Goal: Task Accomplishment & Management: Manage account settings

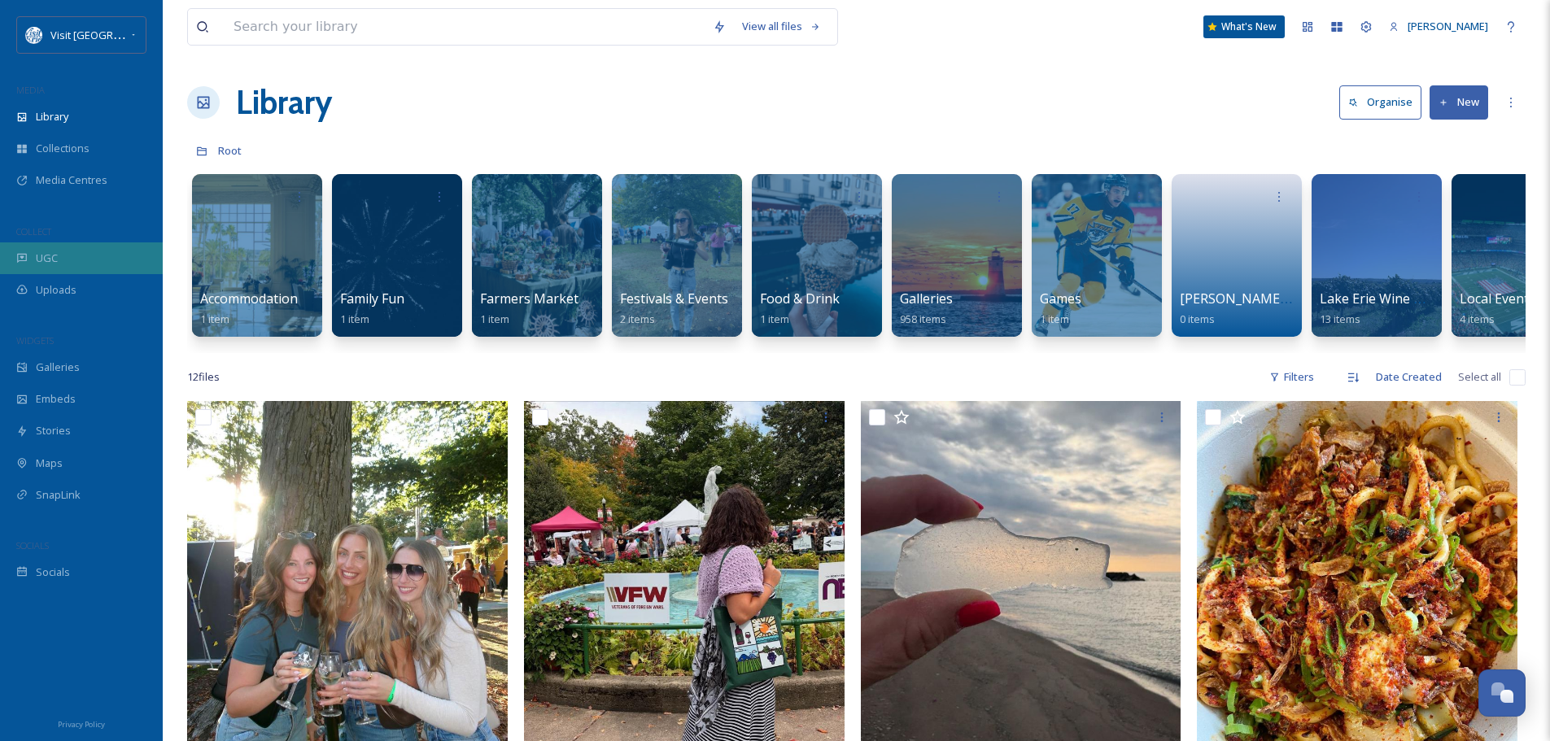
click at [67, 242] on div "UGC" at bounding box center [81, 258] width 163 height 32
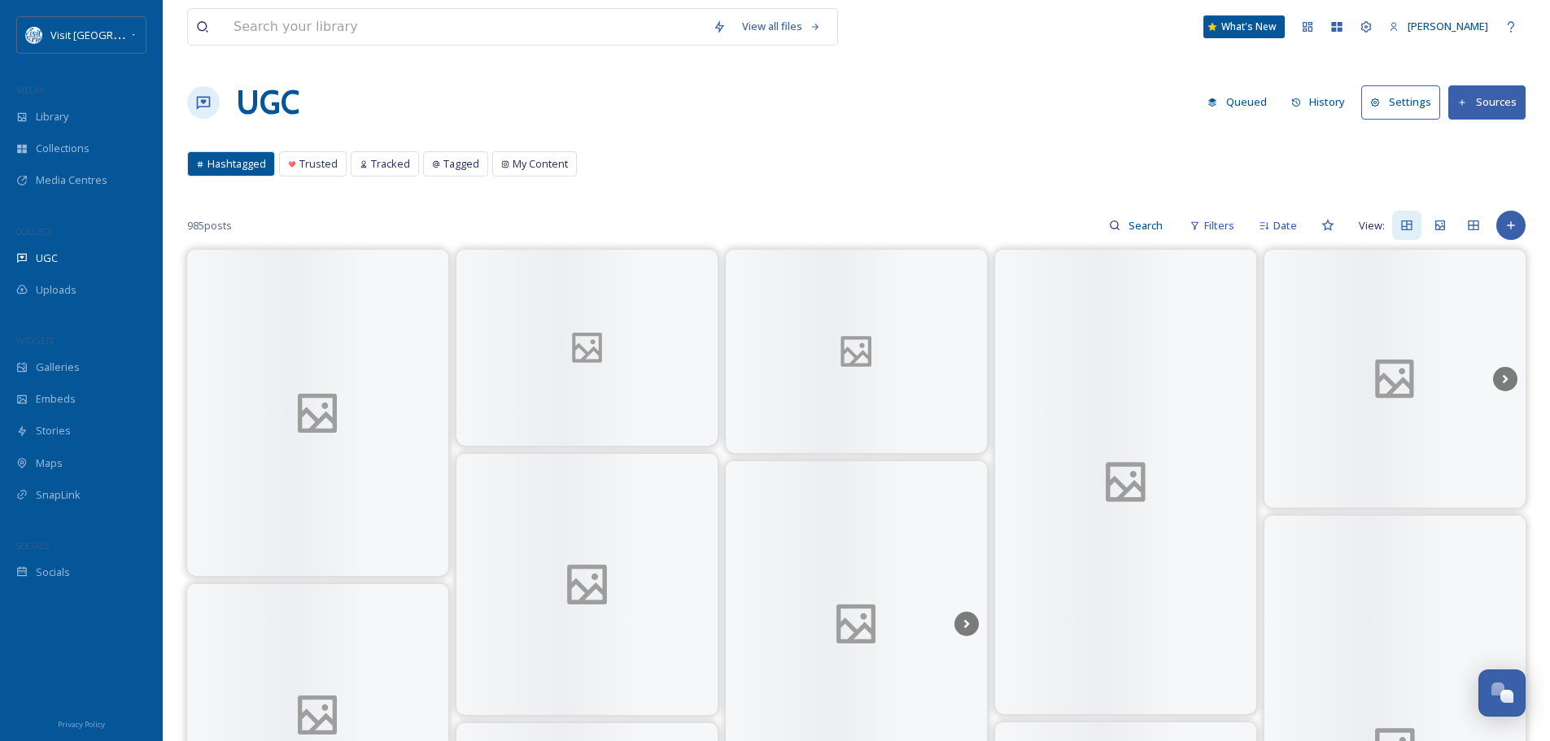
click at [1504, 105] on button "Sources" at bounding box center [1486, 101] width 77 height 33
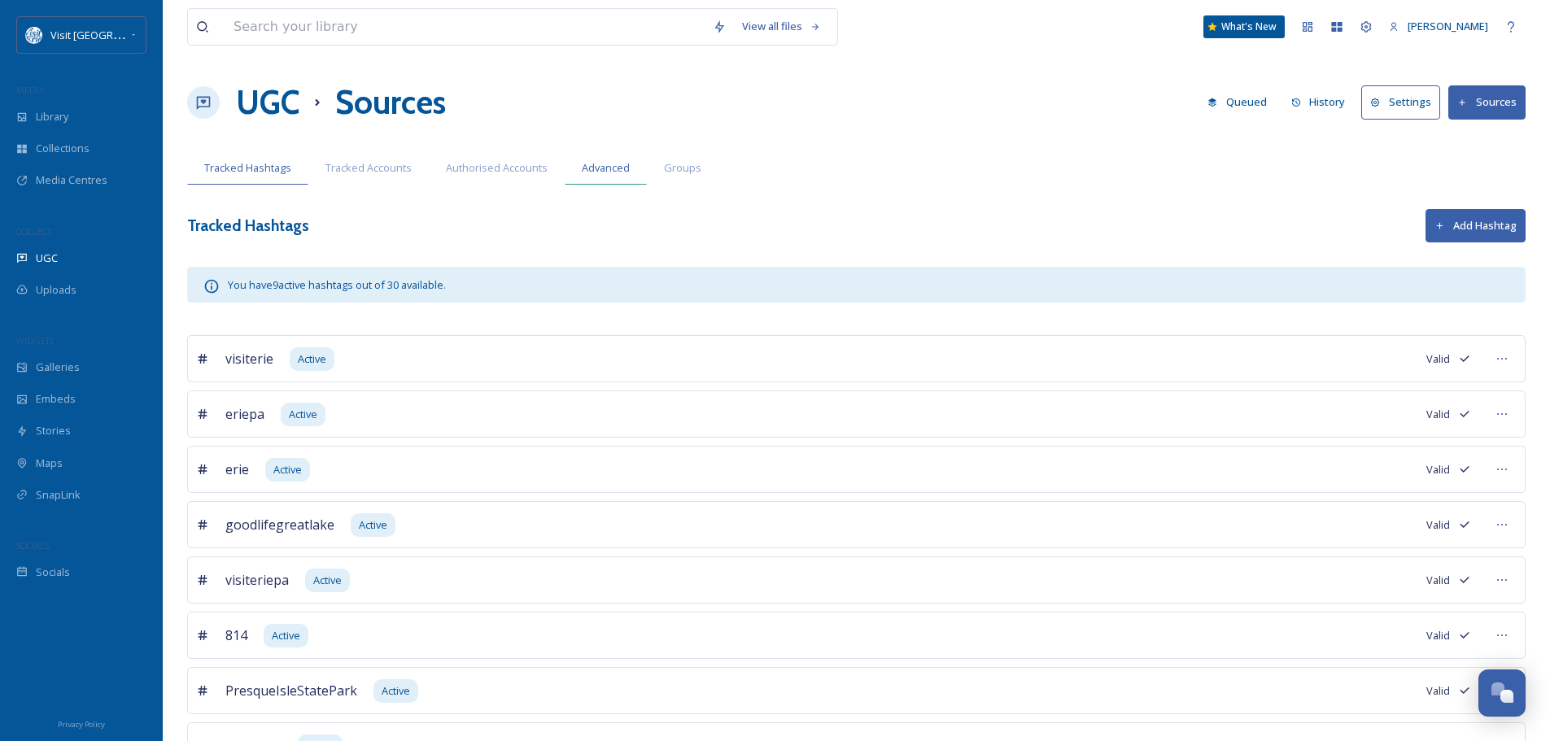
click at [574, 168] on div "Advanced" at bounding box center [606, 167] width 82 height 33
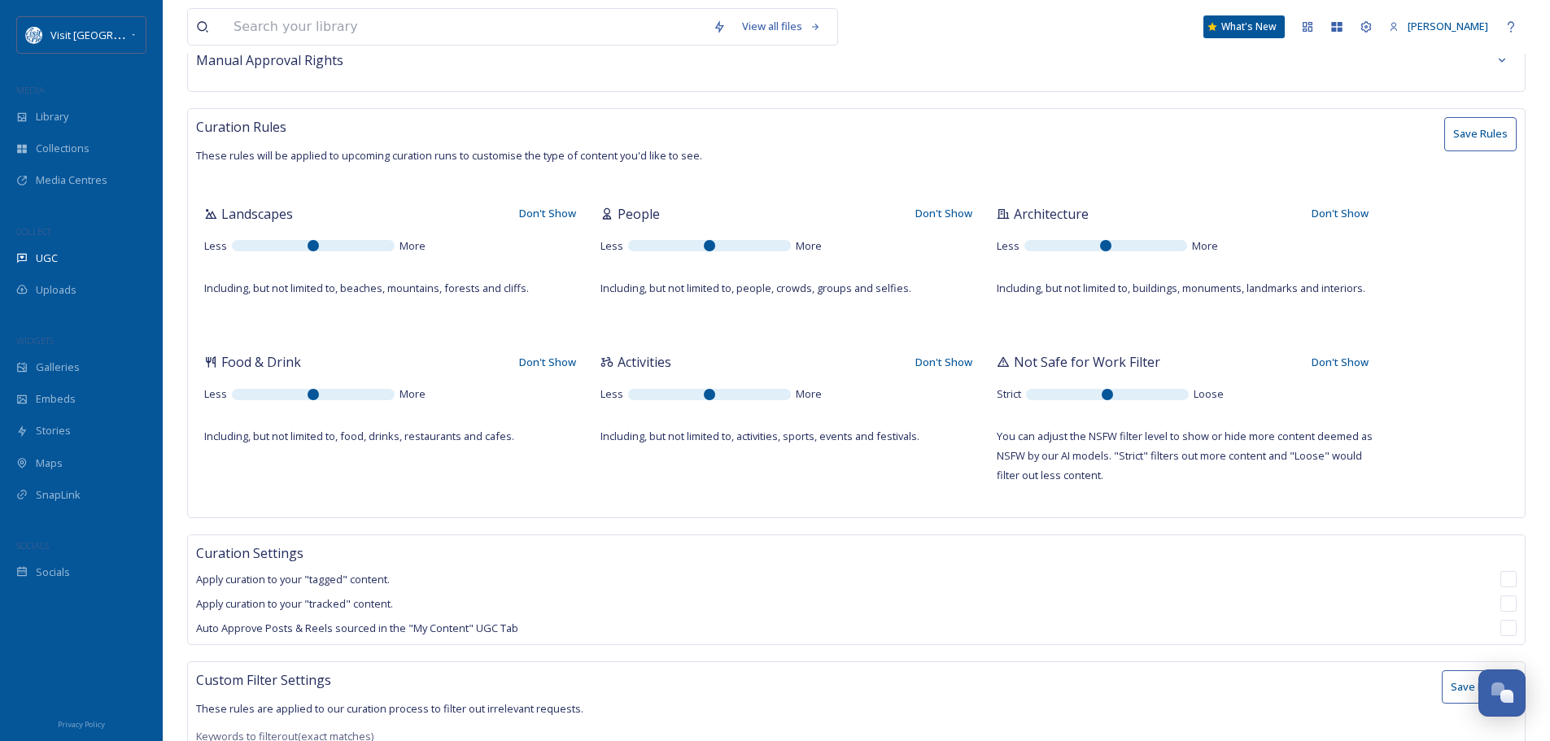
scroll to position [100, 0]
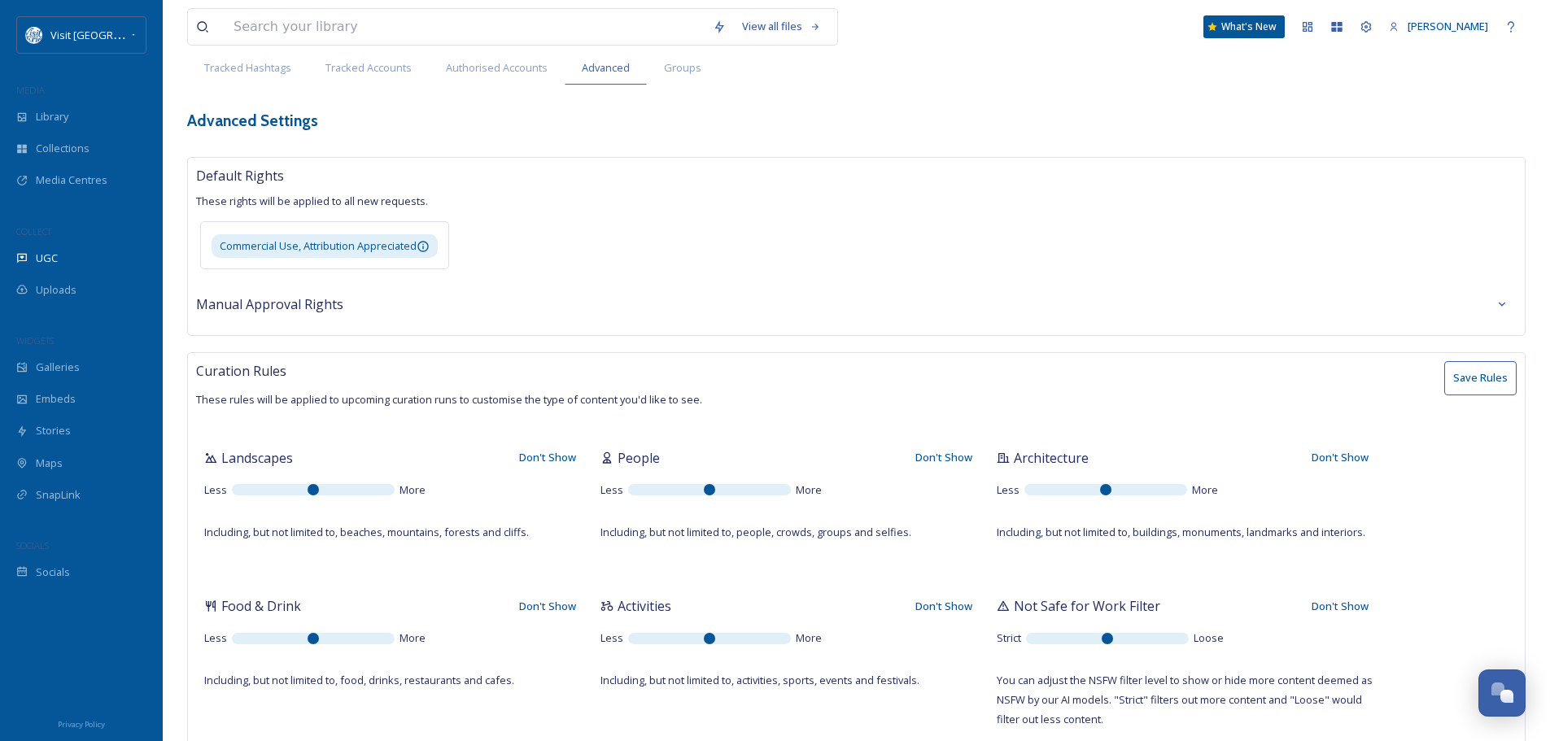
click at [1491, 382] on button "Save Rules" at bounding box center [1480, 377] width 72 height 33
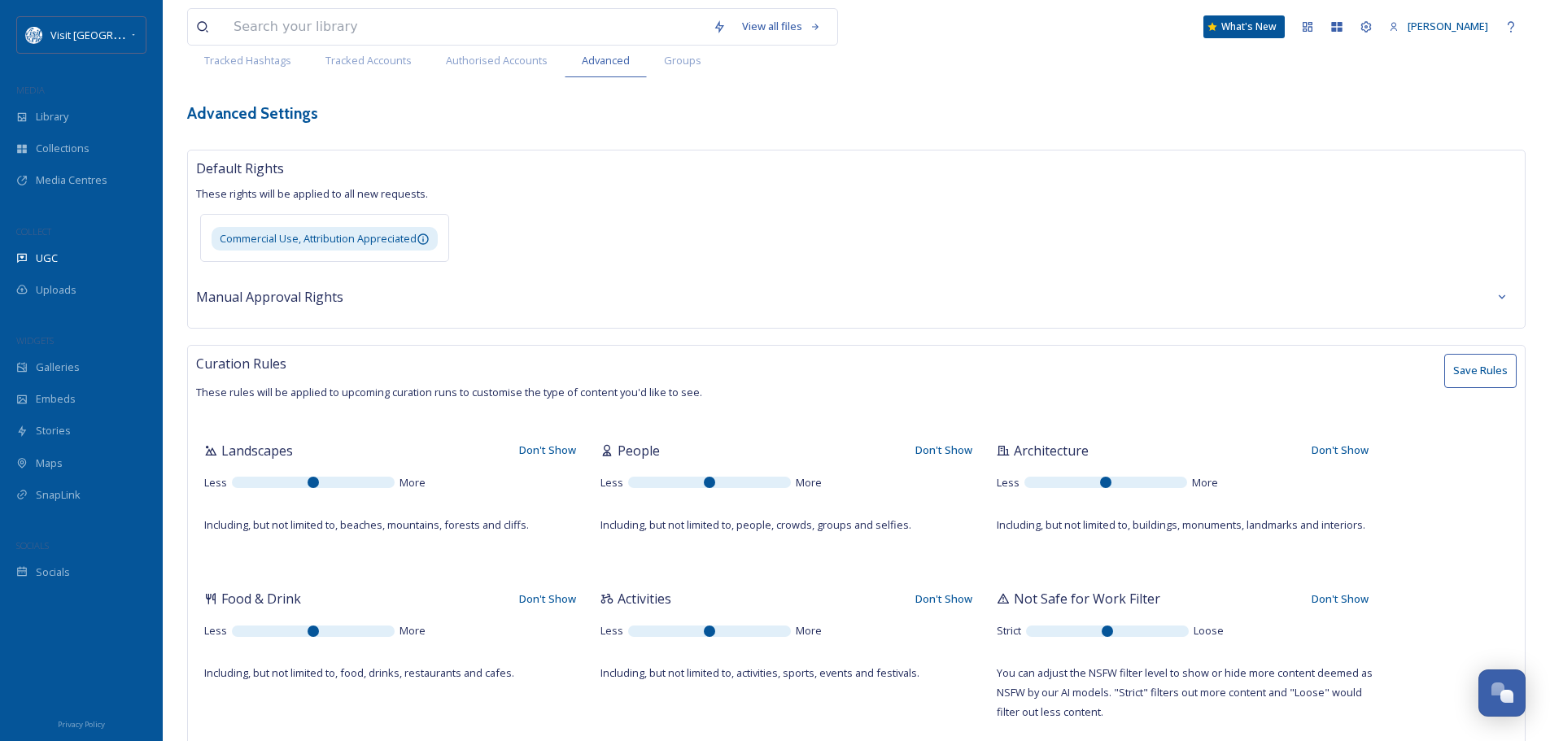
scroll to position [0, 0]
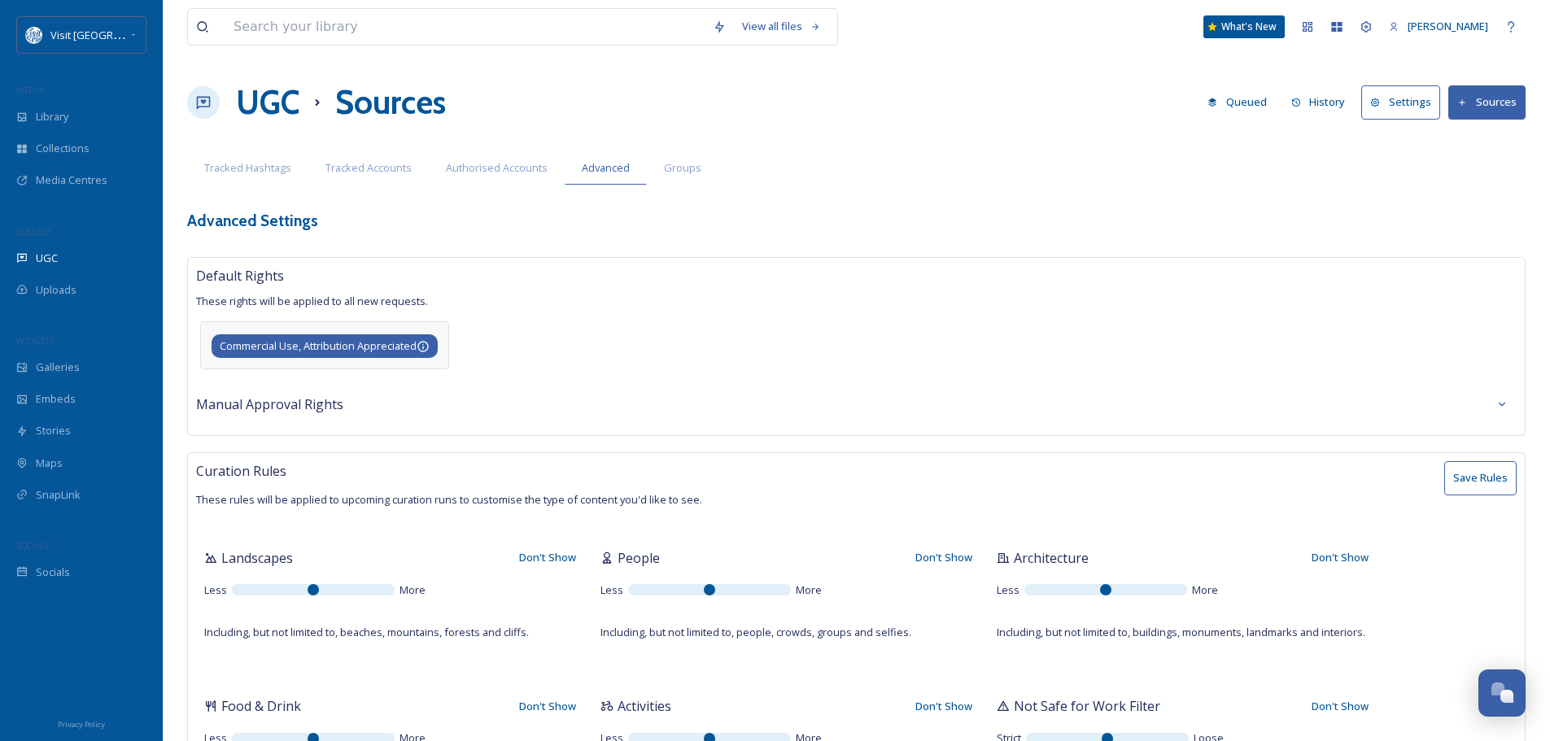
click at [298, 349] on span "Commercial Use, Attribution Appreciated" at bounding box center [318, 346] width 197 height 15
click at [379, 348] on span "Commercial Use, Attribution Appreciated" at bounding box center [314, 344] width 197 height 15
click at [699, 373] on div "Default Rights These rights will be applied to all new requests. Commercial Use…" at bounding box center [856, 345] width 1339 height 177
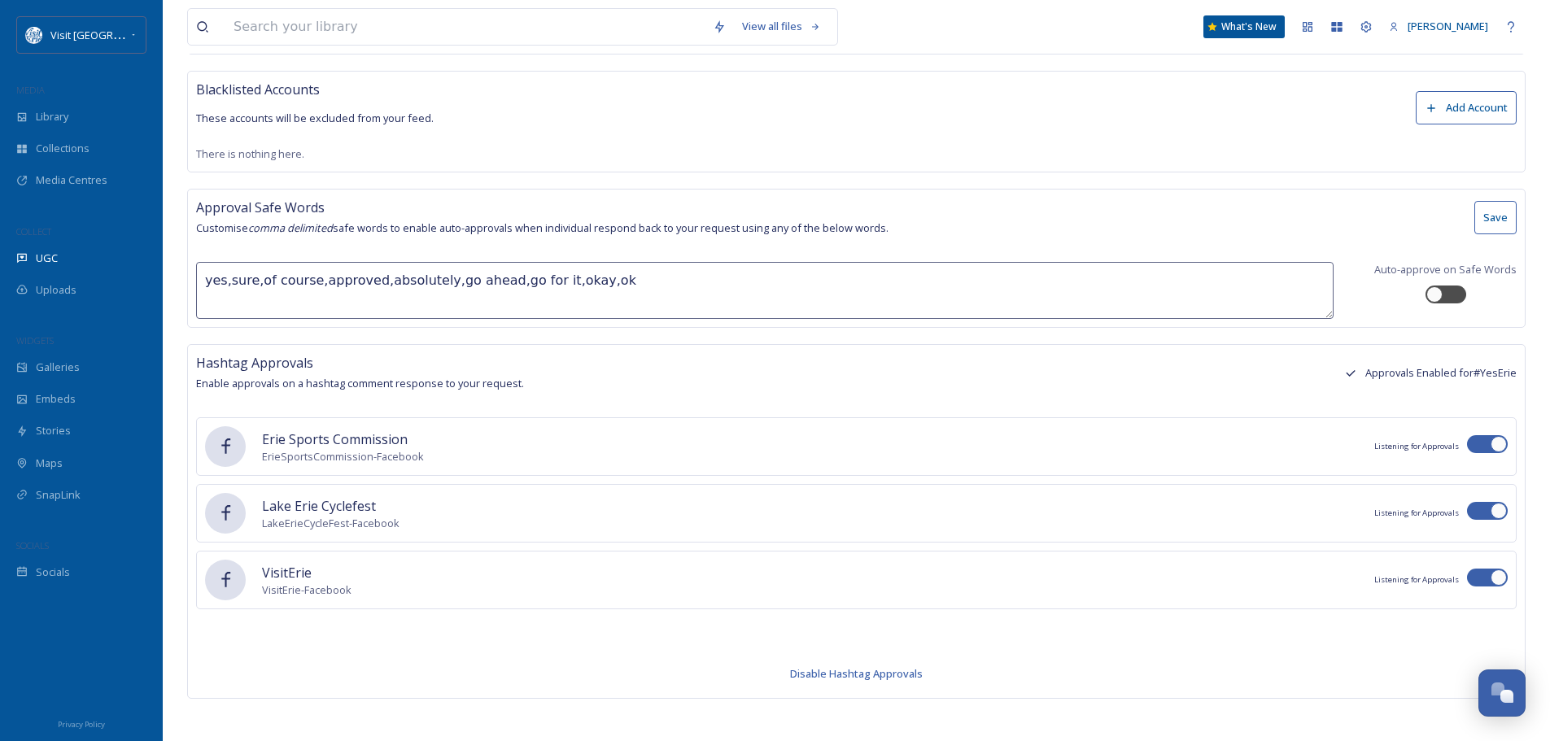
scroll to position [1239, 0]
click at [801, 568] on div "VisitErie VisitErie - Facebook Listening for Approvals" at bounding box center [856, 579] width 1321 height 59
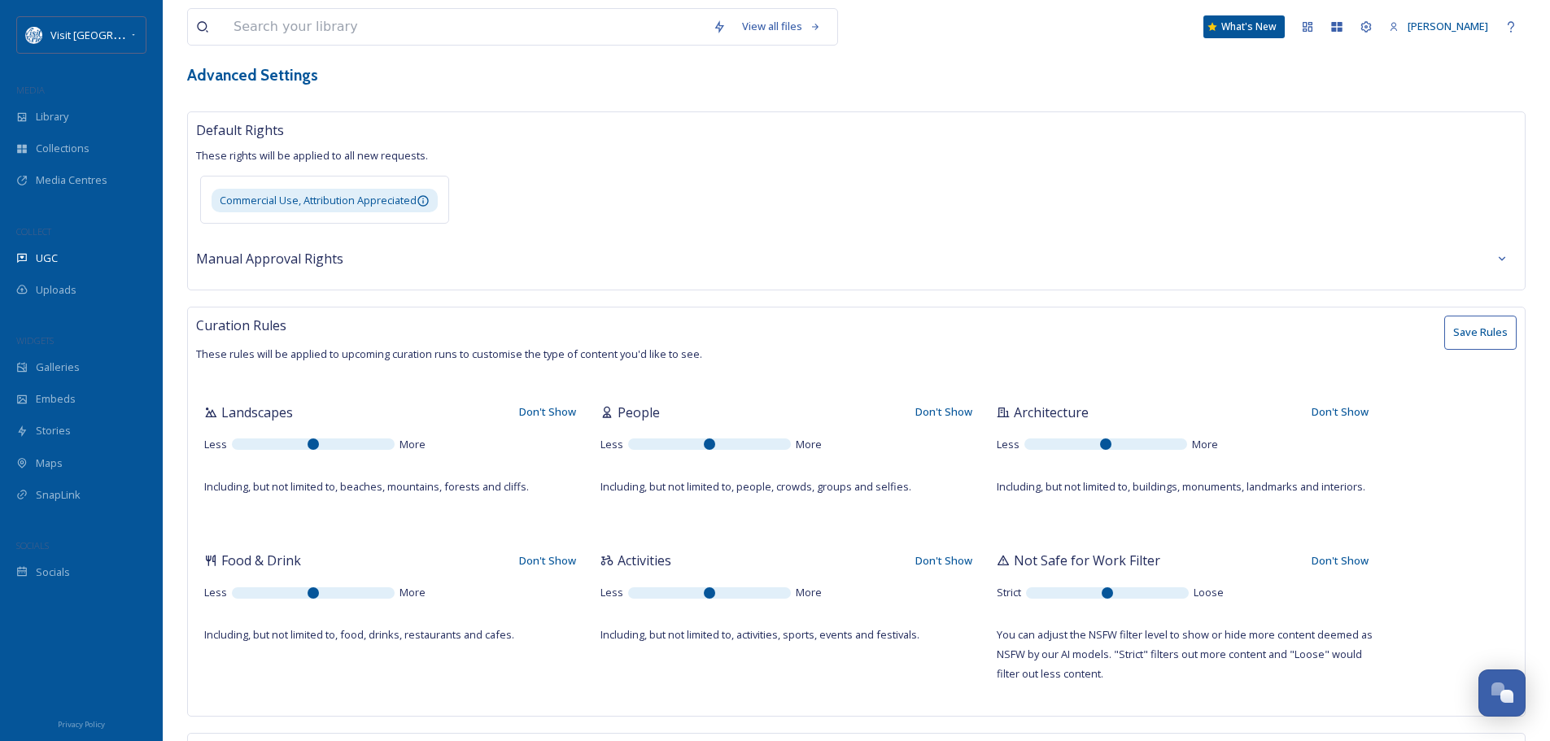
scroll to position [0, 0]
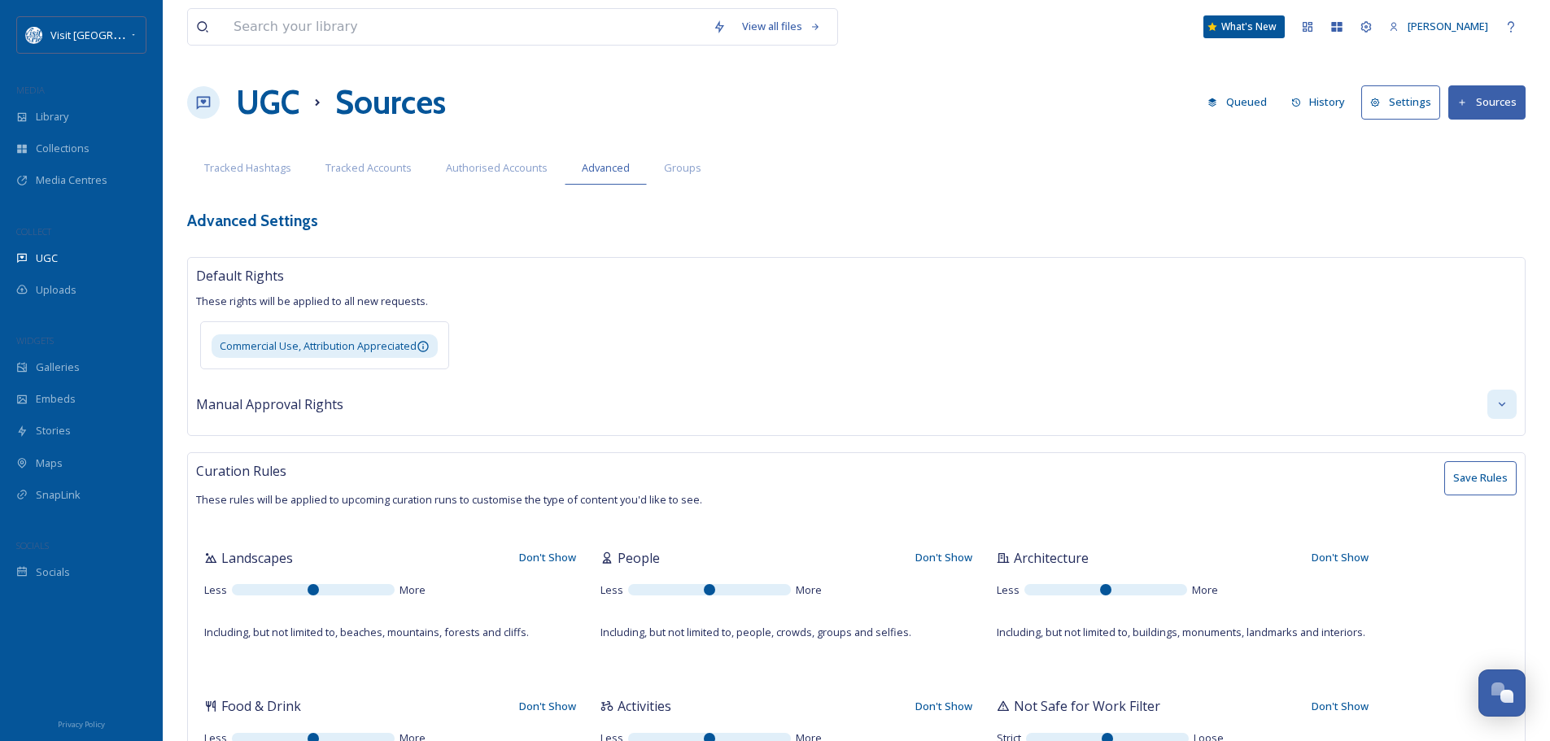
click at [1506, 402] on icon at bounding box center [1502, 404] width 13 height 13
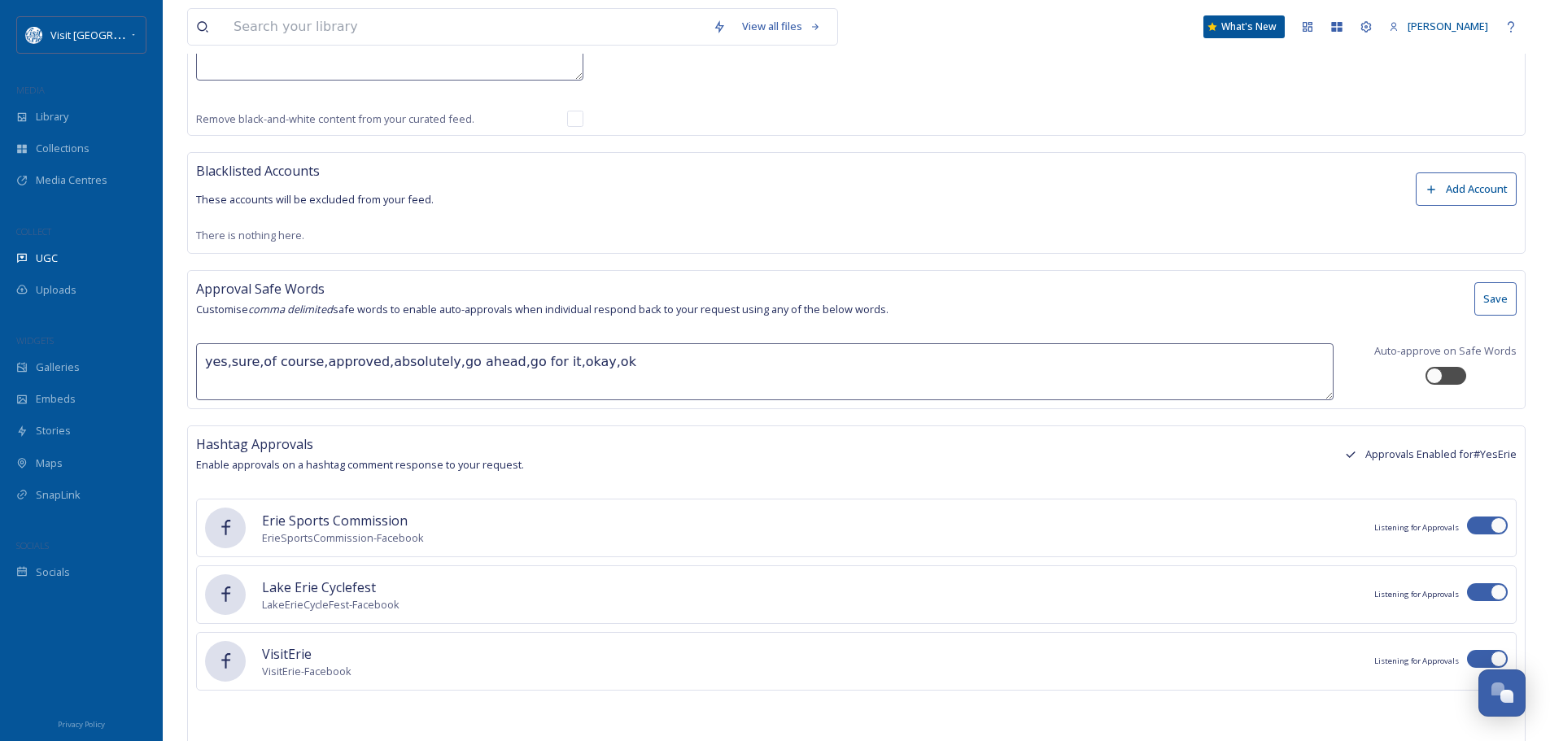
scroll to position [1313, 0]
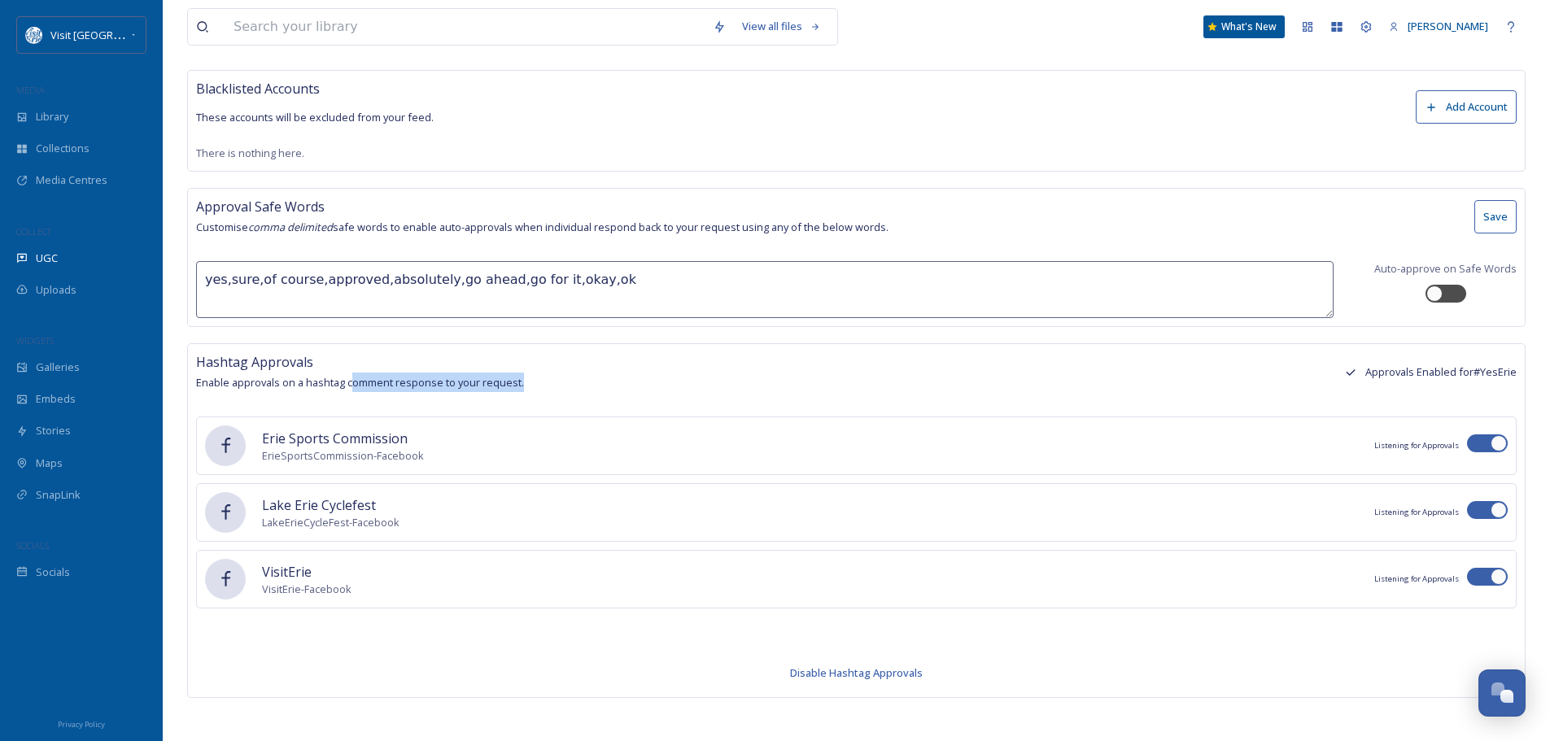
drag, startPoint x: 354, startPoint y: 375, endPoint x: 527, endPoint y: 369, distance: 173.4
click at [527, 369] on div "Hashtag Approvals Enable approvals on a hashtag comment response to your reques…" at bounding box center [856, 372] width 1321 height 40
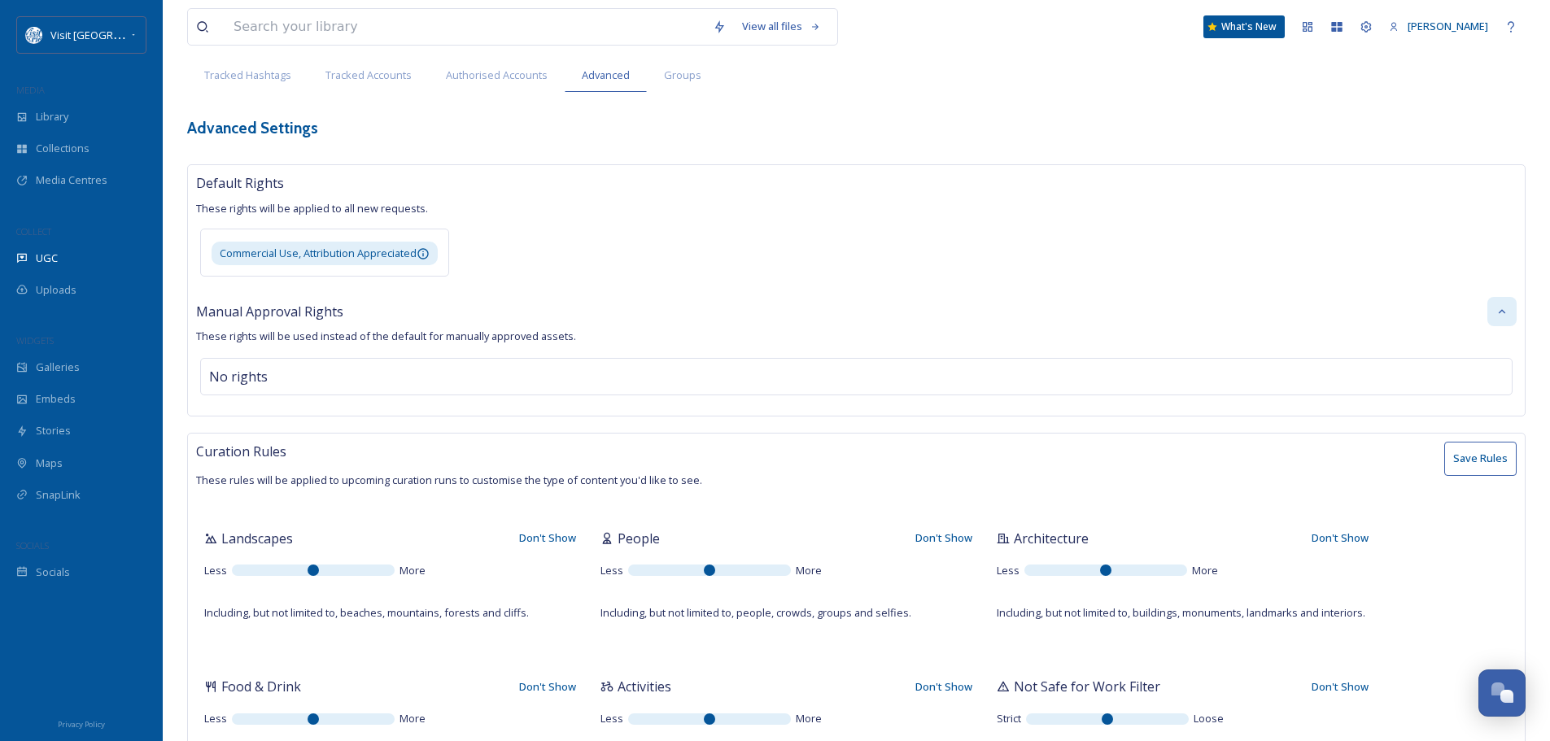
scroll to position [0, 0]
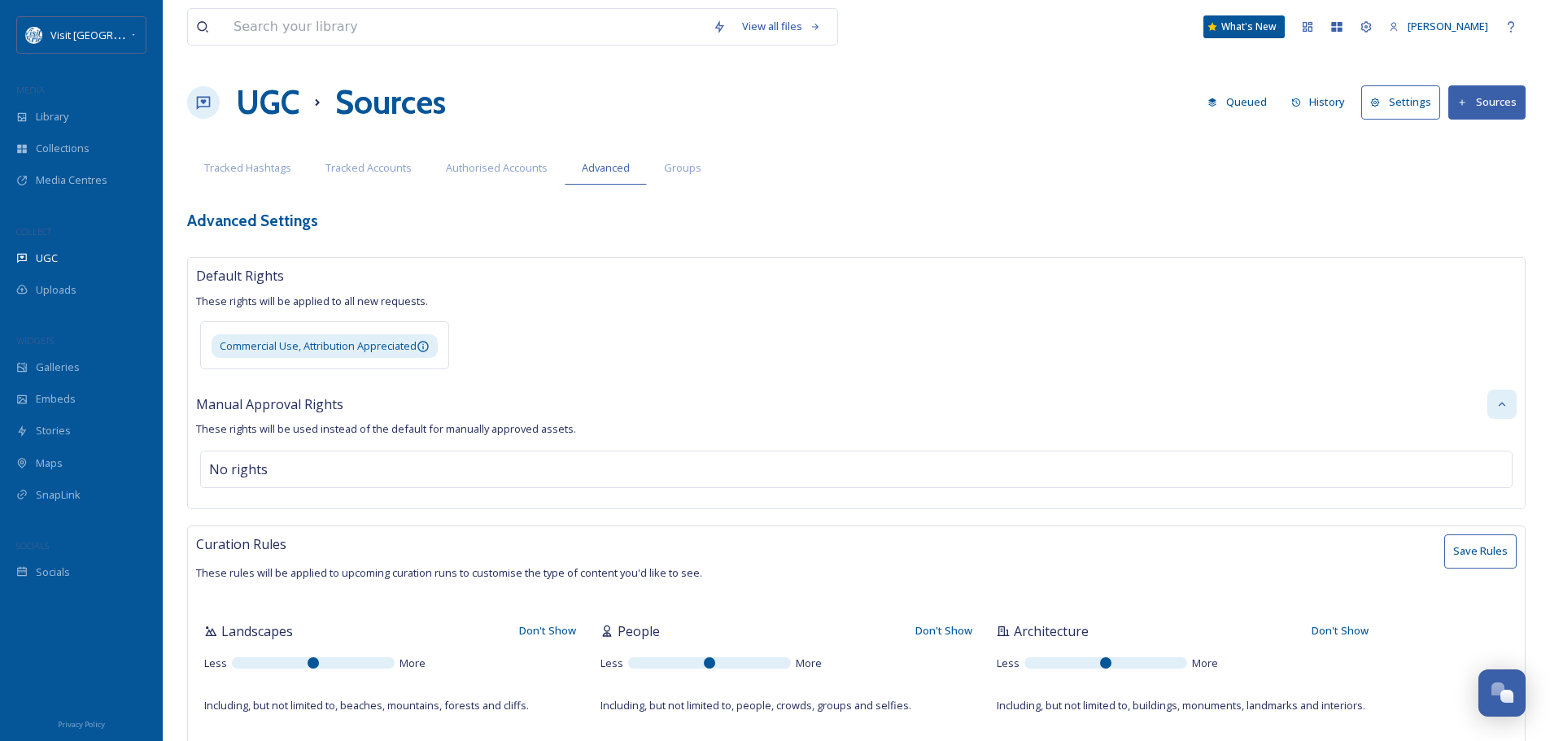
click at [1389, 99] on button "Settings" at bounding box center [1400, 101] width 79 height 33
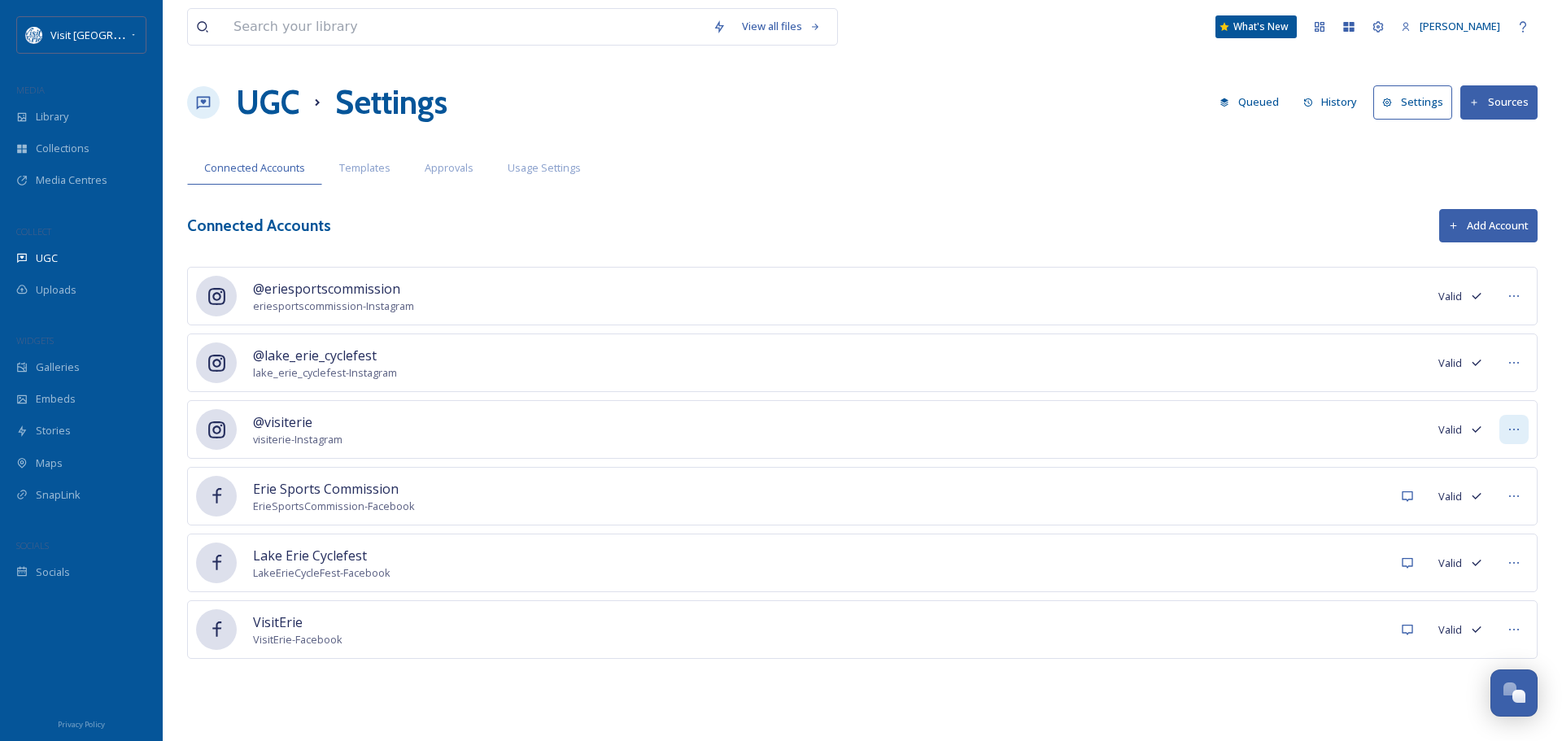
click at [1515, 426] on icon at bounding box center [1514, 429] width 13 height 13
click at [1390, 428] on div "@visiterie visiterie - Instagram [PERSON_NAME] as Inactive" at bounding box center [862, 429] width 1351 height 59
drag, startPoint x: 1422, startPoint y: 107, endPoint x: 1413, endPoint y: 107, distance: 9.8
click at [1422, 106] on button "Settings" at bounding box center [1413, 101] width 79 height 33
click at [344, 164] on span "Templates" at bounding box center [364, 167] width 51 height 15
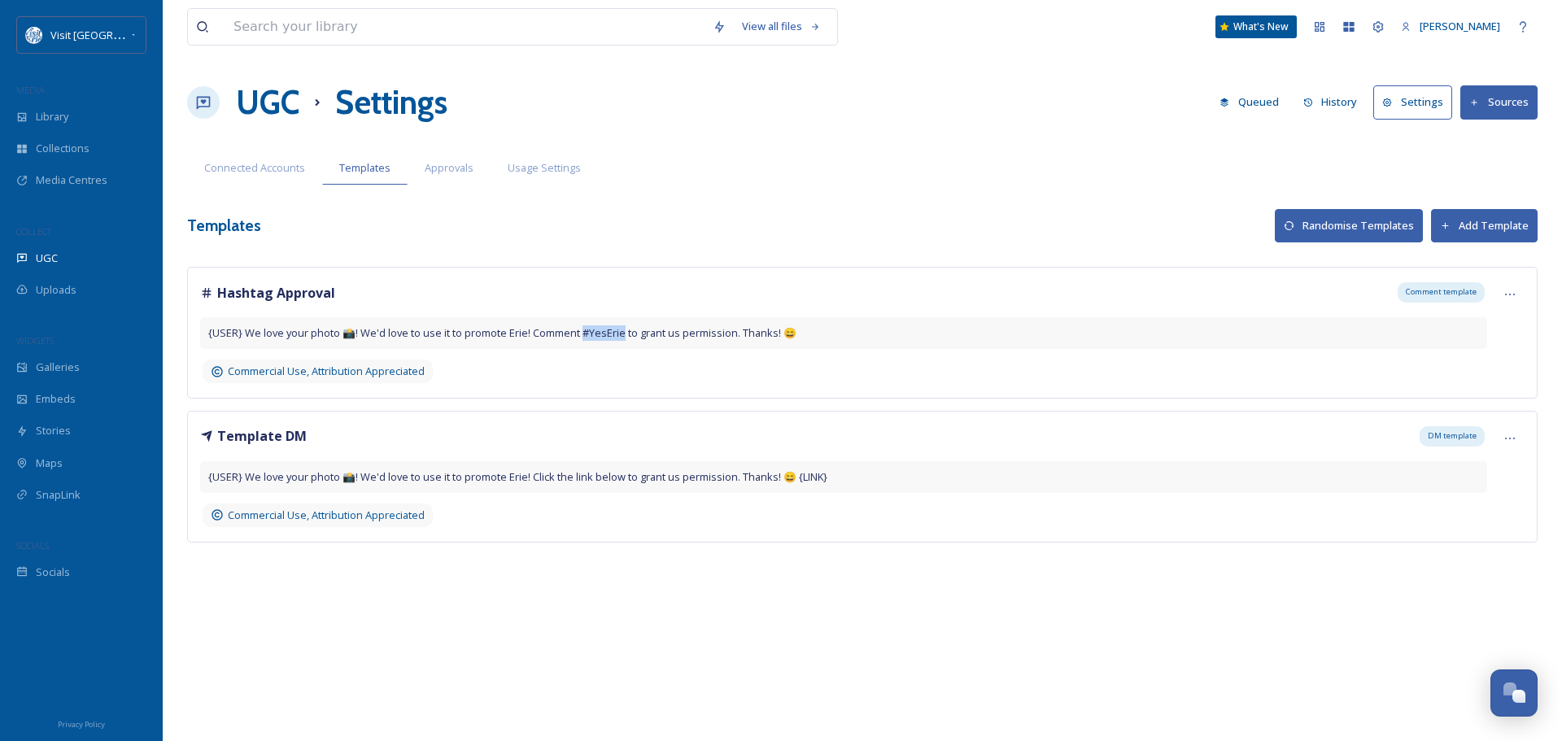
drag, startPoint x: 586, startPoint y: 333, endPoint x: 625, endPoint y: 332, distance: 39.1
click at [625, 332] on span "{USER} We love your photo 📸! We'd love to use it to promote Erie! Comment #YesE…" at bounding box center [502, 332] width 588 height 15
click at [452, 168] on span "Approvals" at bounding box center [449, 167] width 49 height 15
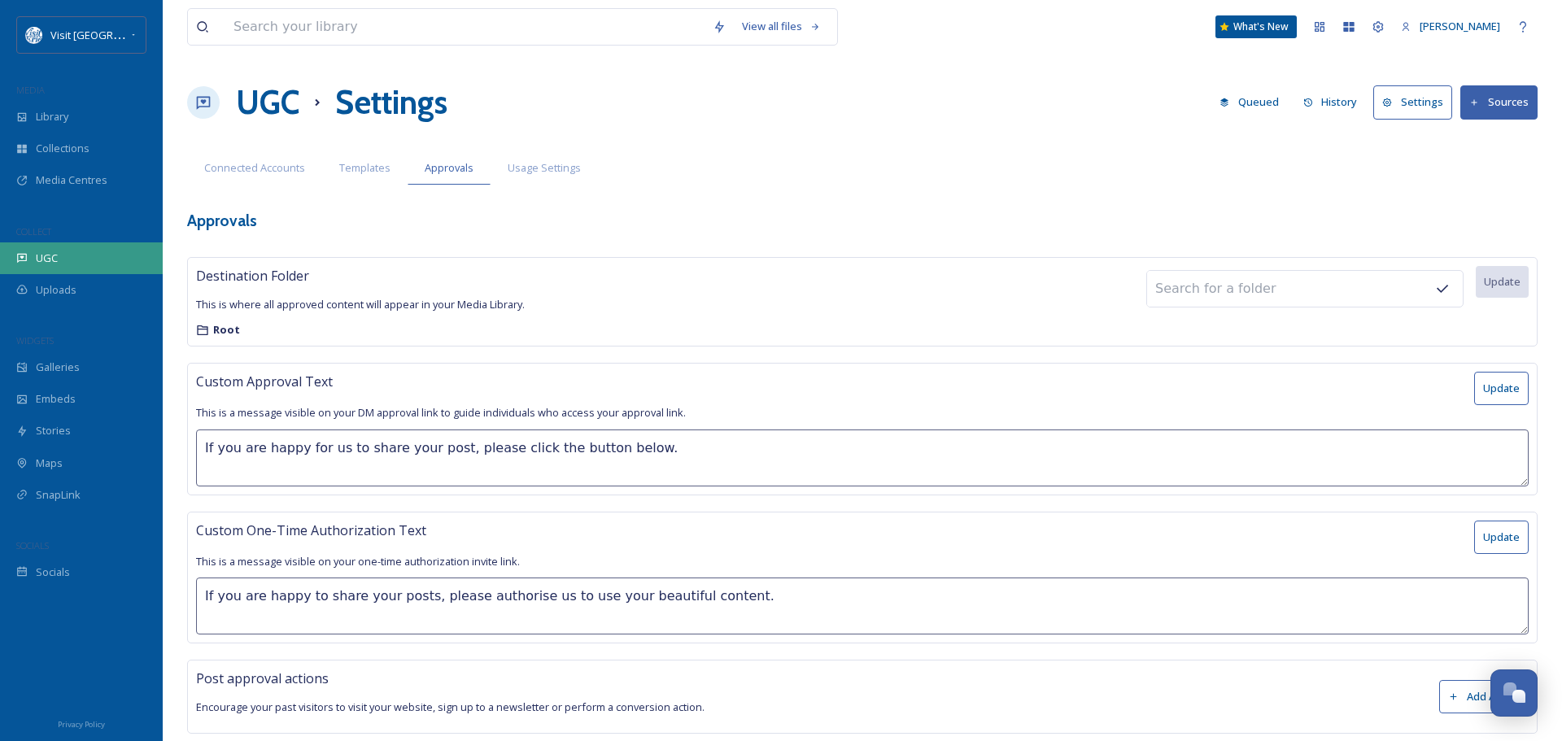
click at [59, 259] on div "UGC" at bounding box center [81, 258] width 163 height 32
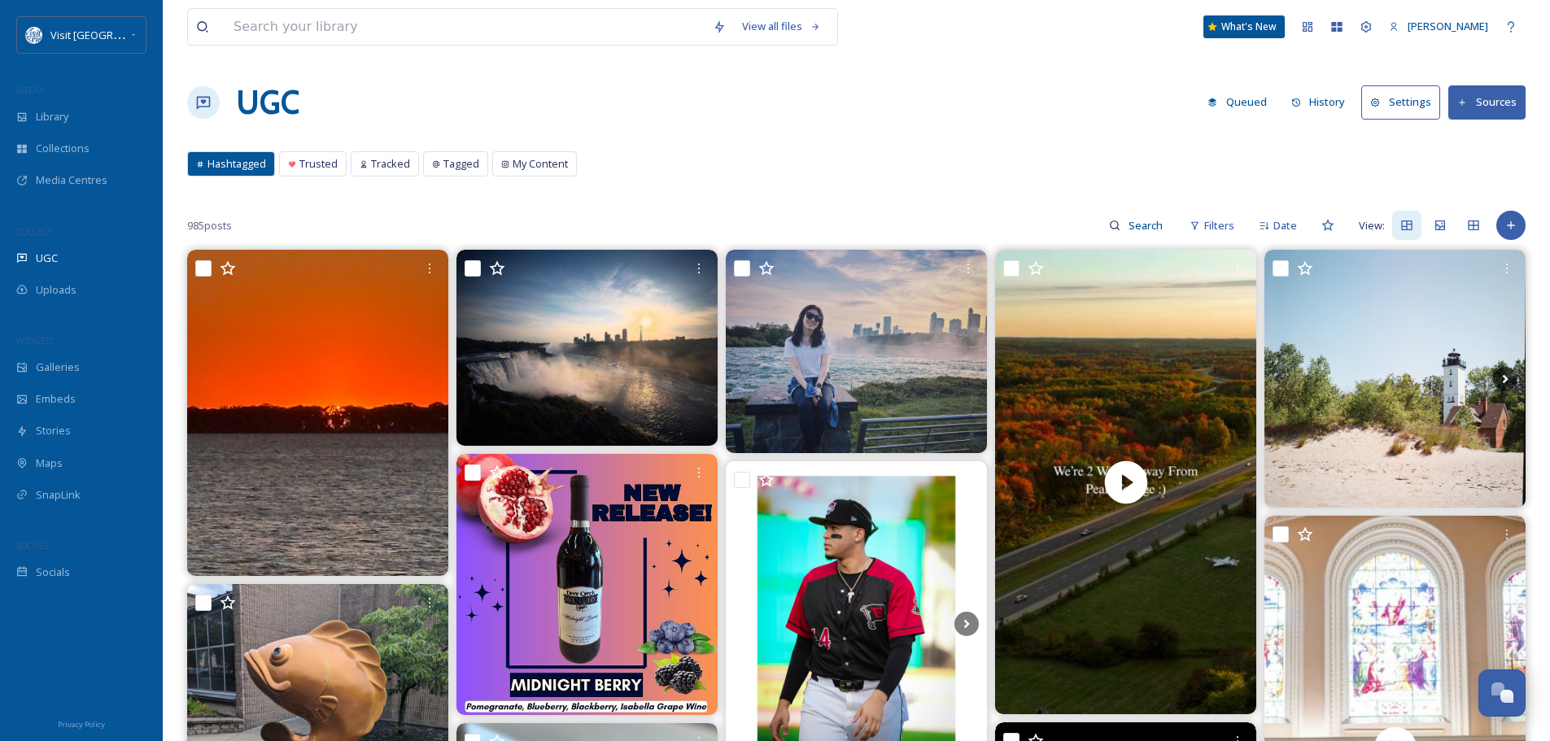
click at [1406, 104] on button "Settings" at bounding box center [1400, 101] width 79 height 33
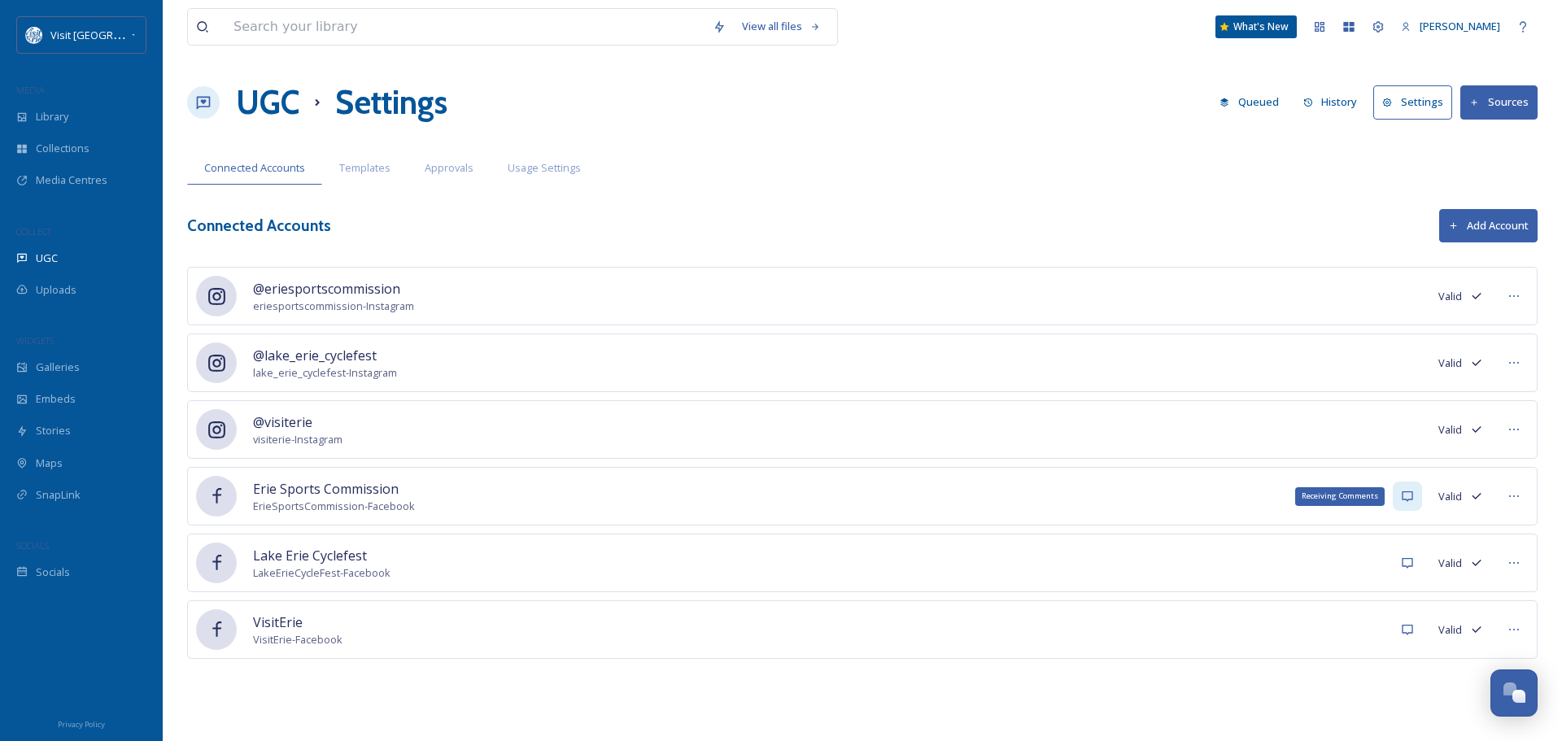
click at [1408, 495] on icon at bounding box center [1407, 496] width 13 height 13
click at [363, 164] on span "Templates" at bounding box center [364, 167] width 51 height 15
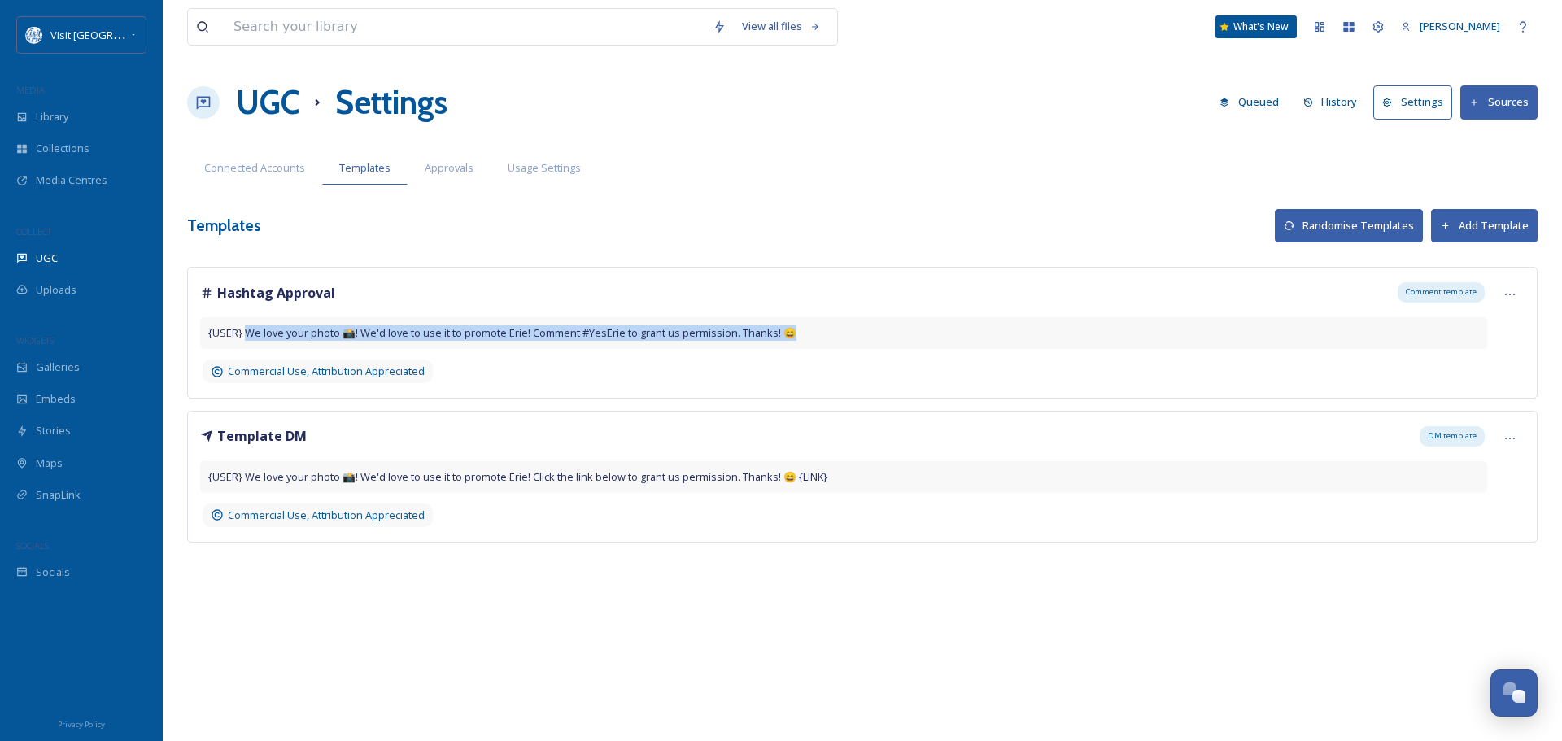
drag, startPoint x: 245, startPoint y: 333, endPoint x: 813, endPoint y: 330, distance: 568.0
click at [813, 330] on div "{USER} We love your photo 📸! We'd love to use it to promote Erie! Comment #YesE…" at bounding box center [843, 333] width 1287 height 32
copy span "We love your photo 📸! We'd love to use it to promote Erie! Comment #YesErie to …"
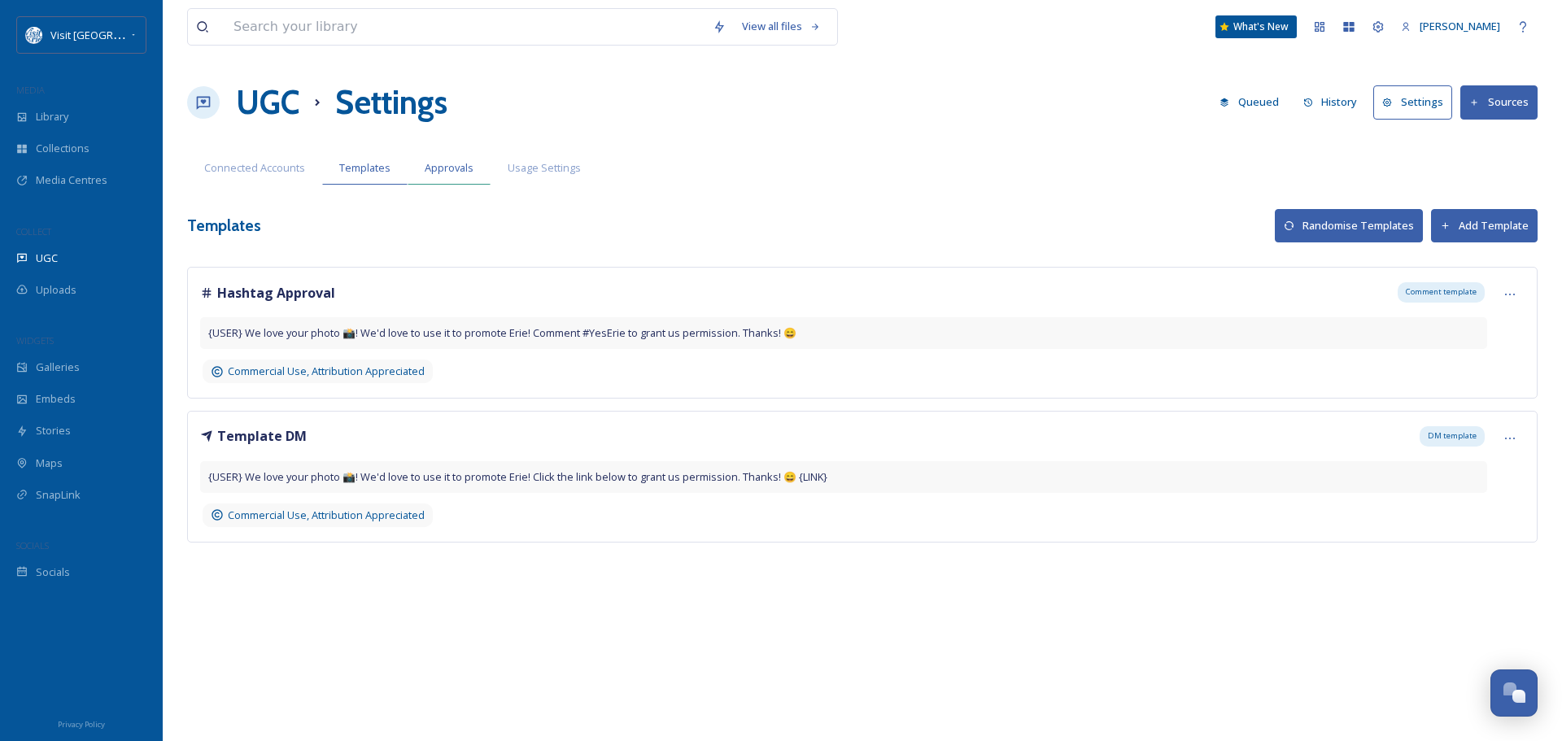
click at [431, 164] on span "Approvals" at bounding box center [449, 167] width 49 height 15
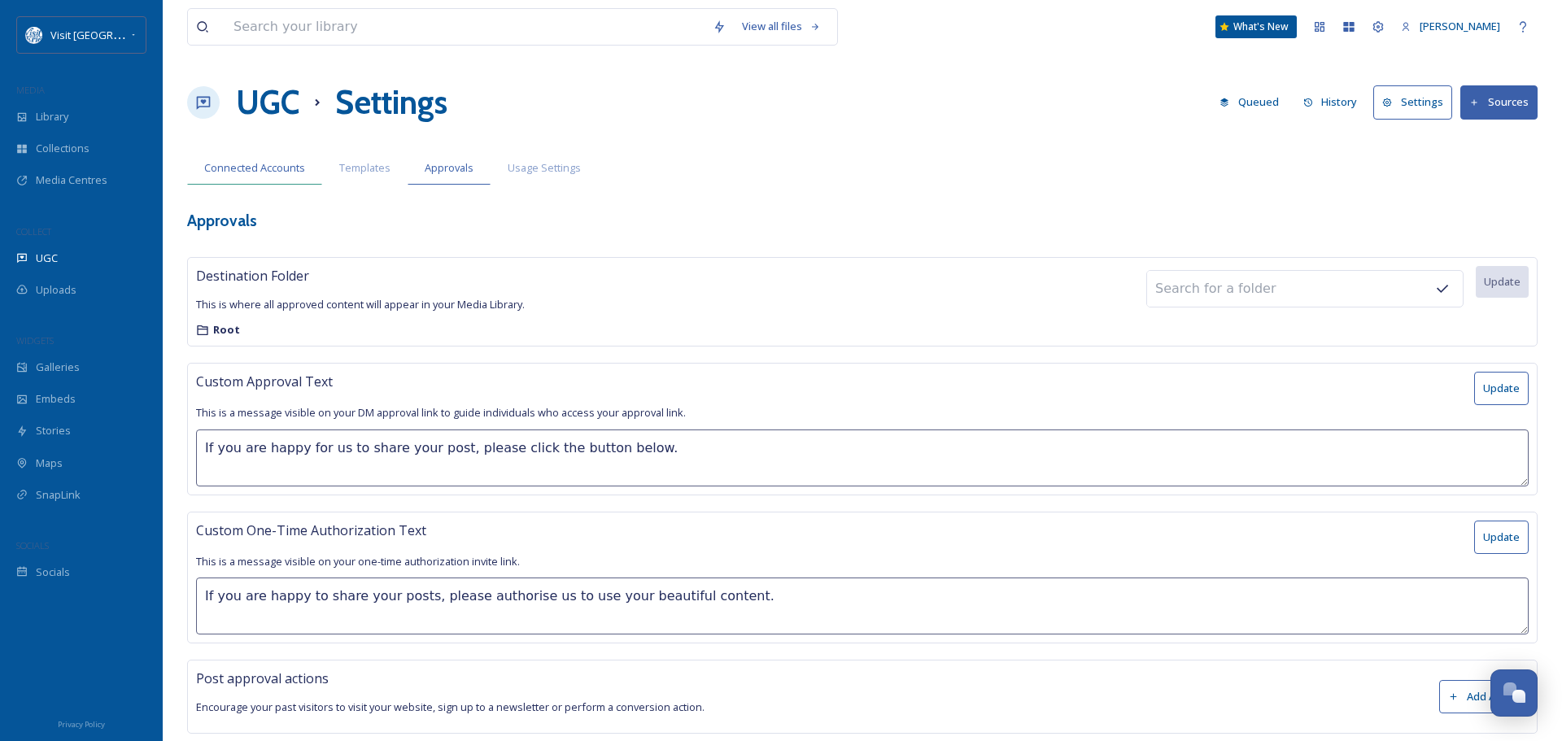
click at [256, 161] on span "Connected Accounts" at bounding box center [254, 167] width 101 height 15
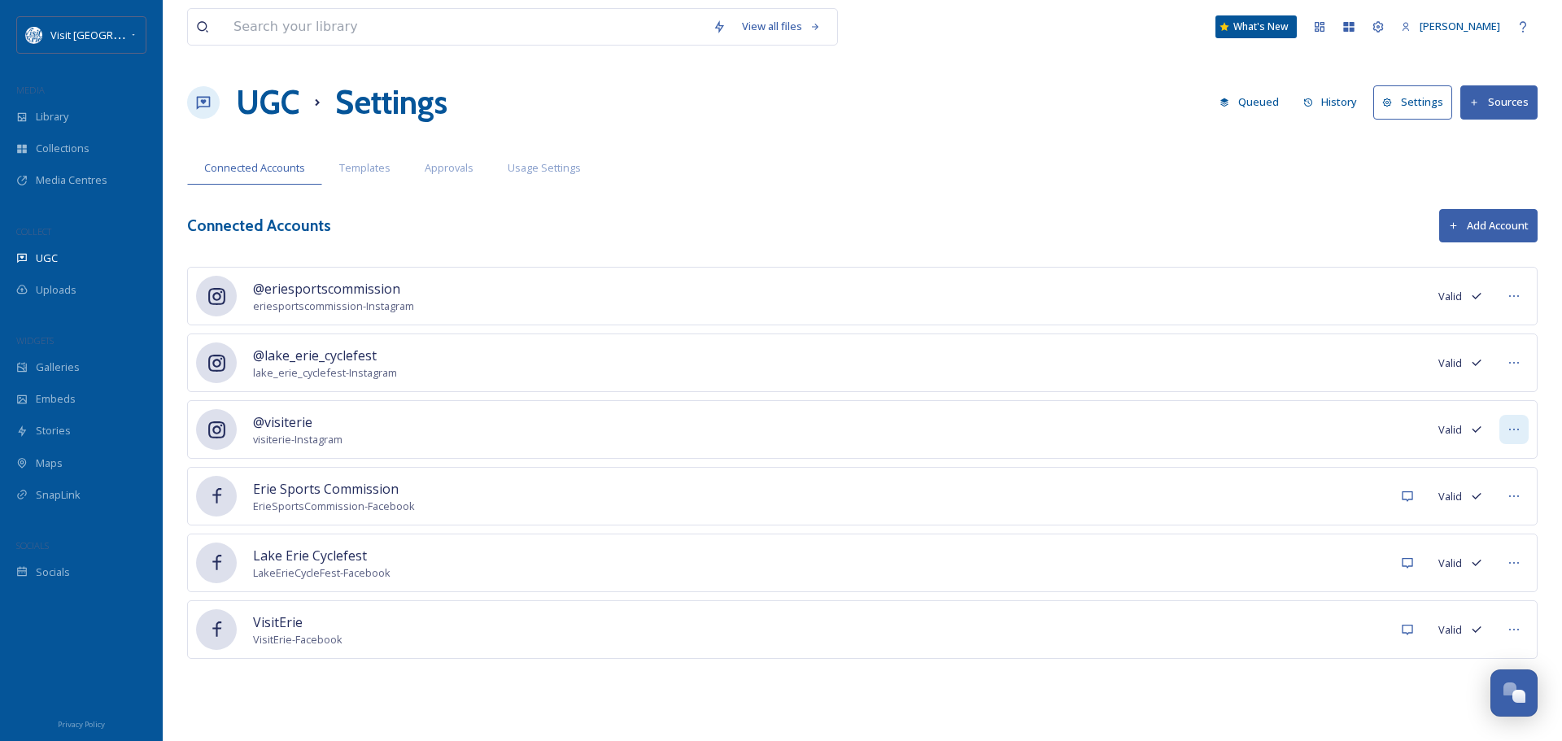
click at [1512, 424] on icon at bounding box center [1514, 429] width 13 height 13
click at [1388, 421] on div "@visiterie visiterie - Instagram [PERSON_NAME] as Inactive" at bounding box center [862, 429] width 1351 height 59
click at [103, 268] on div "UGC" at bounding box center [81, 258] width 163 height 32
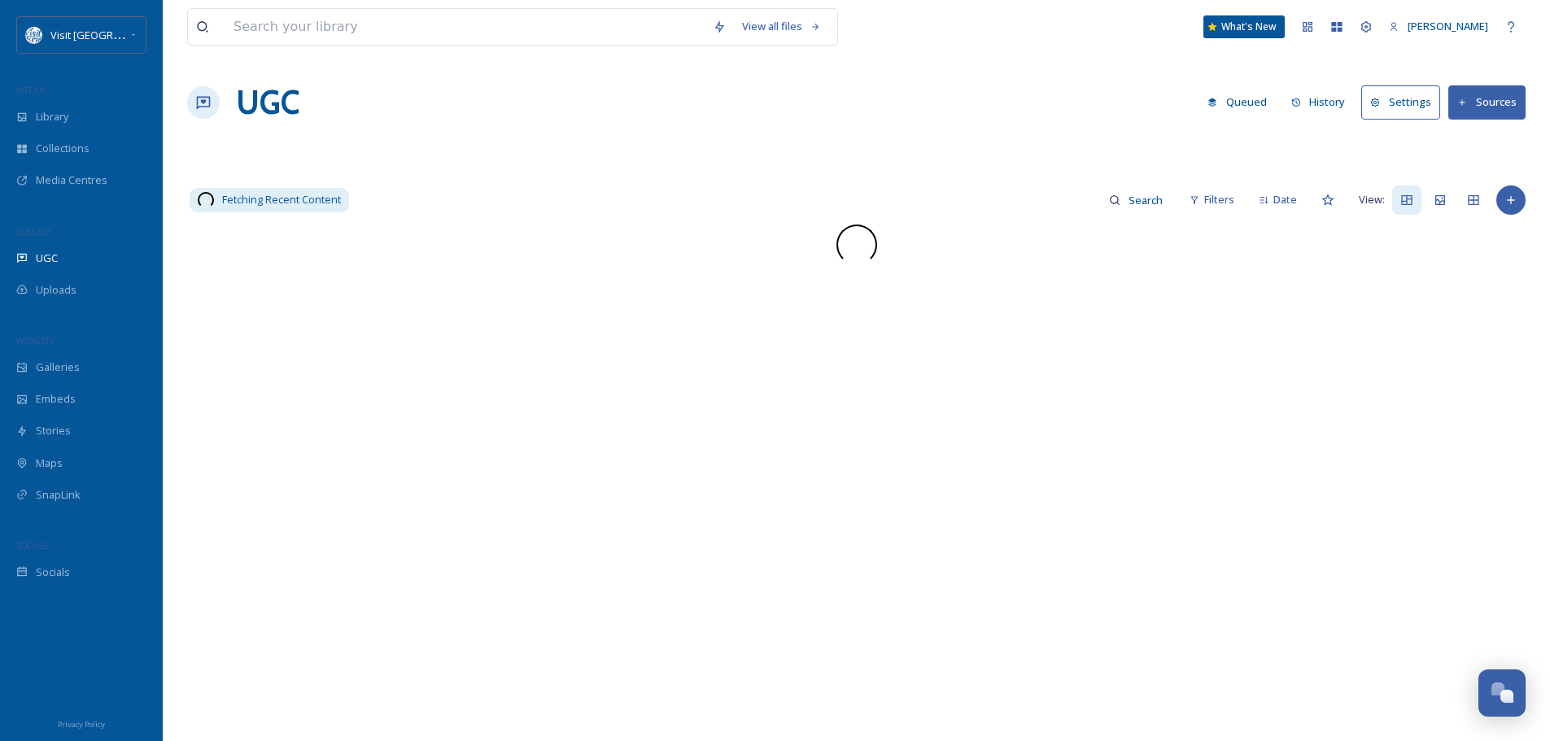
click at [85, 284] on div "Uploads" at bounding box center [81, 290] width 163 height 32
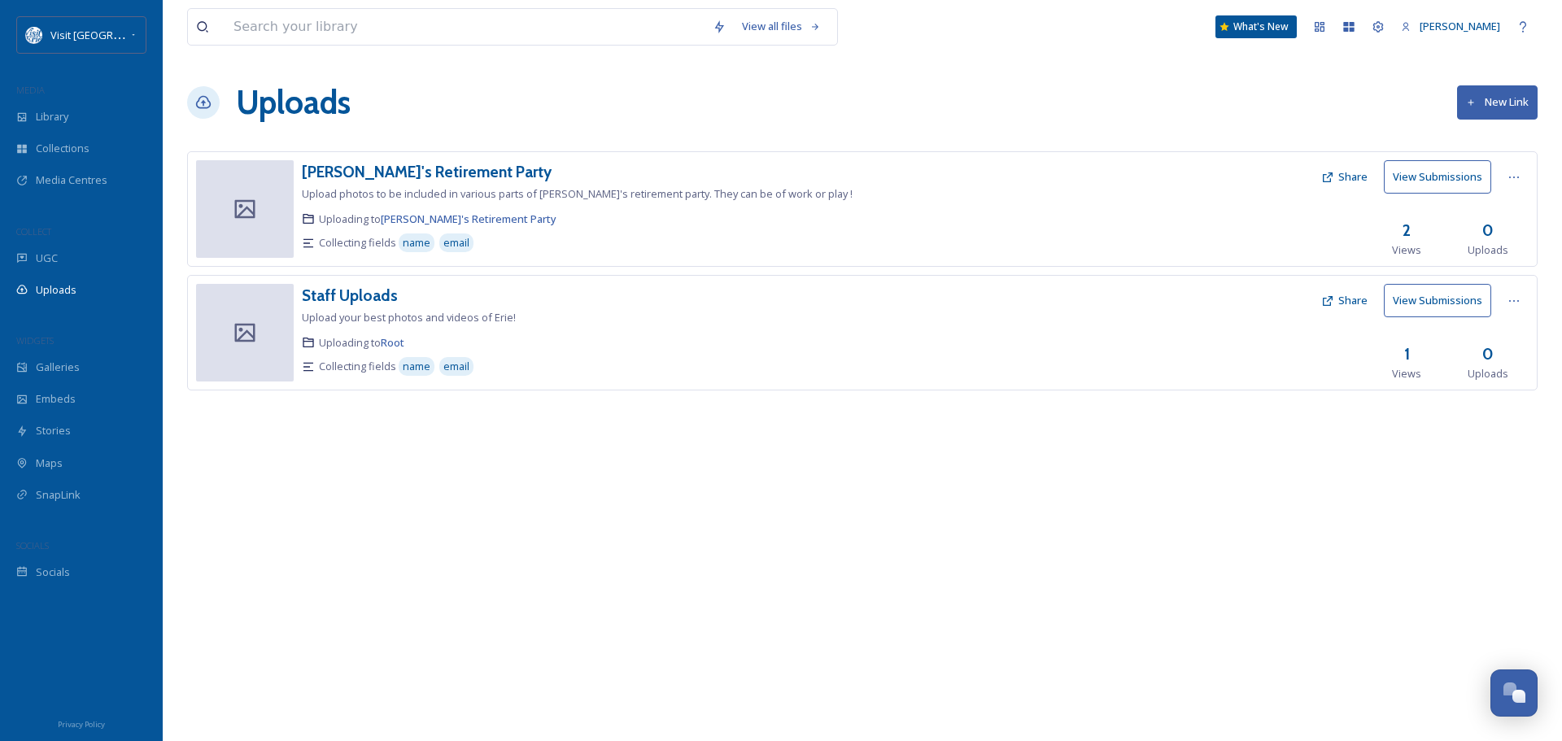
click at [1345, 170] on button "Share" at bounding box center [1344, 177] width 63 height 32
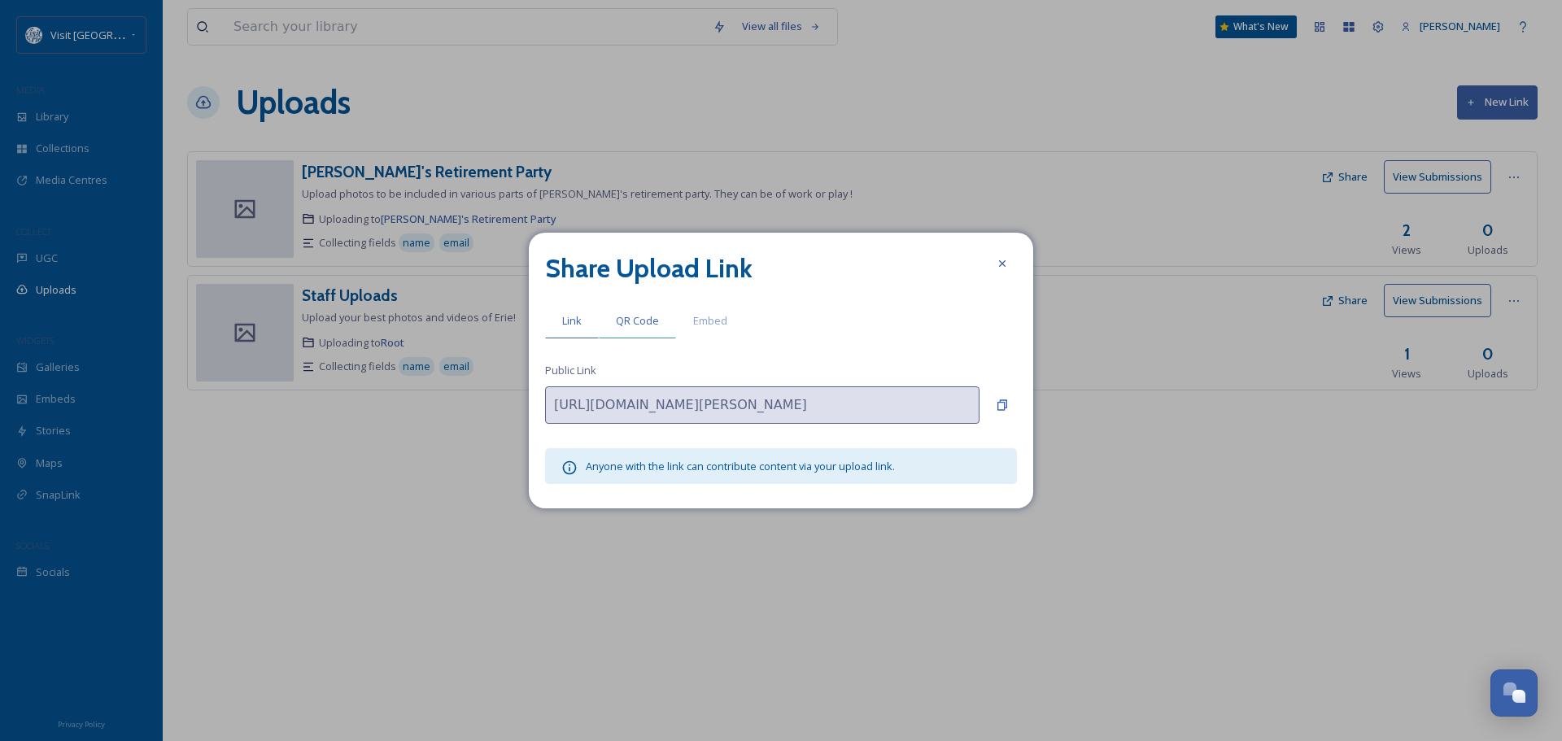
click at [640, 310] on div "QR Code" at bounding box center [637, 320] width 77 height 33
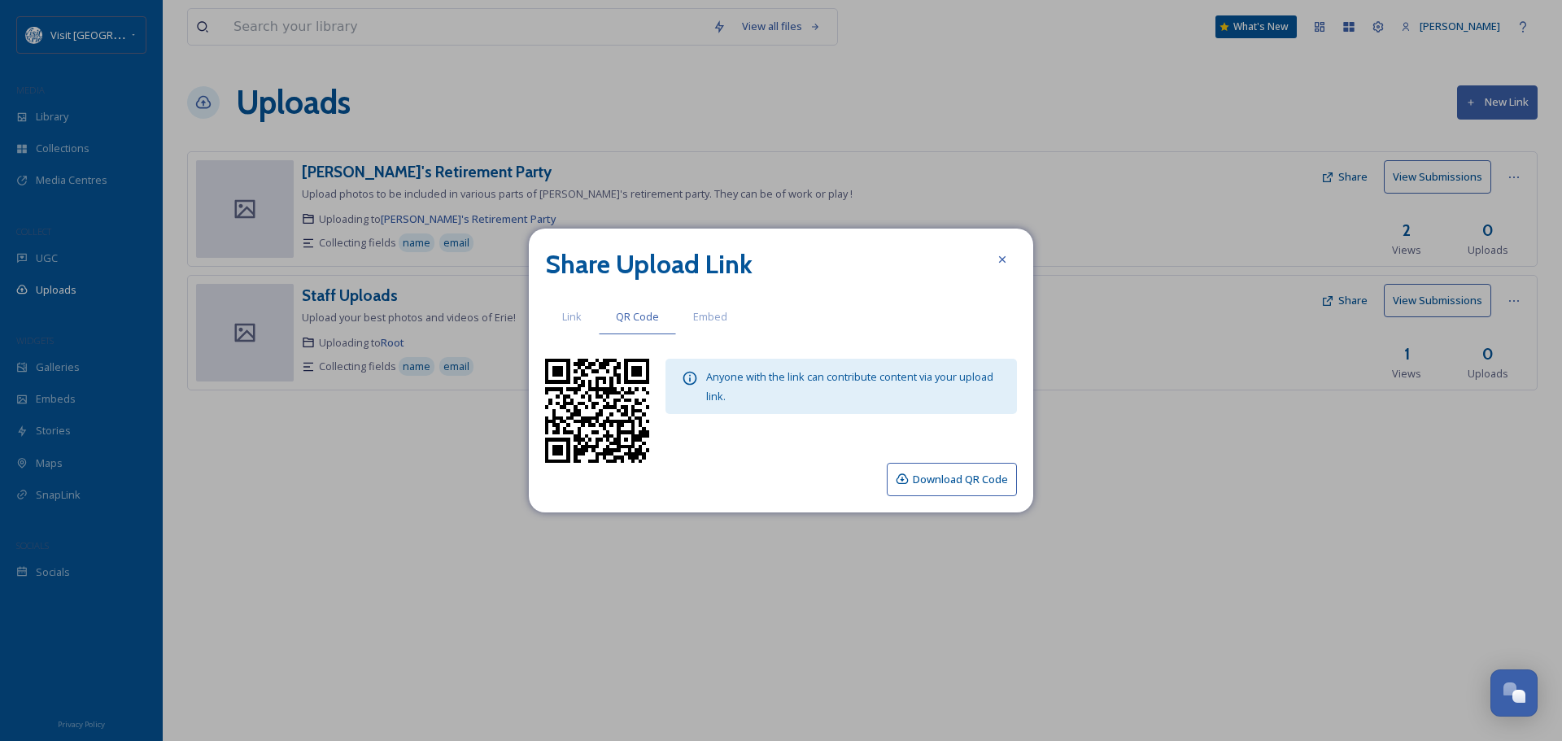
click at [950, 482] on button "Download QR Code" at bounding box center [952, 479] width 130 height 33
click at [1006, 258] on icon at bounding box center [1002, 259] width 13 height 13
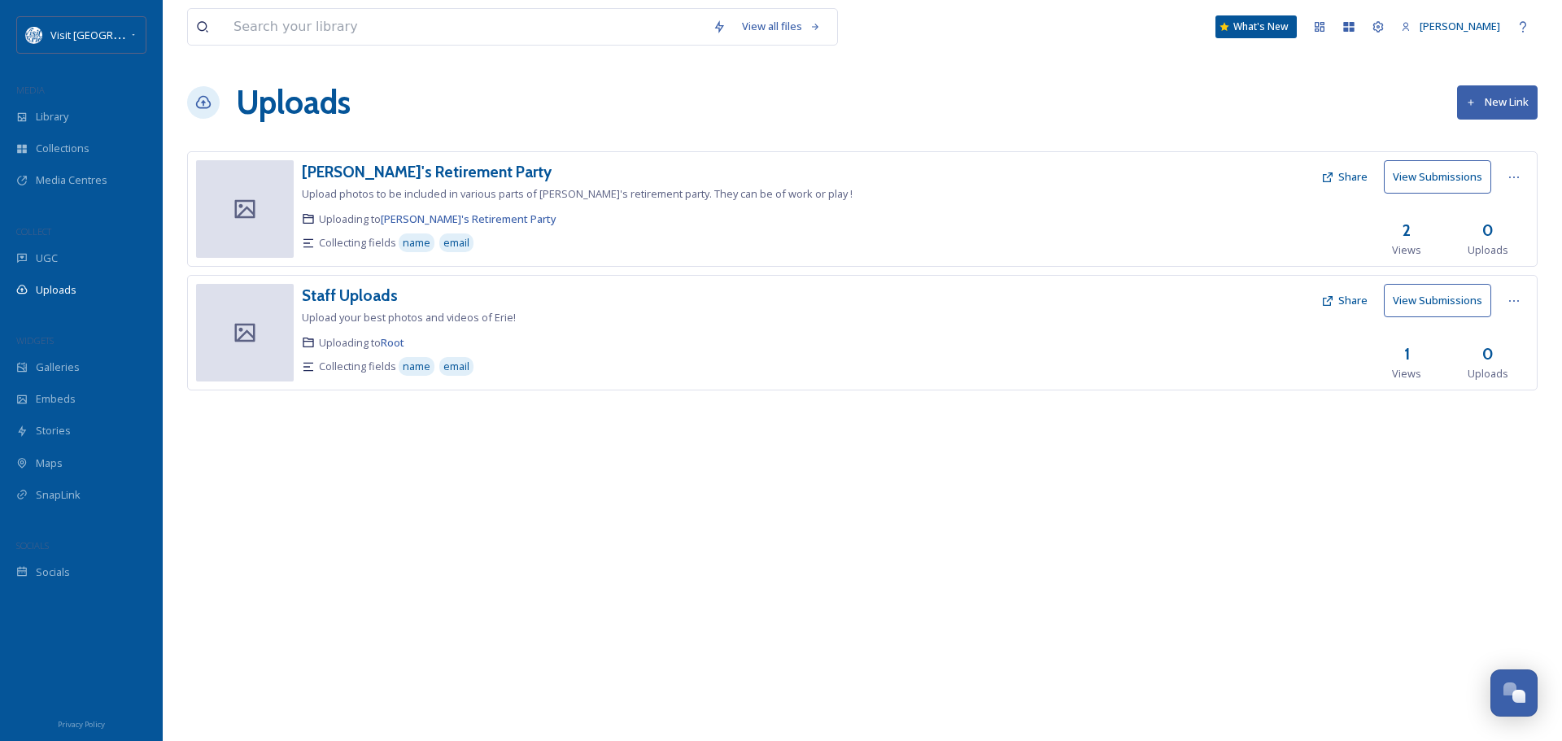
click at [1491, 110] on button "New Link" at bounding box center [1497, 101] width 81 height 33
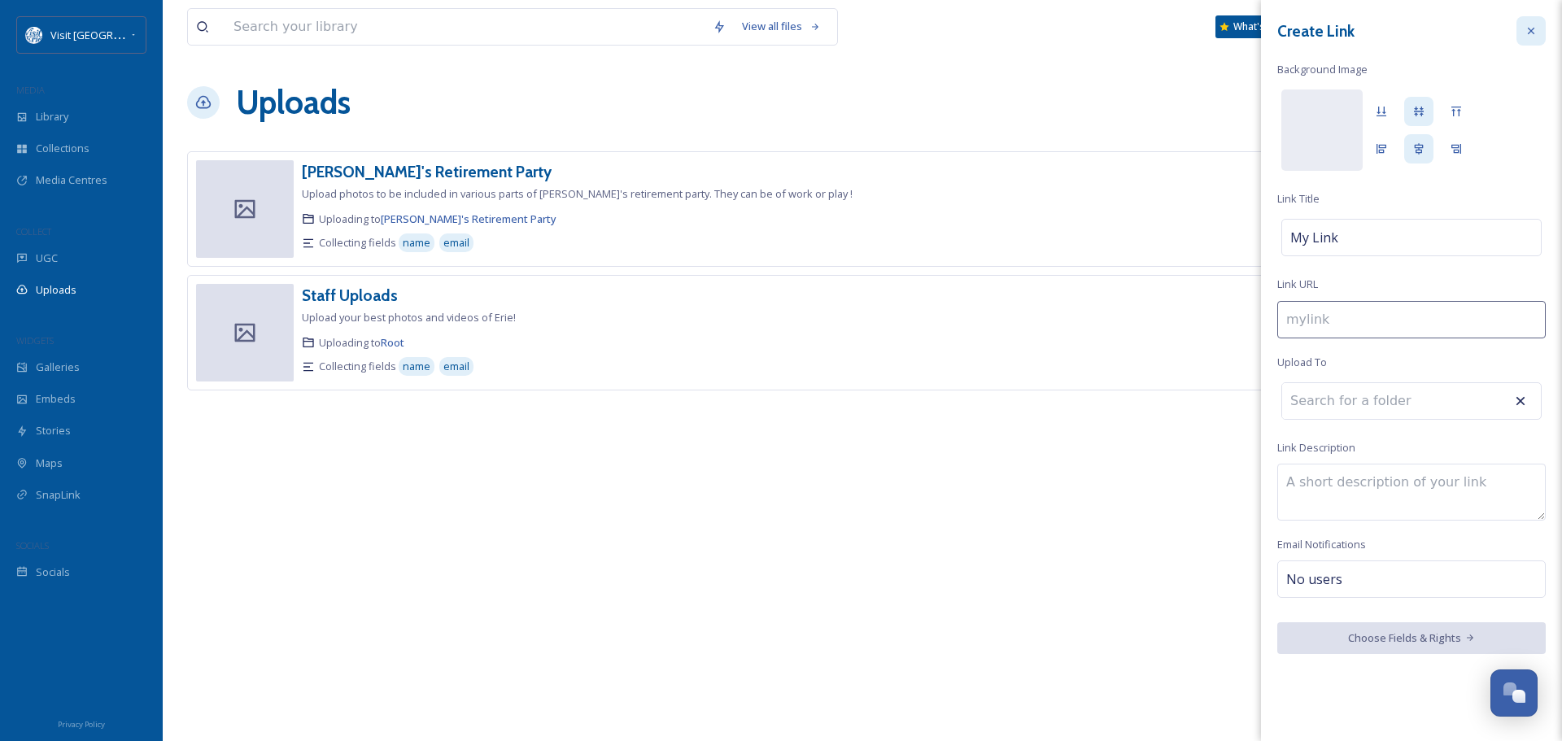
click at [1534, 28] on icon at bounding box center [1531, 31] width 7 height 7
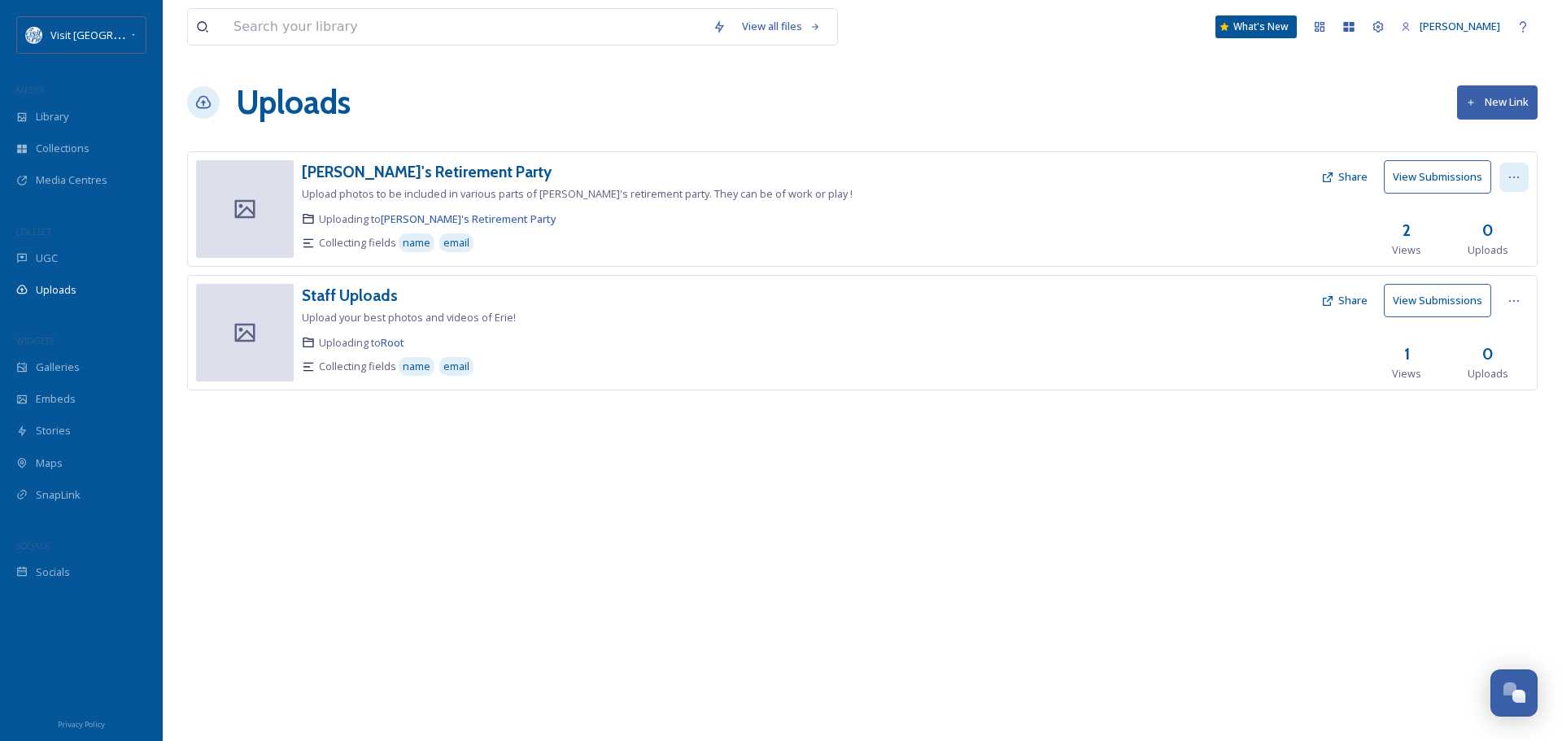
click at [1505, 180] on div at bounding box center [1514, 177] width 29 height 29
click at [1488, 242] on span "Edit" at bounding box center [1483, 244] width 18 height 15
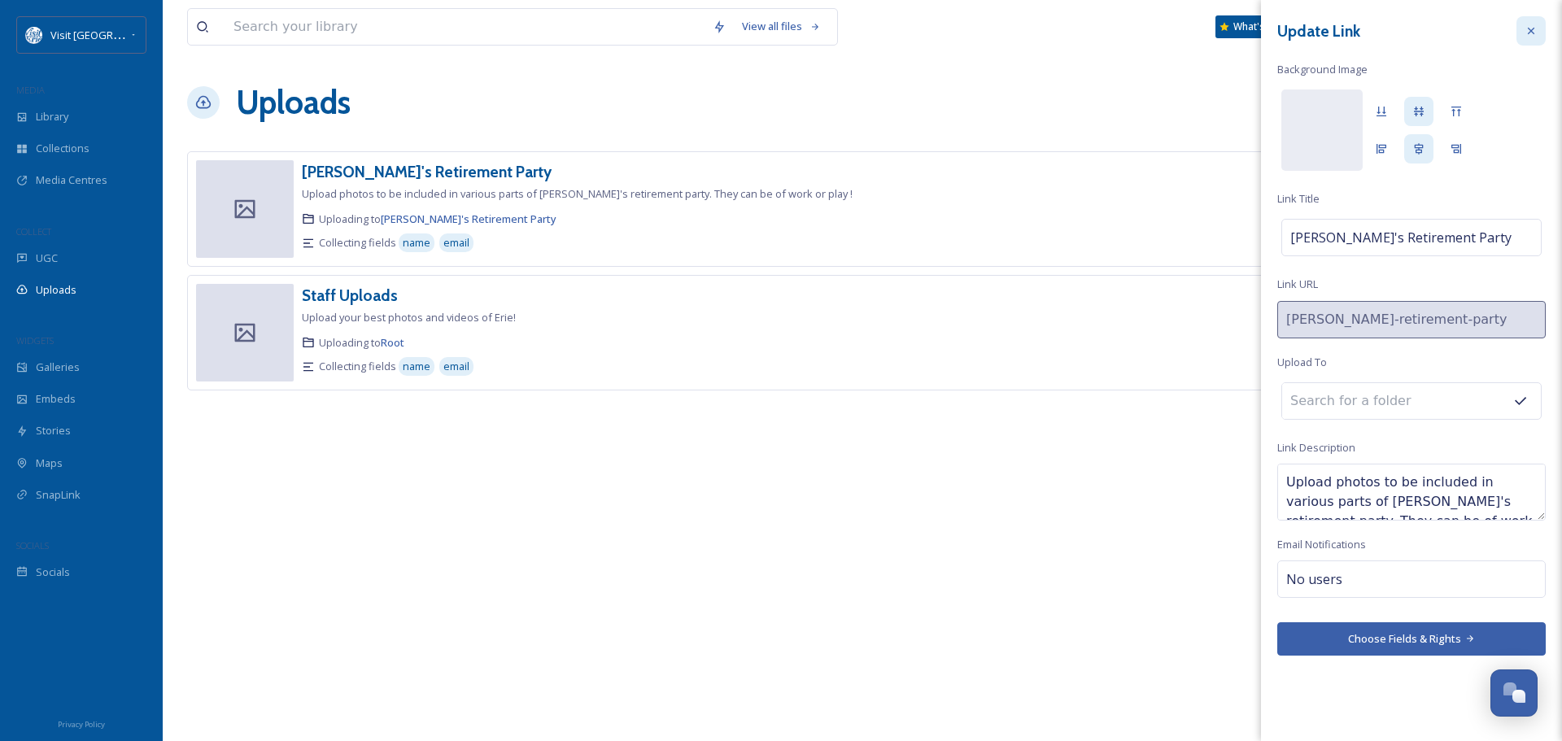
click at [1531, 29] on icon at bounding box center [1531, 30] width 13 height 13
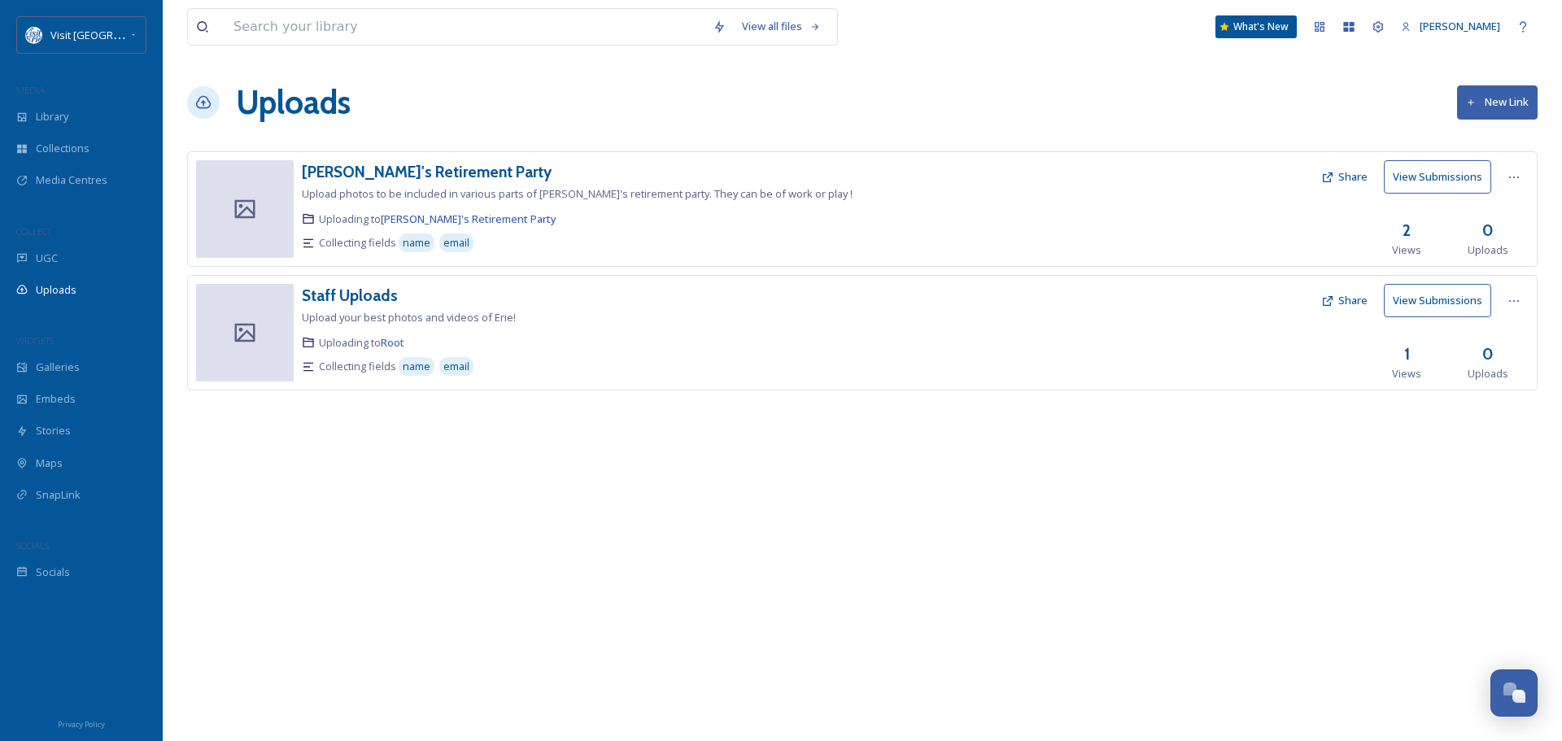
click at [1353, 175] on button "Share" at bounding box center [1344, 177] width 63 height 32
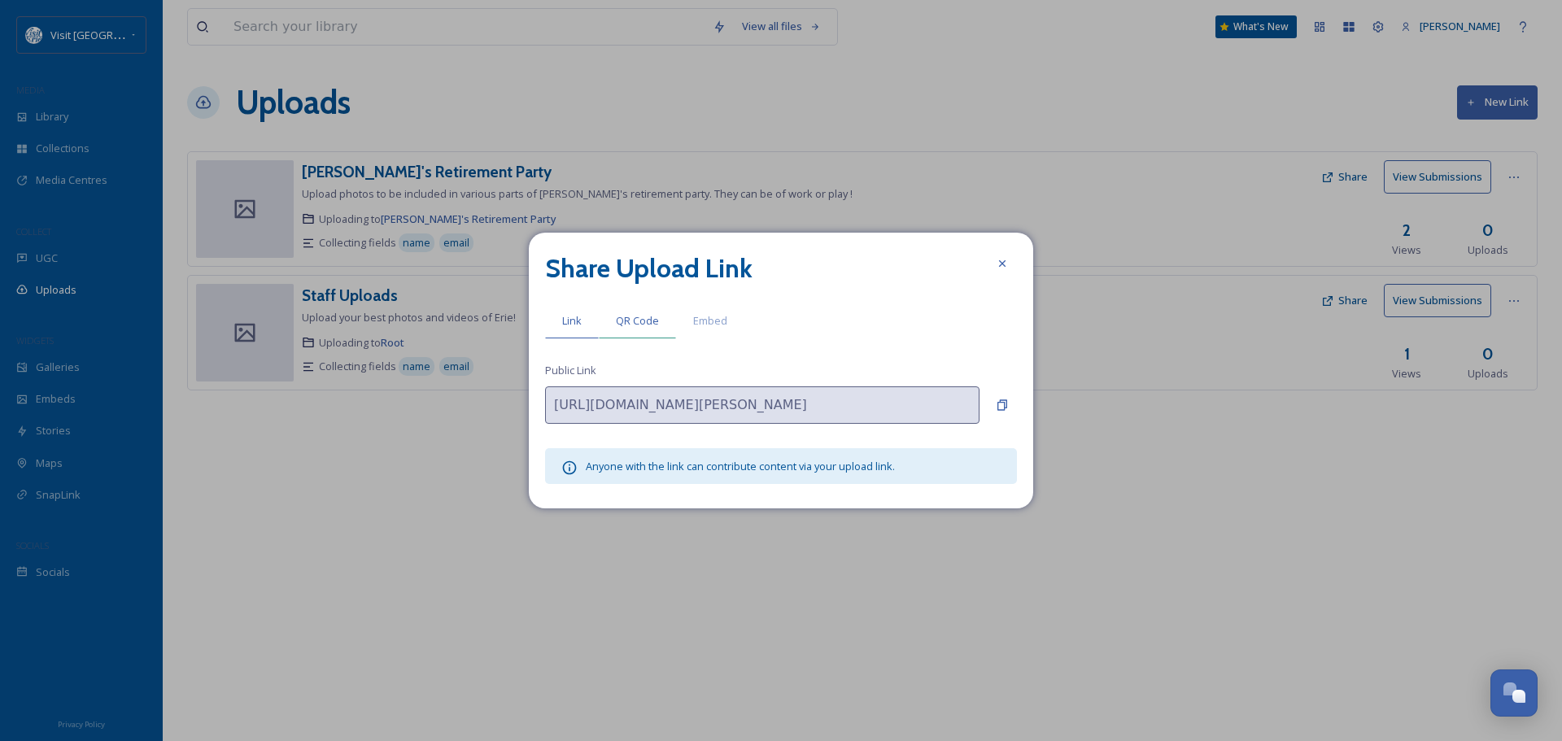
click at [636, 321] on span "QR Code" at bounding box center [637, 320] width 43 height 15
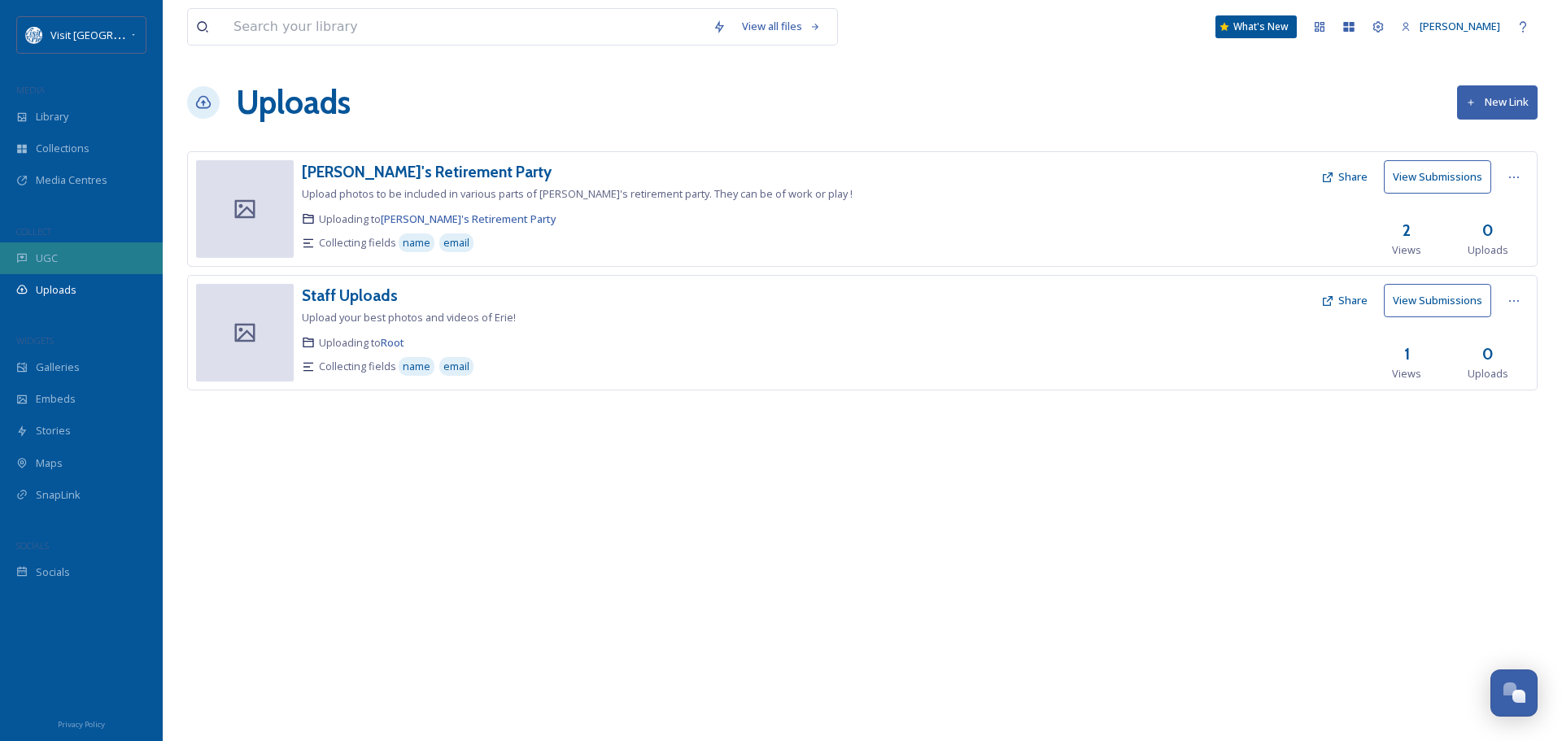
click at [47, 259] on span "UGC" at bounding box center [47, 258] width 22 height 15
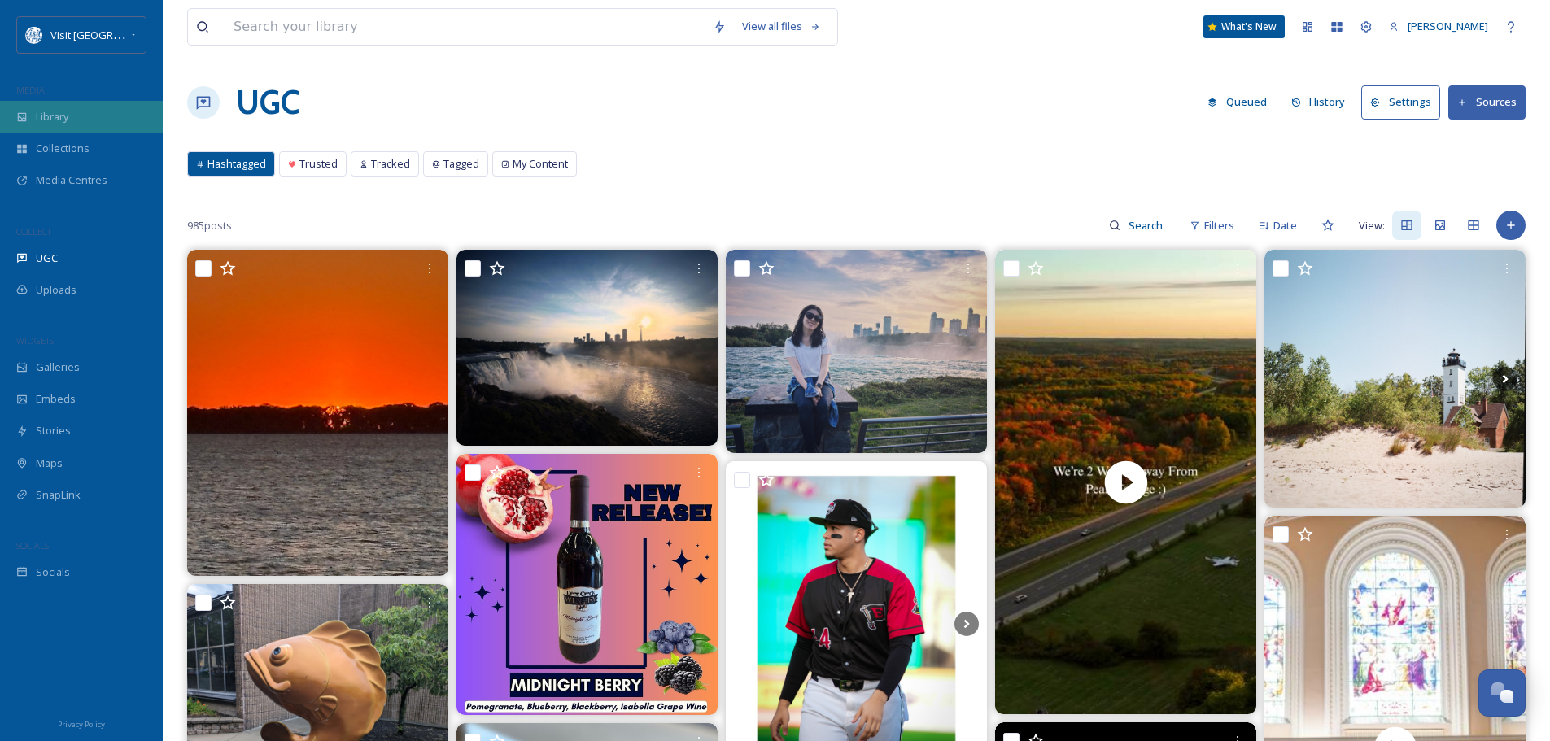
click at [68, 120] on span "Library" at bounding box center [52, 116] width 33 height 15
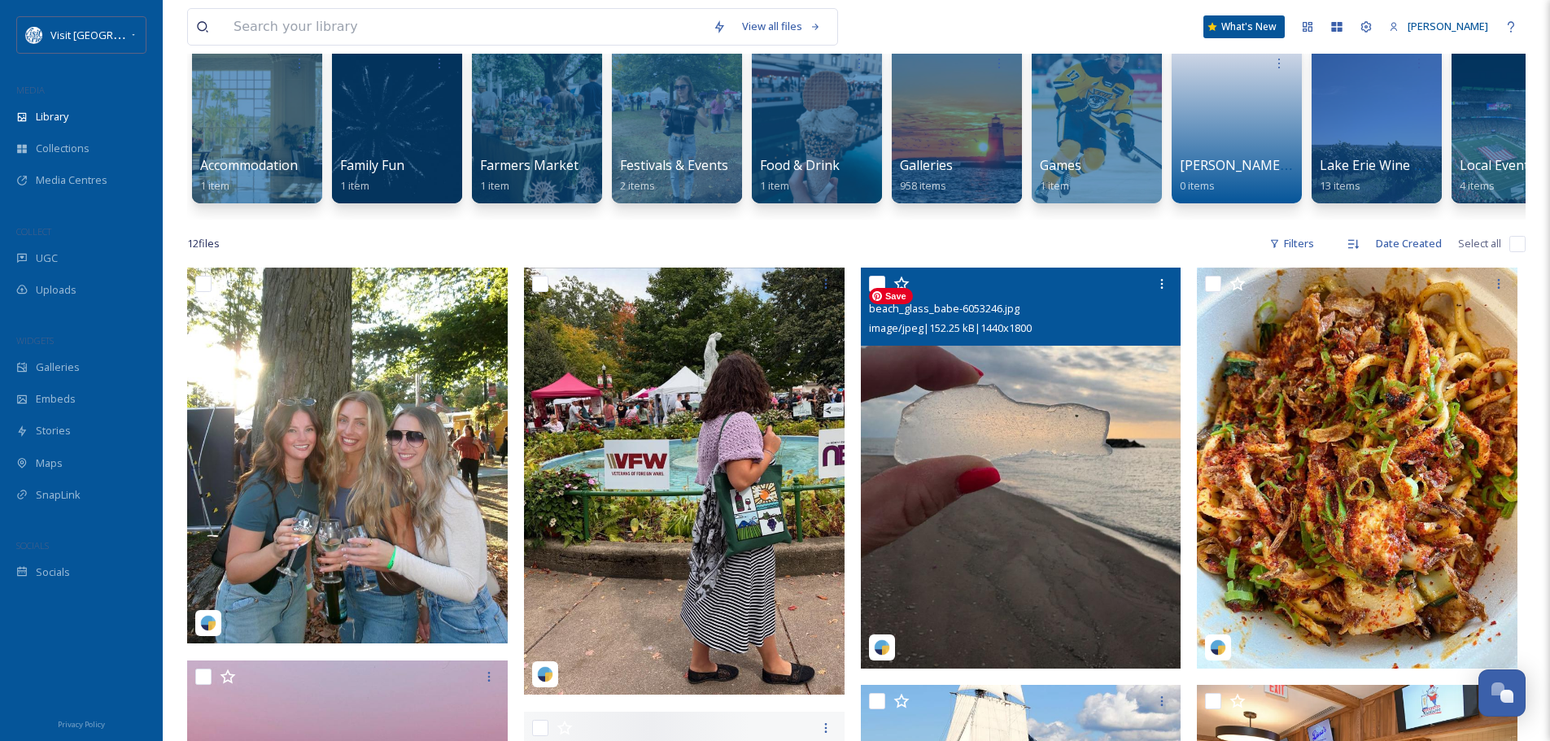
scroll to position [244, 0]
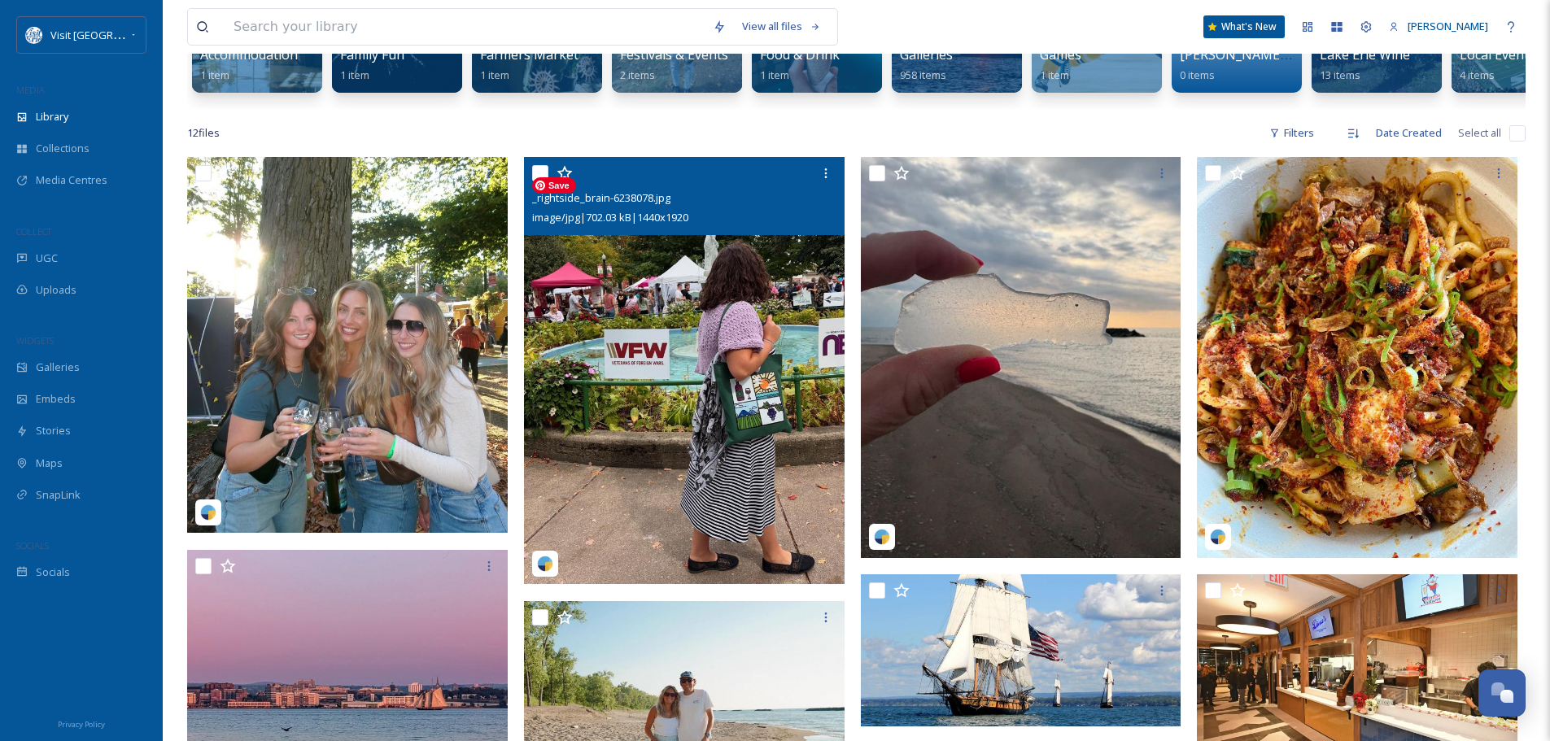
click at [737, 277] on img at bounding box center [684, 370] width 321 height 427
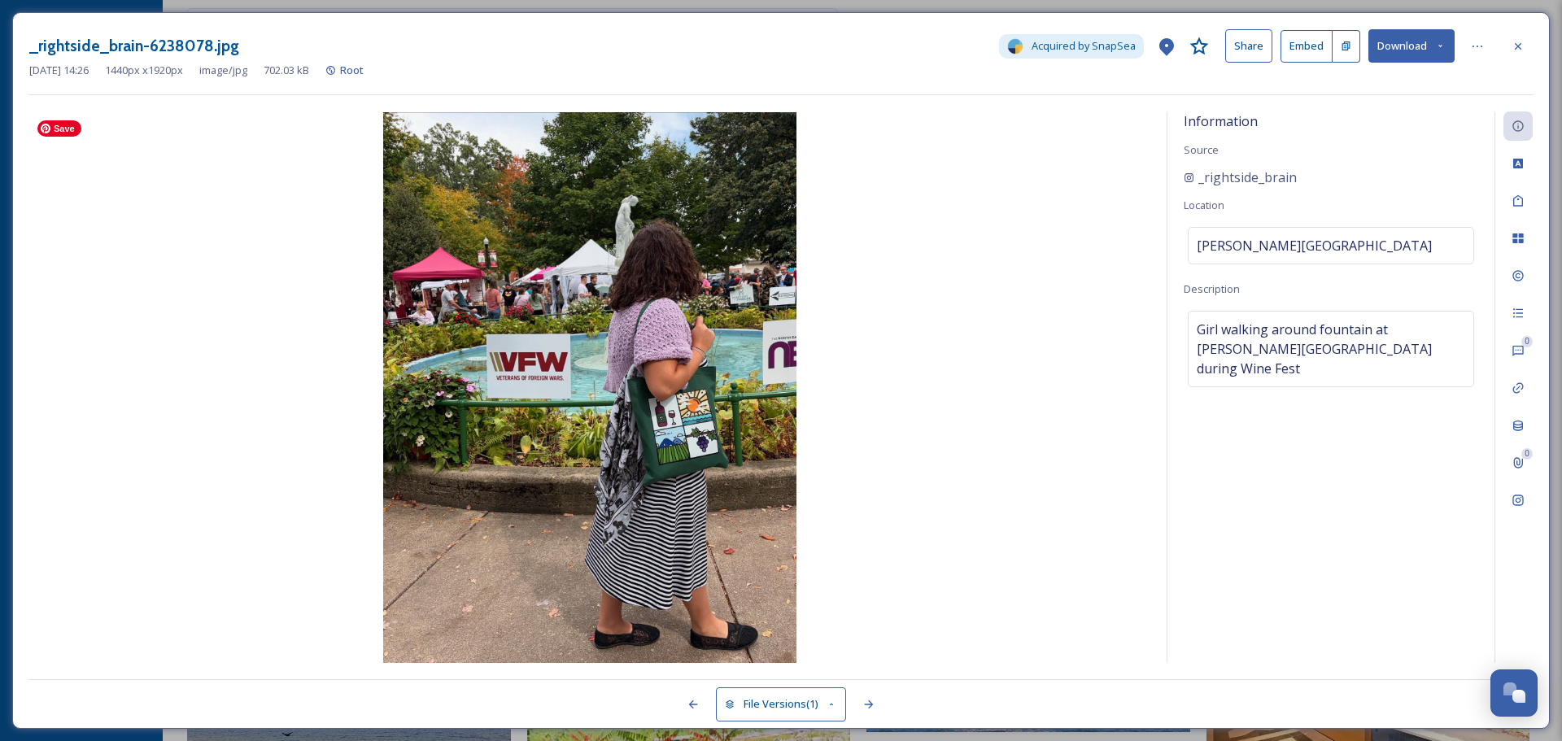
click at [645, 318] on img at bounding box center [589, 387] width 1121 height 551
click at [1514, 40] on icon at bounding box center [1518, 46] width 13 height 13
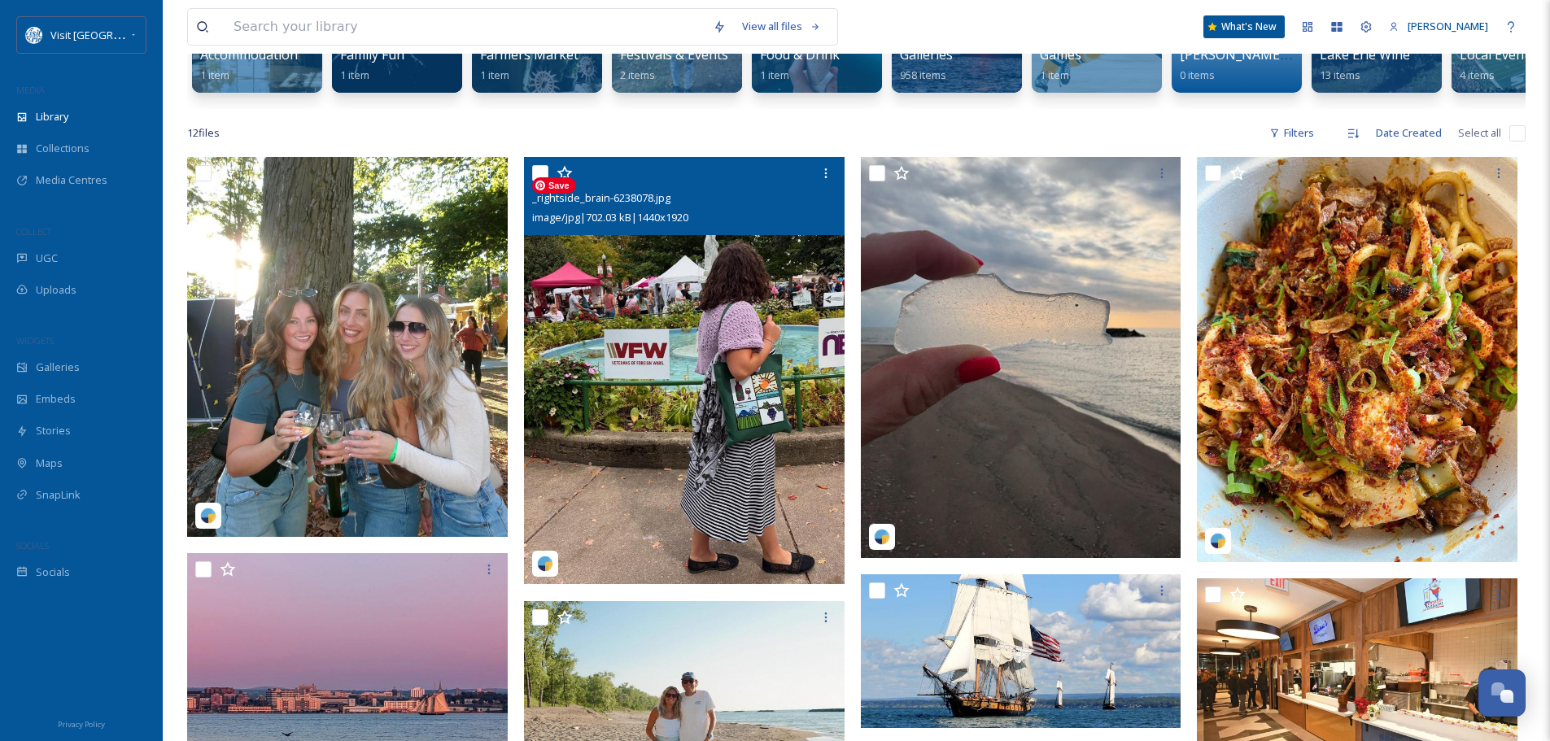
click at [679, 412] on img at bounding box center [684, 370] width 321 height 427
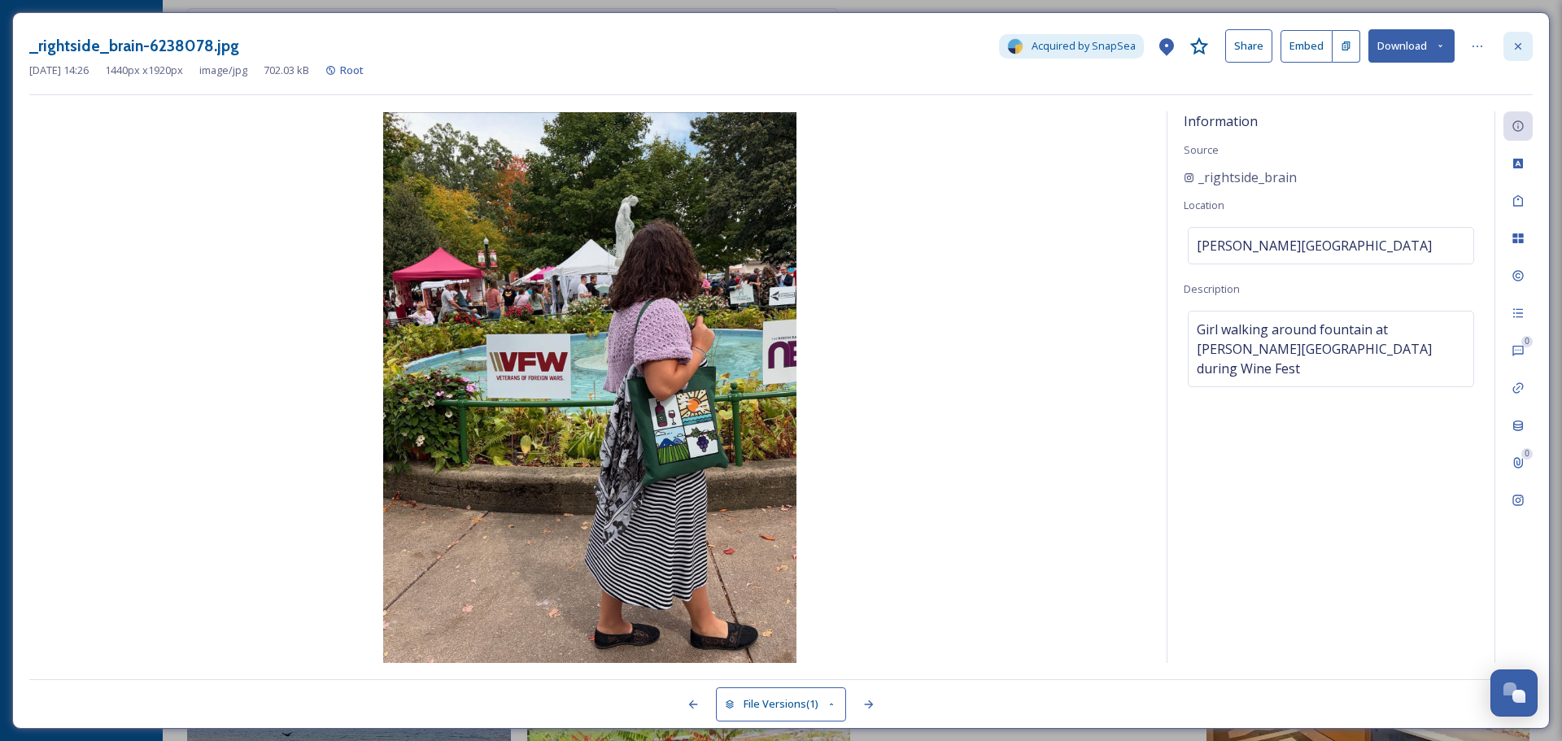
click at [1519, 49] on icon at bounding box center [1518, 46] width 13 height 13
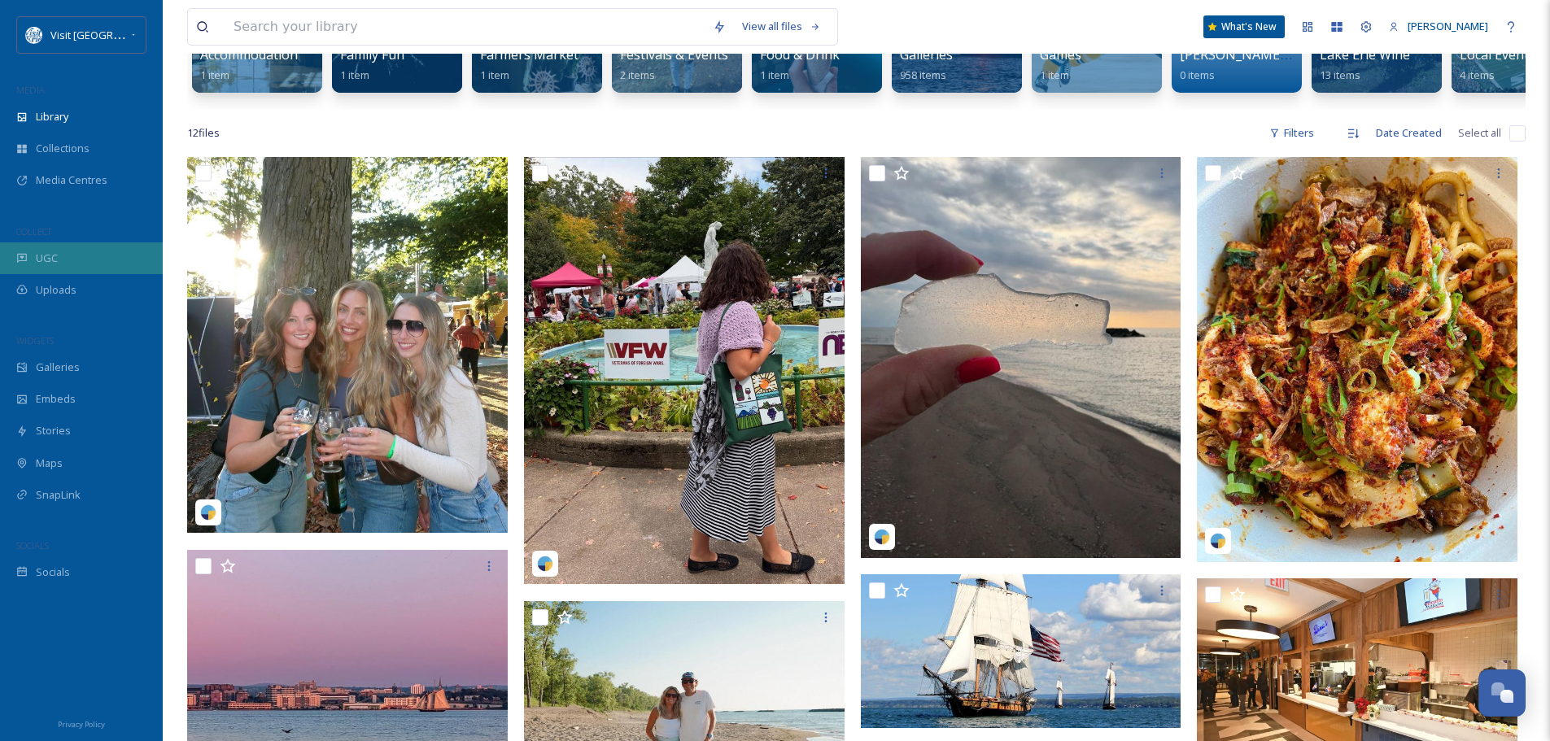
click at [60, 255] on div "UGC" at bounding box center [81, 258] width 163 height 32
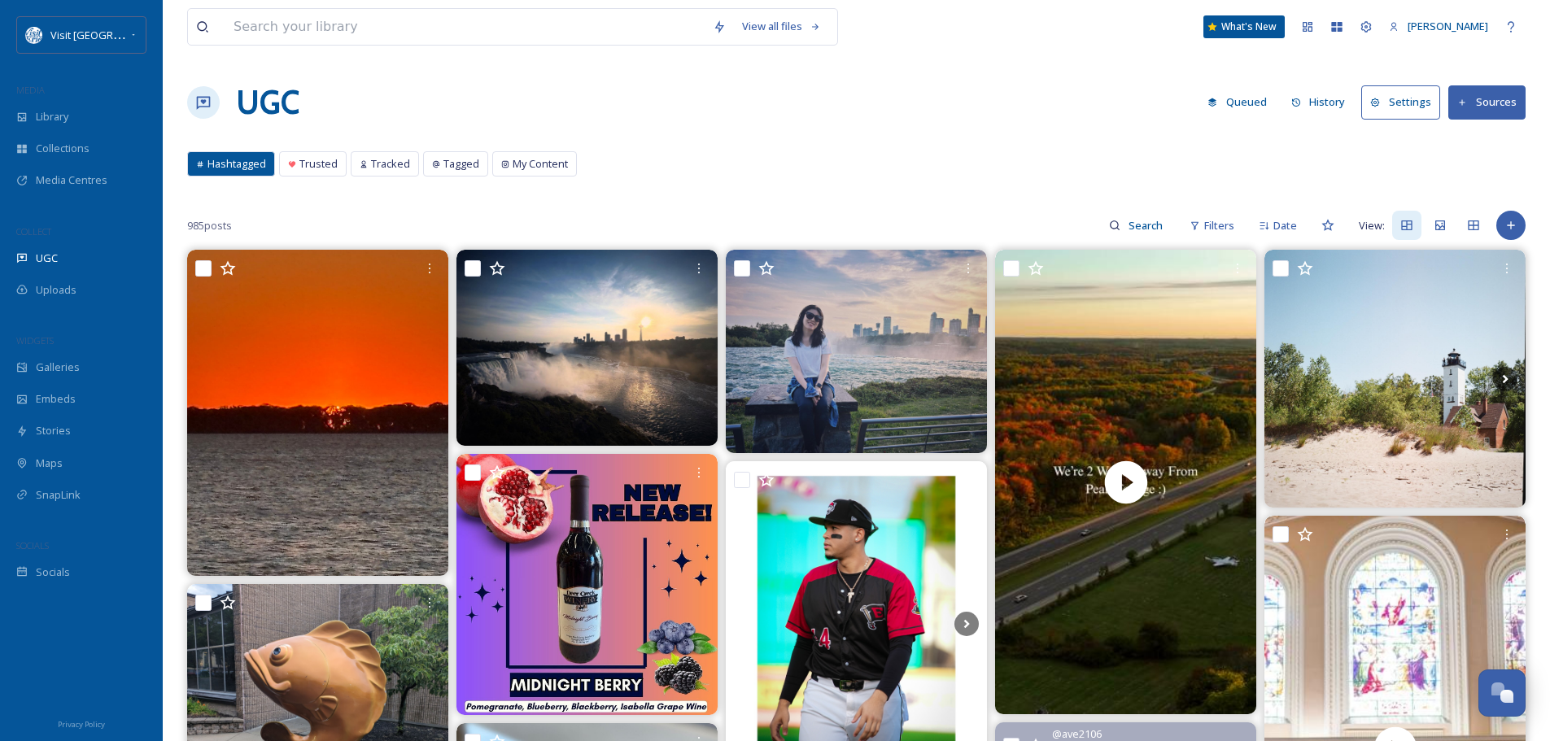
click at [1321, 106] on button "History" at bounding box center [1318, 102] width 71 height 32
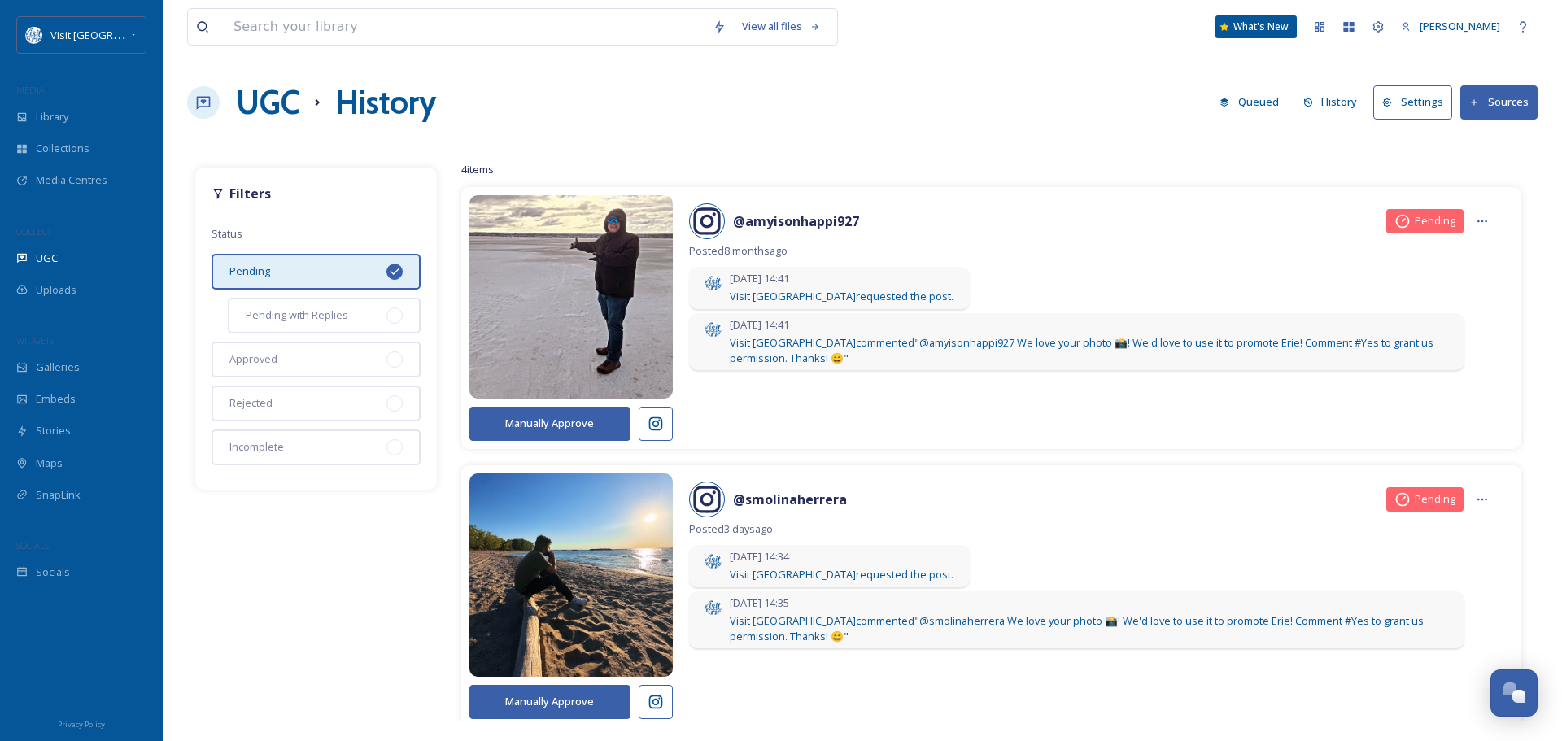
click at [395, 270] on icon at bounding box center [394, 271] width 13 height 13
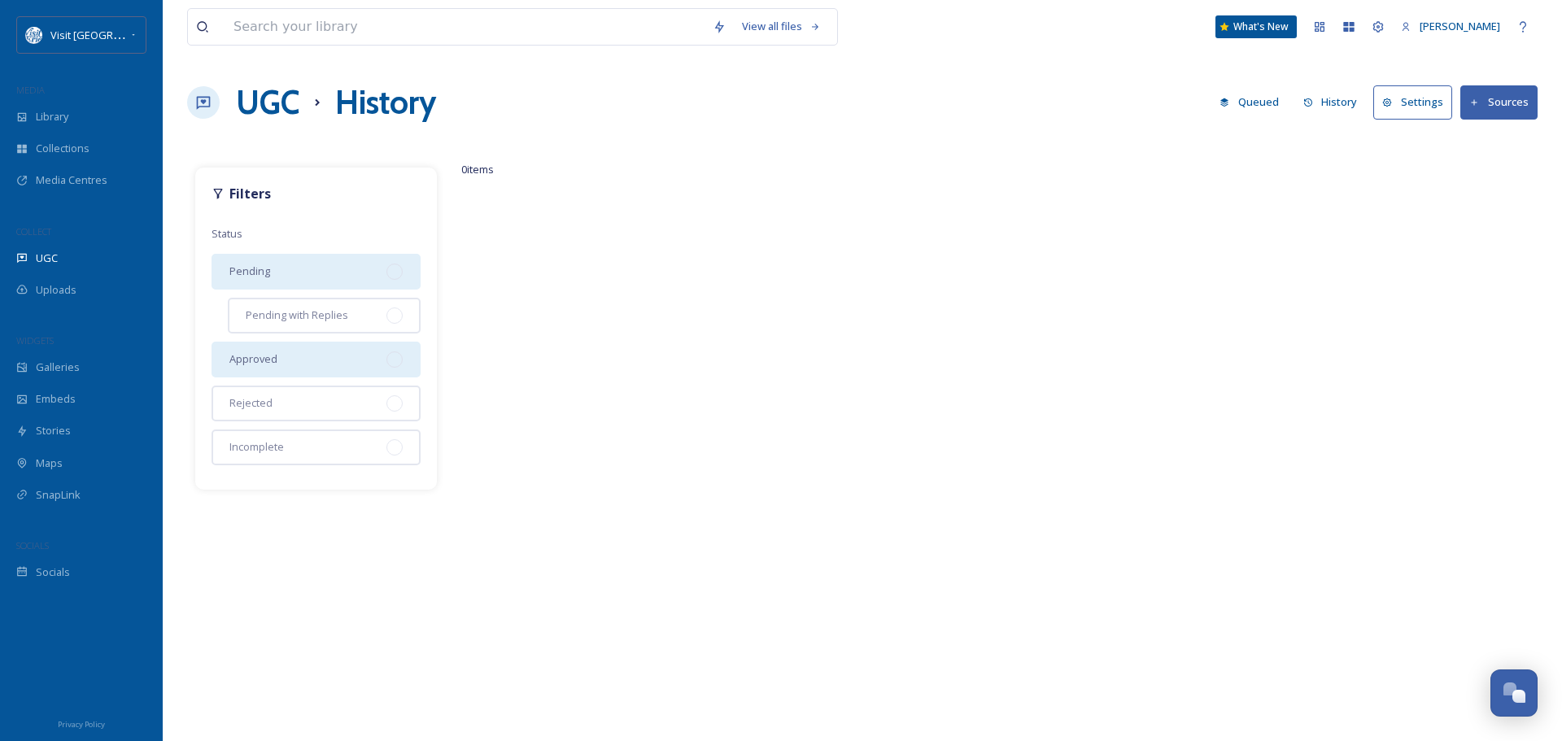
click at [299, 356] on div "Approved" at bounding box center [316, 360] width 209 height 36
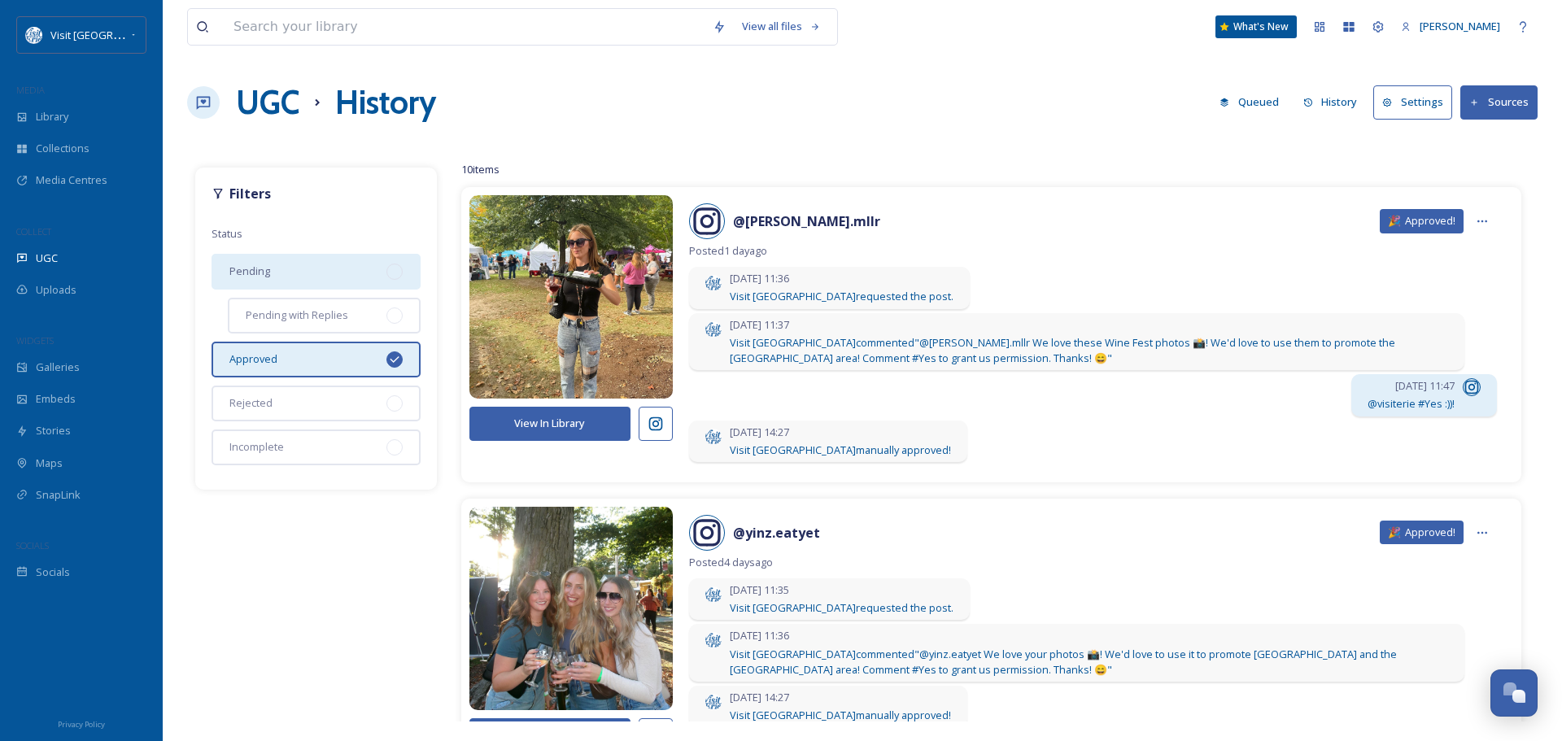
click at [656, 425] on icon at bounding box center [656, 424] width 16 height 16
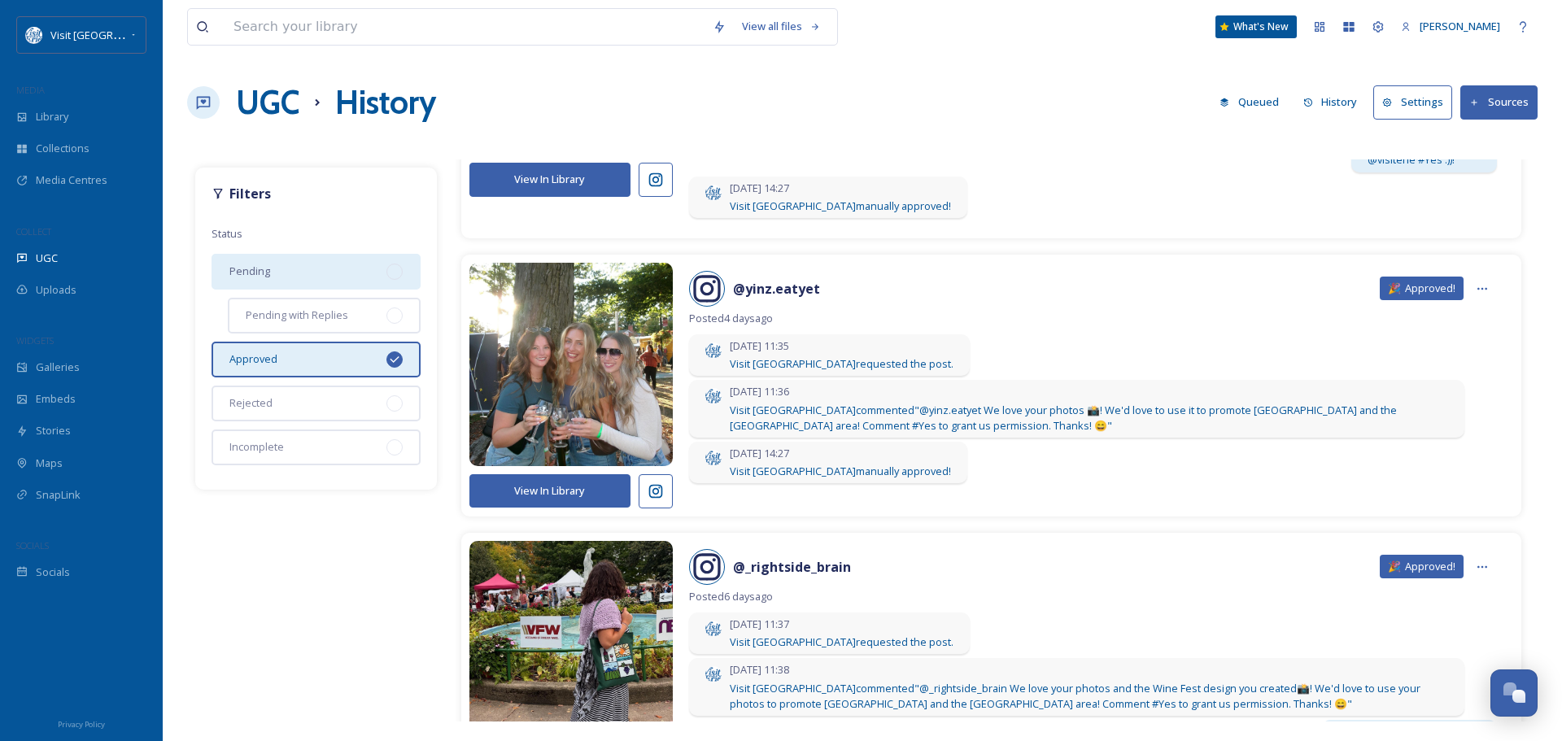
scroll to position [488, 0]
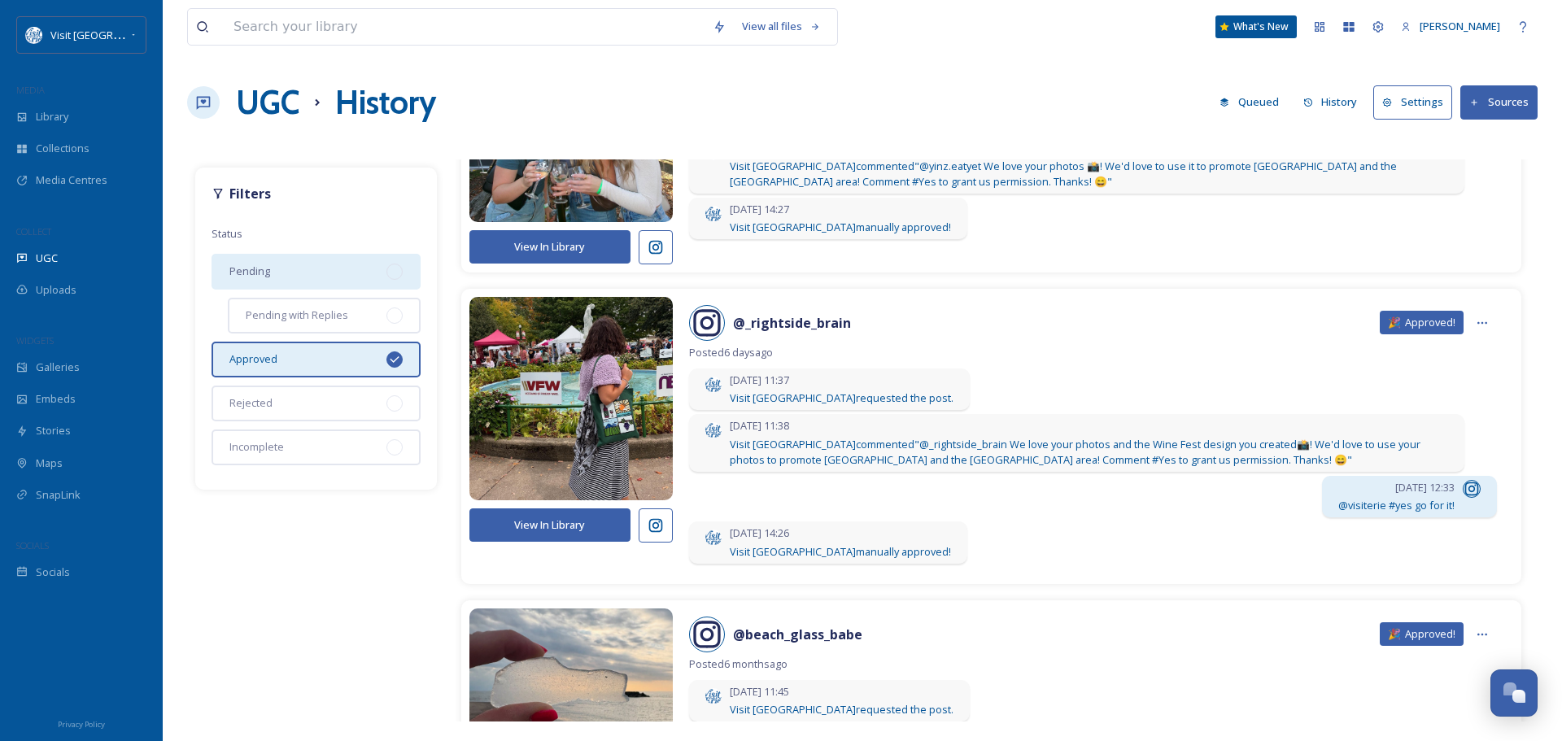
click at [655, 526] on icon at bounding box center [656, 526] width 16 height 16
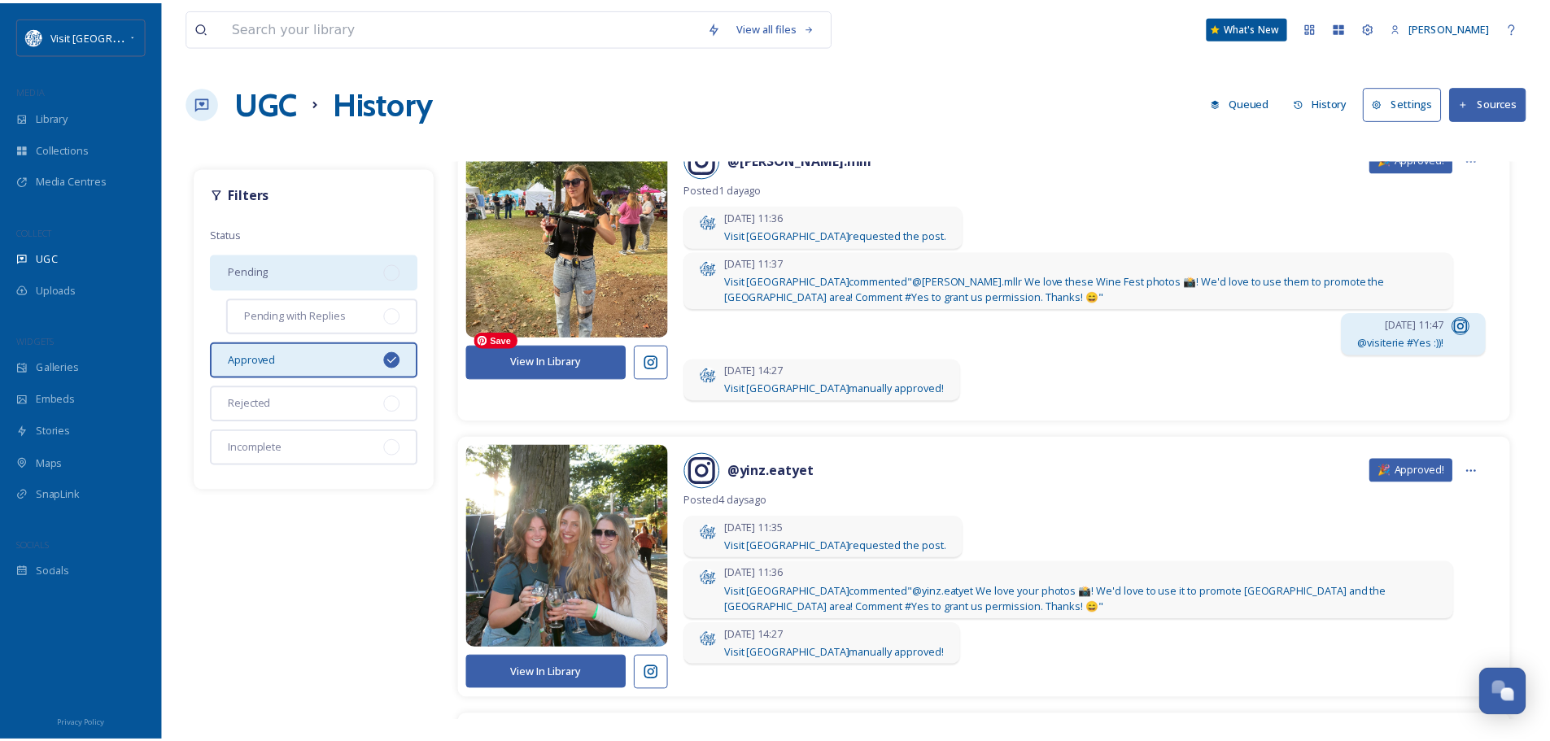
scroll to position [0, 0]
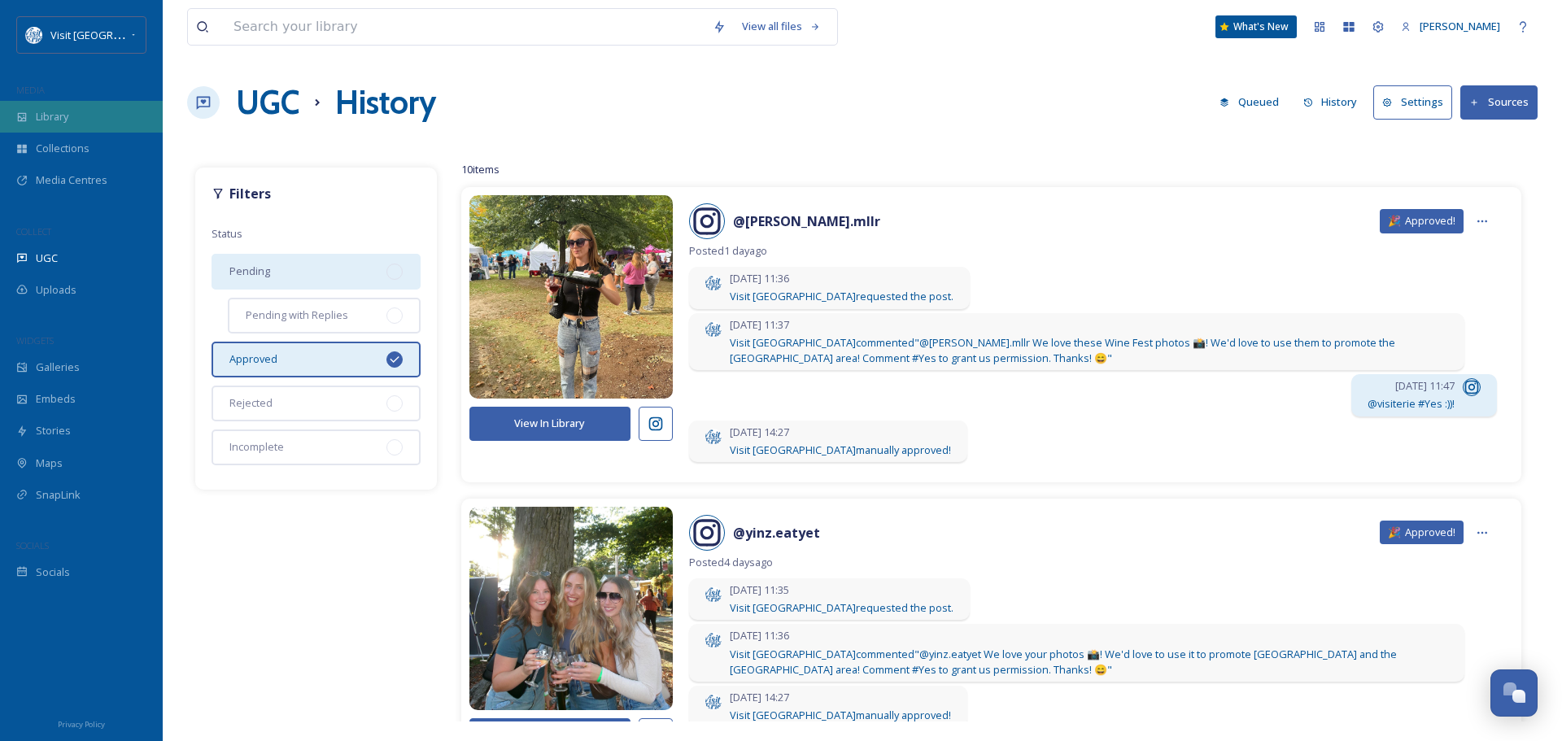
click at [57, 117] on span "Library" at bounding box center [52, 116] width 33 height 15
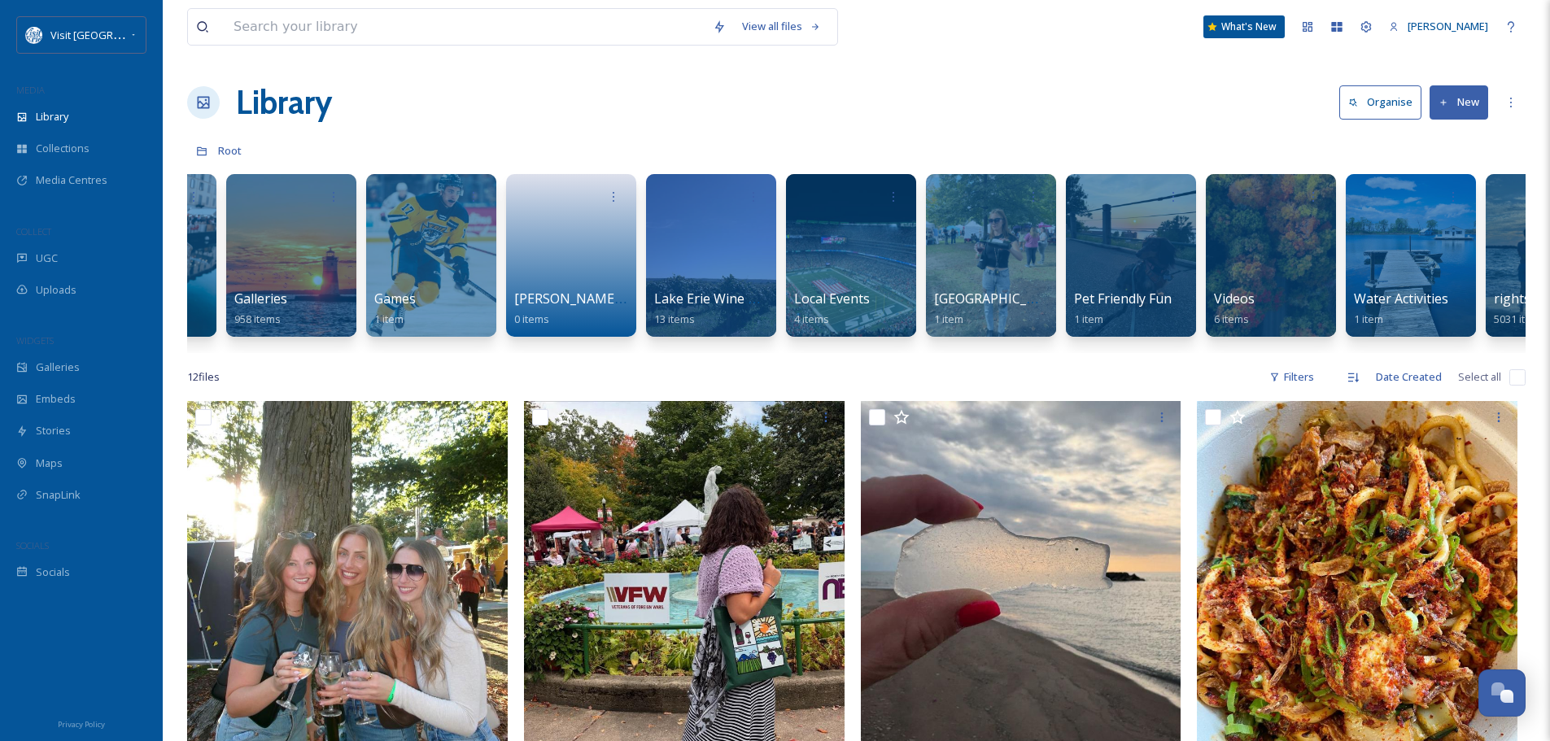
scroll to position [0, 901]
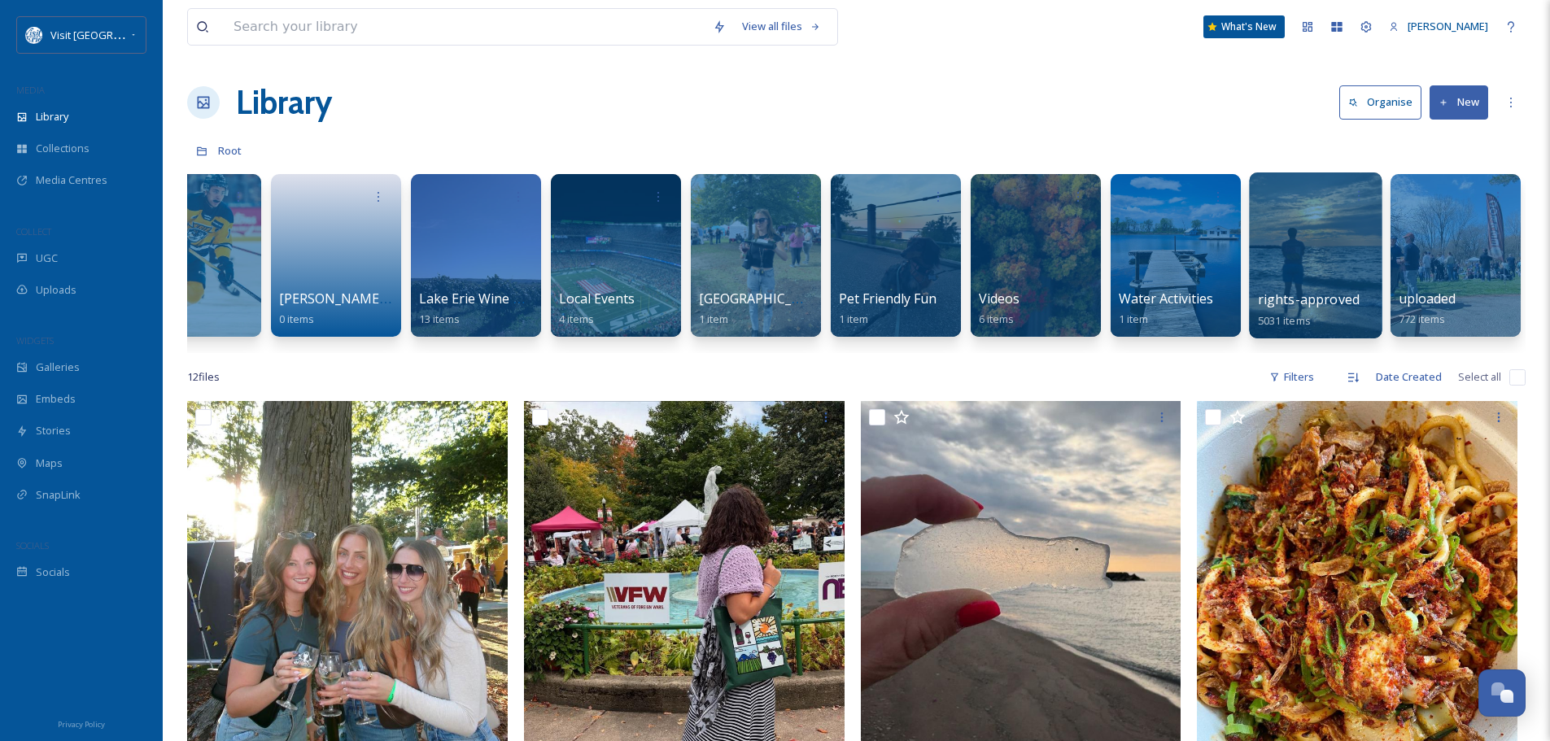
click at [1308, 234] on div at bounding box center [1315, 256] width 133 height 166
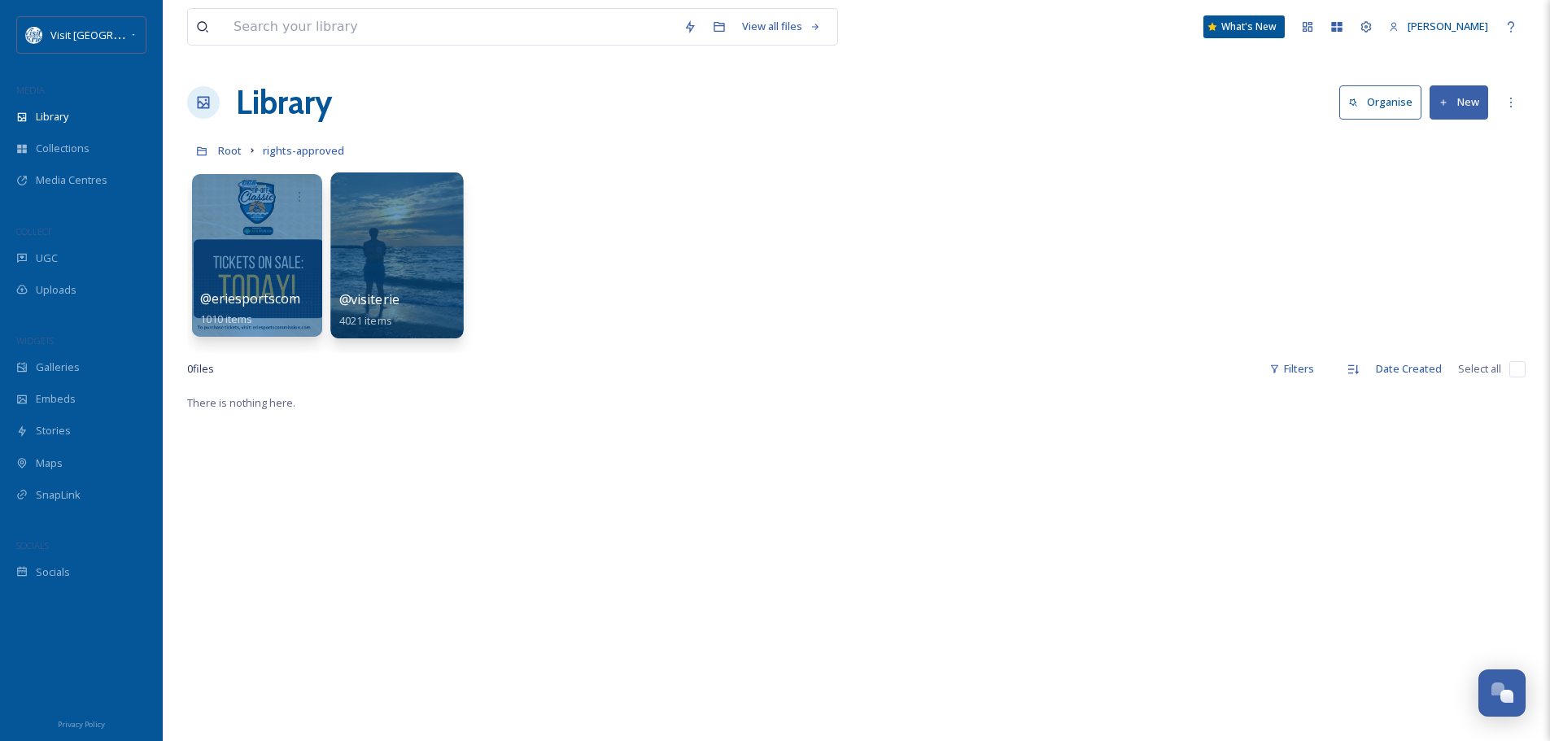
click at [385, 269] on div at bounding box center [396, 256] width 133 height 166
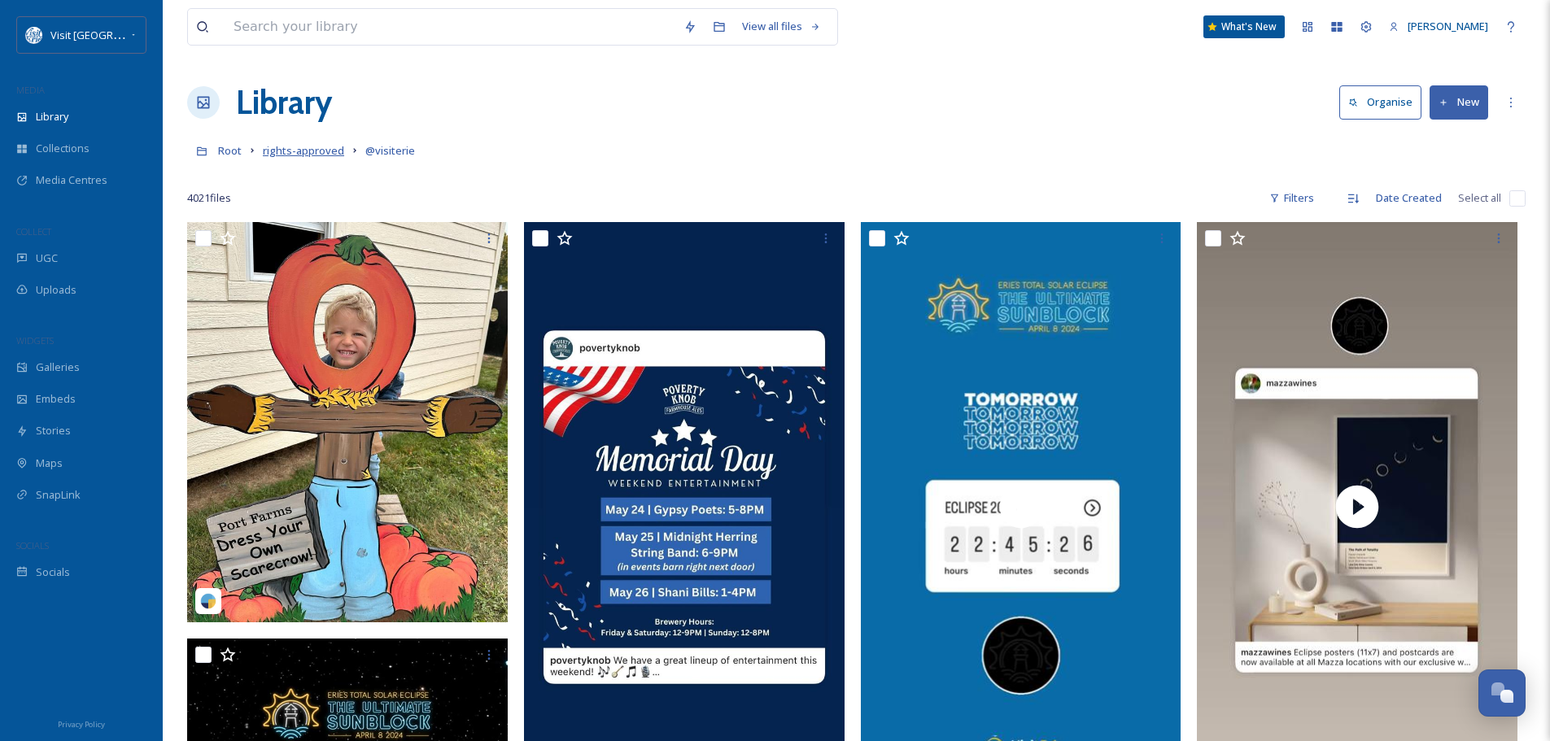
click at [313, 150] on span "rights-approved" at bounding box center [303, 150] width 81 height 15
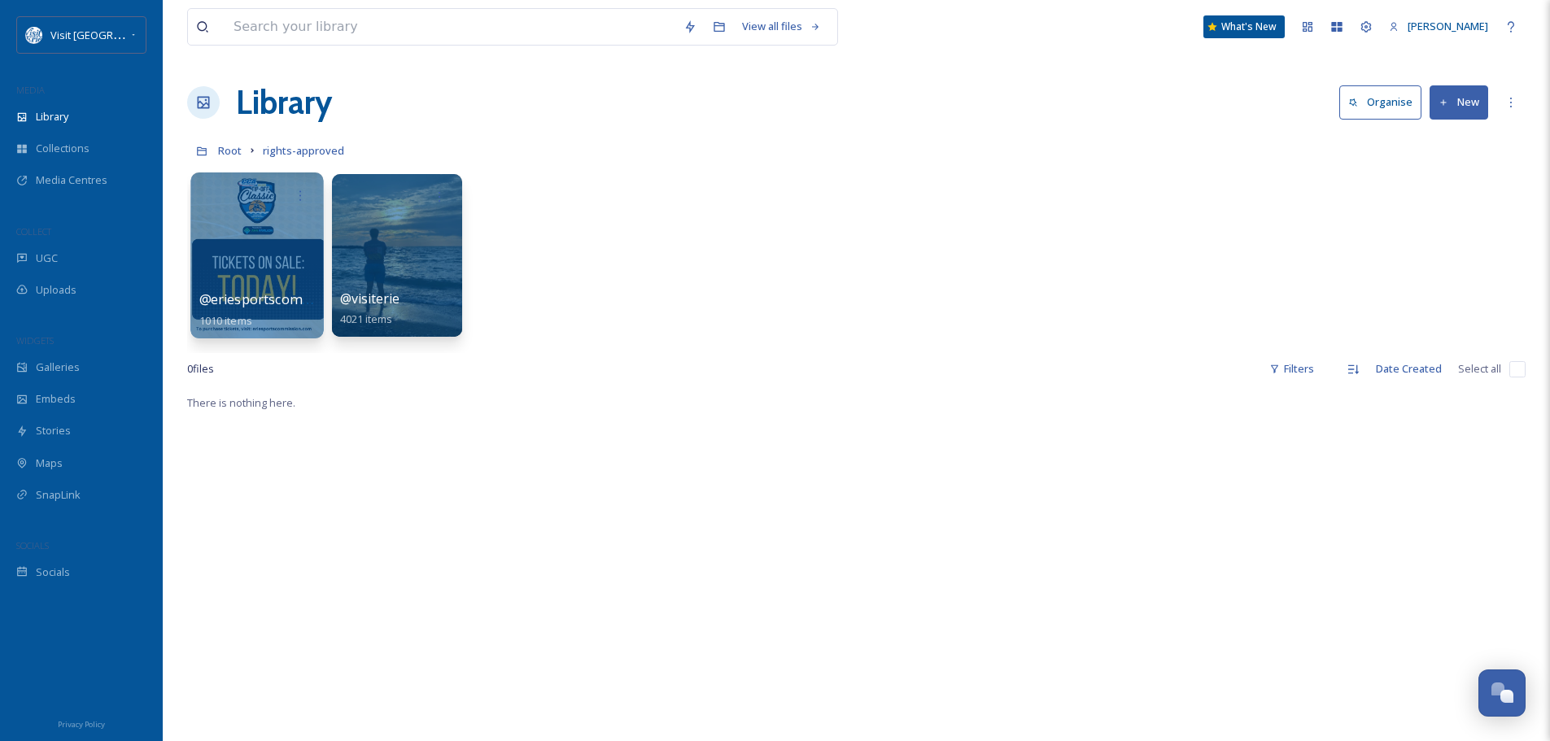
click at [251, 234] on div at bounding box center [256, 256] width 133 height 166
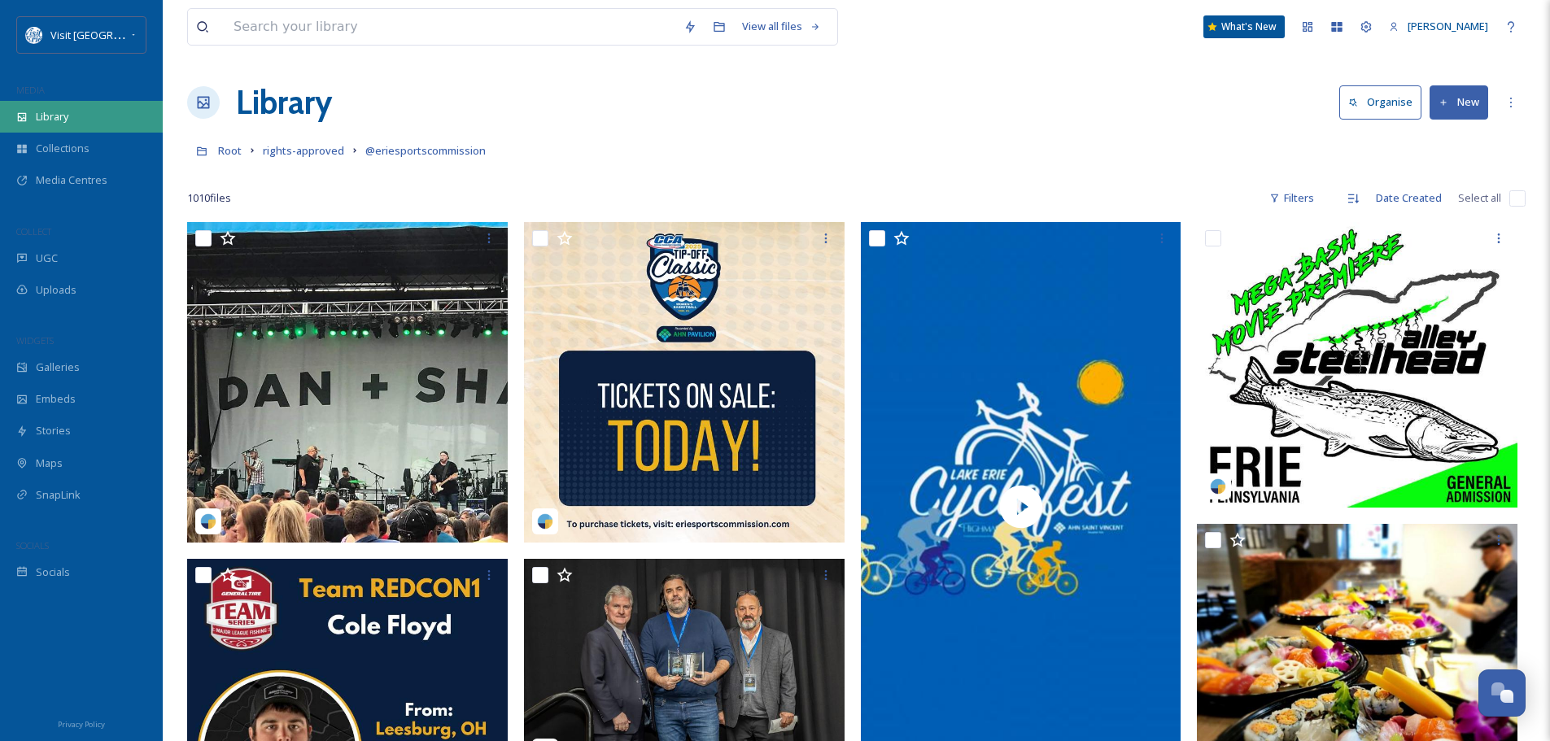
click at [64, 117] on span "Library" at bounding box center [52, 116] width 33 height 15
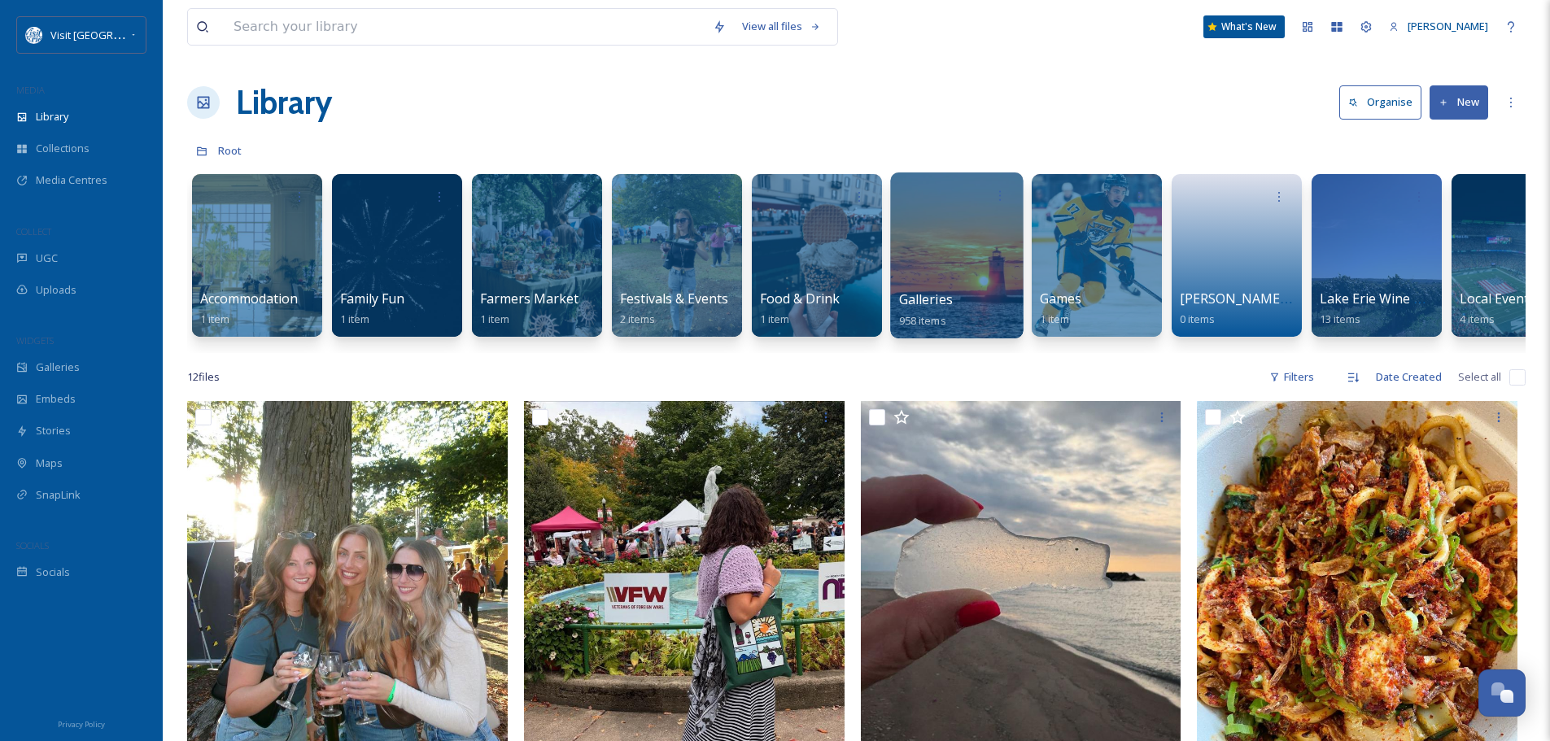
click at [925, 286] on div at bounding box center [956, 256] width 133 height 166
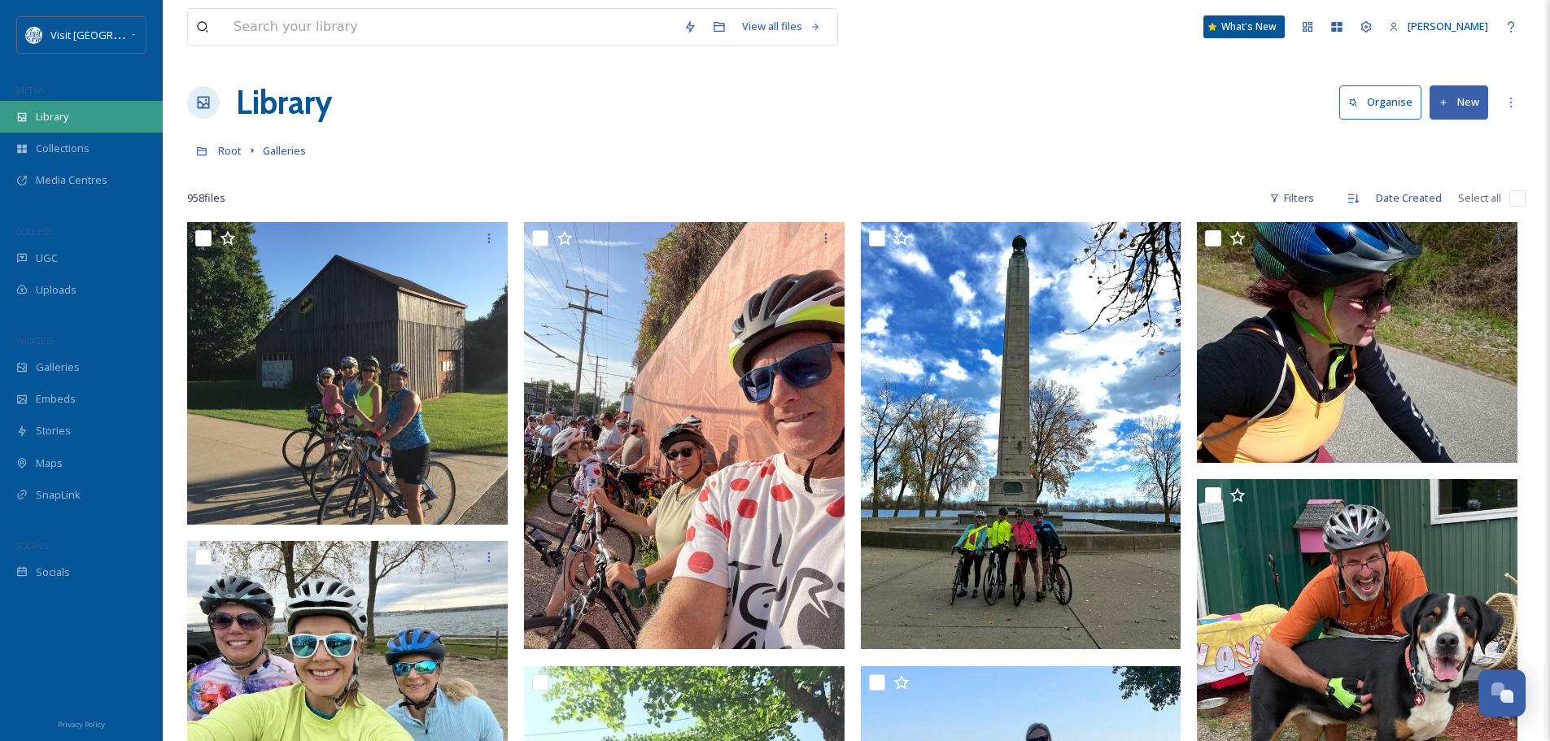
click at [41, 112] on span "Library" at bounding box center [52, 116] width 33 height 15
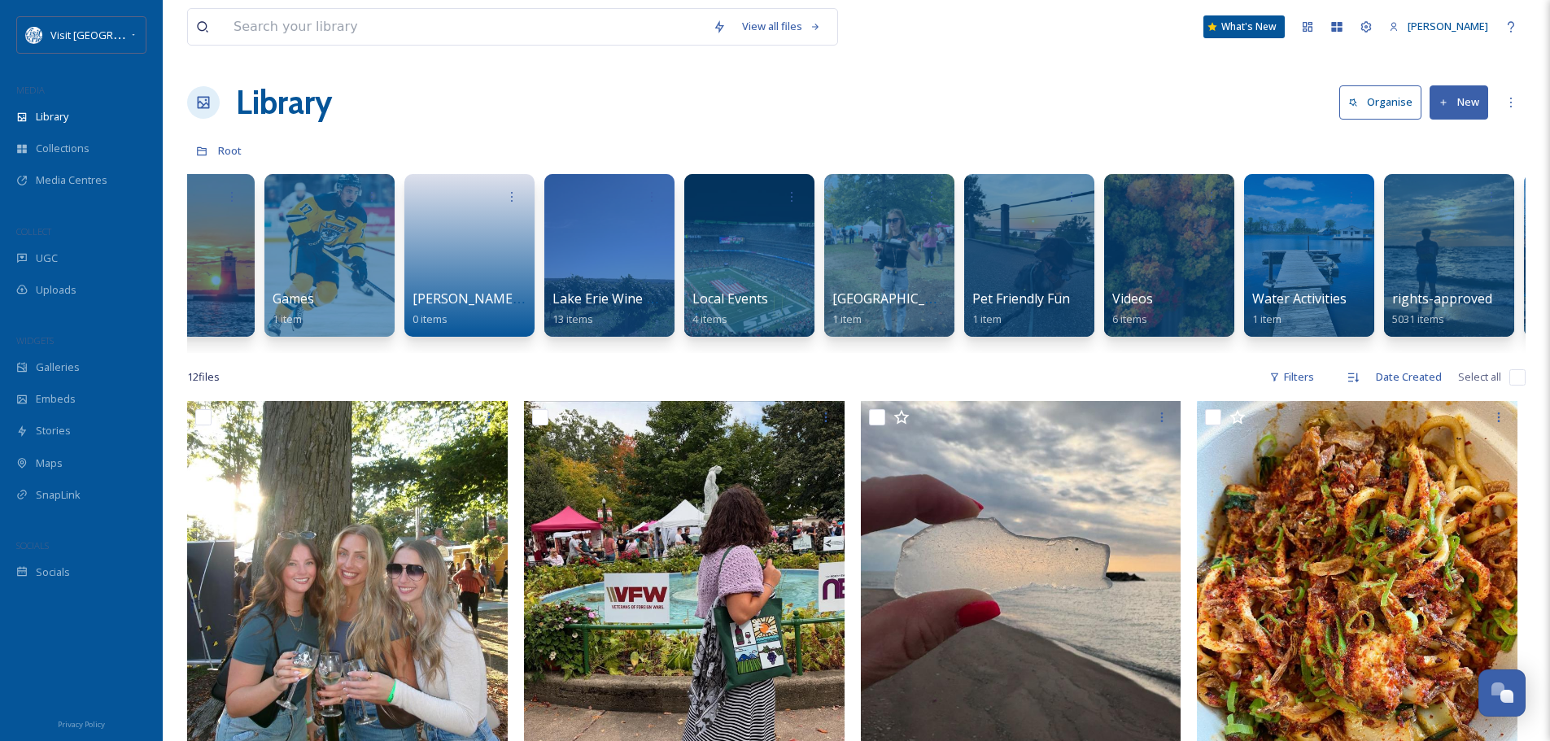
scroll to position [0, 901]
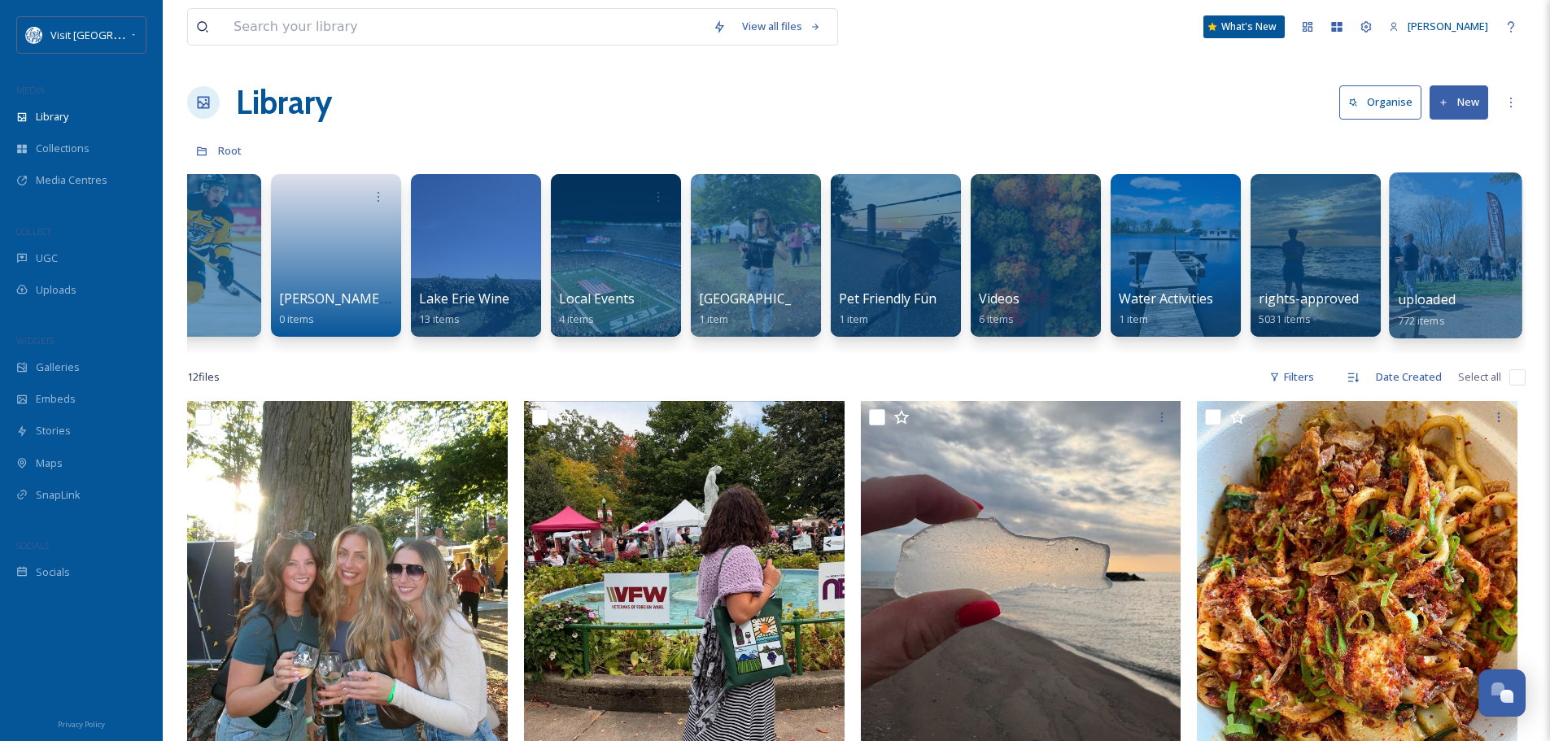
click at [1446, 242] on div at bounding box center [1455, 256] width 133 height 166
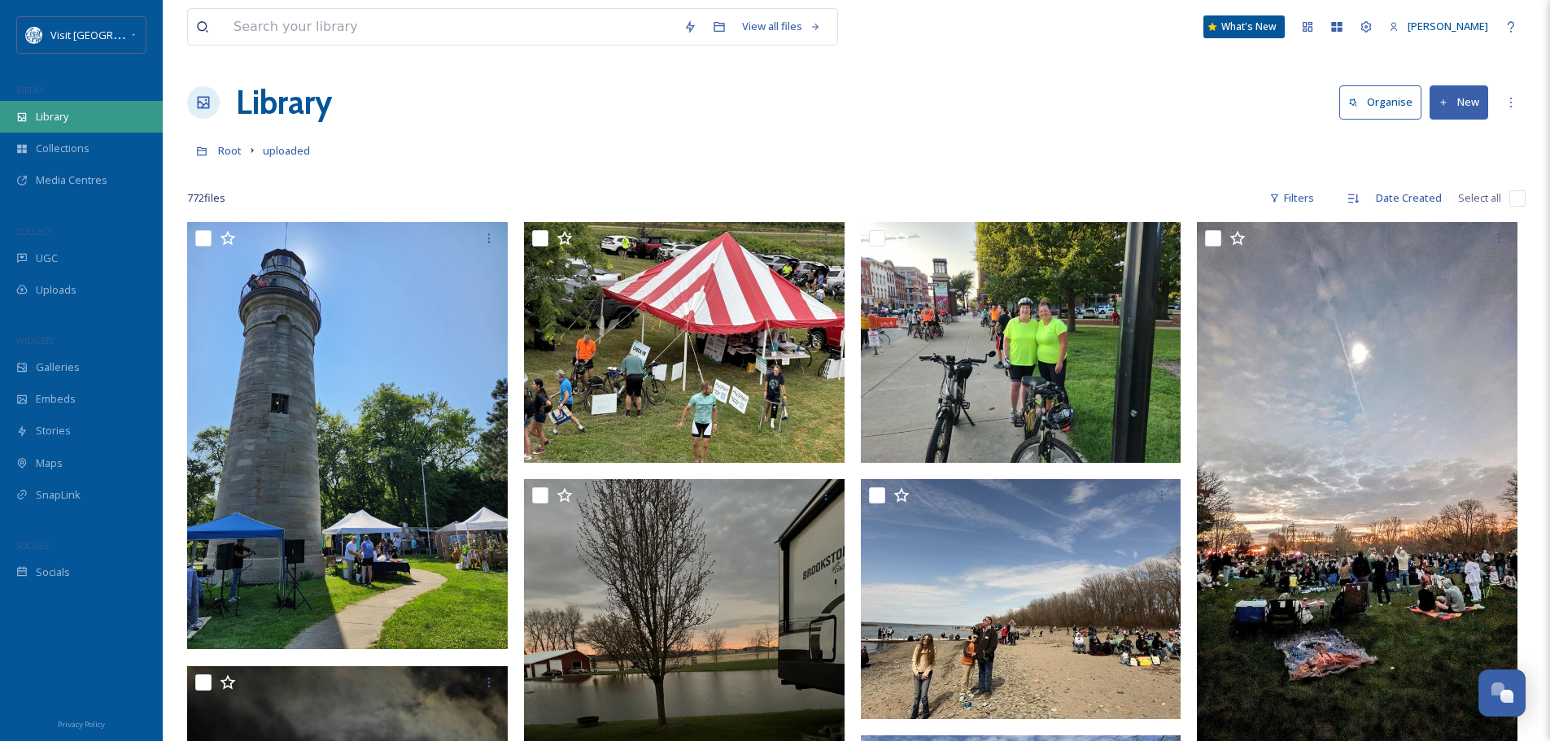
click at [63, 108] on div "Library" at bounding box center [81, 117] width 163 height 32
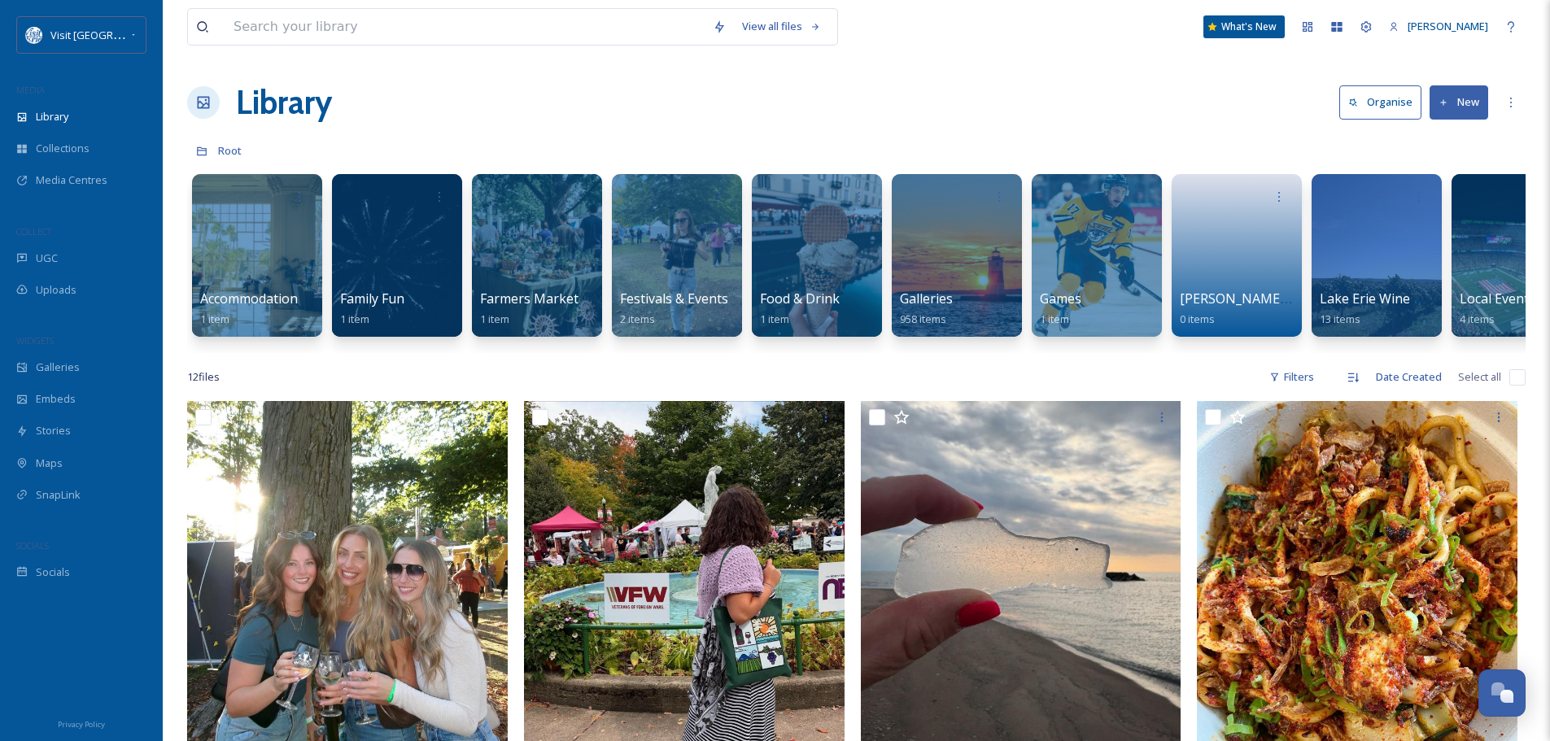
drag, startPoint x: 824, startPoint y: 349, endPoint x: 873, endPoint y: 366, distance: 51.7
click at [1096, 353] on div "Accommodation 1 item Family Fun 1 item Farmers Market 1 item Festivals & Events…" at bounding box center [856, 259] width 1339 height 187
drag, startPoint x: 871, startPoint y: 365, endPoint x: 959, endPoint y: 365, distance: 87.9
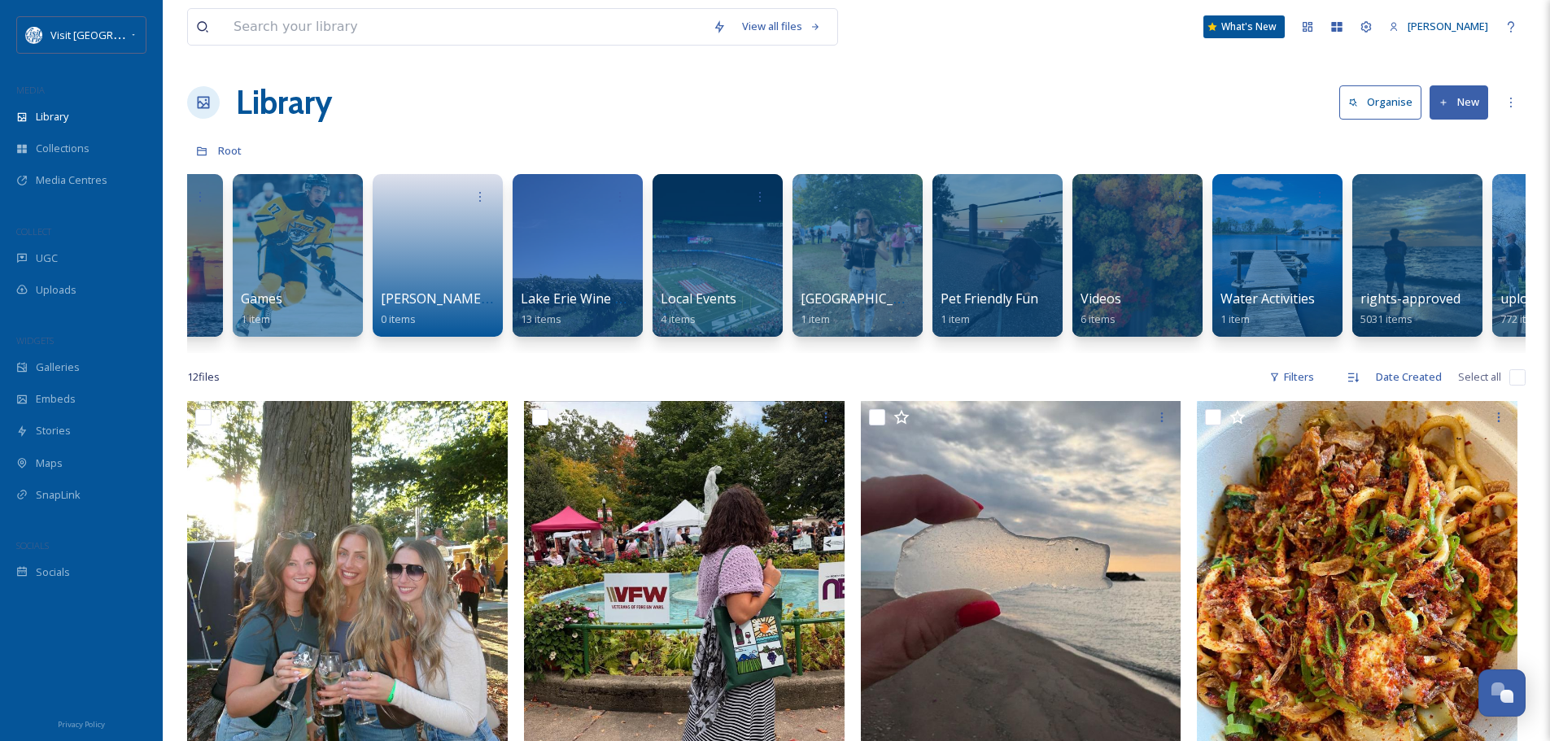
scroll to position [0, 901]
